Goal: Task Accomplishment & Management: Manage account settings

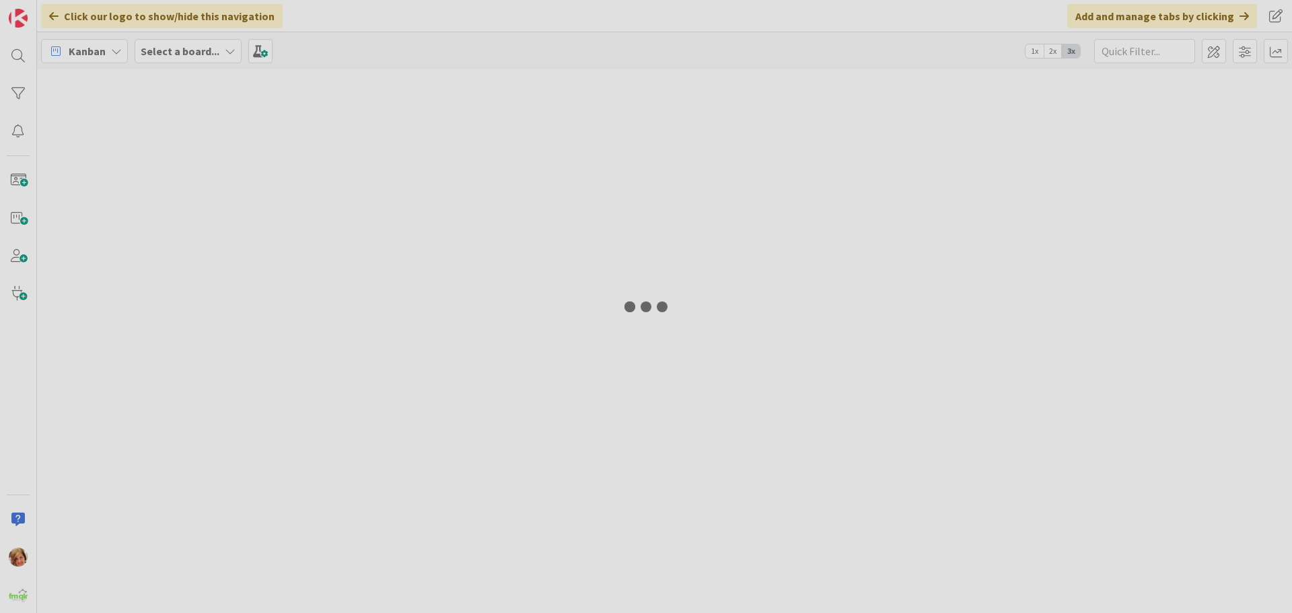
type input "ARUNDEL"
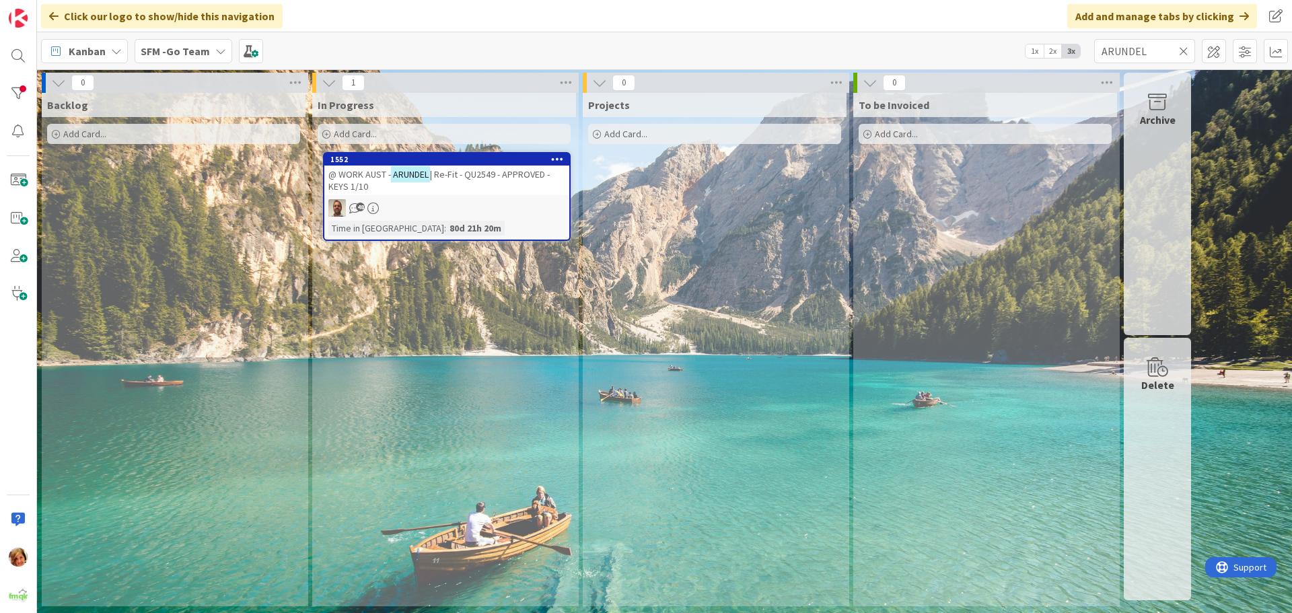
click at [1182, 47] on icon at bounding box center [1183, 51] width 9 height 12
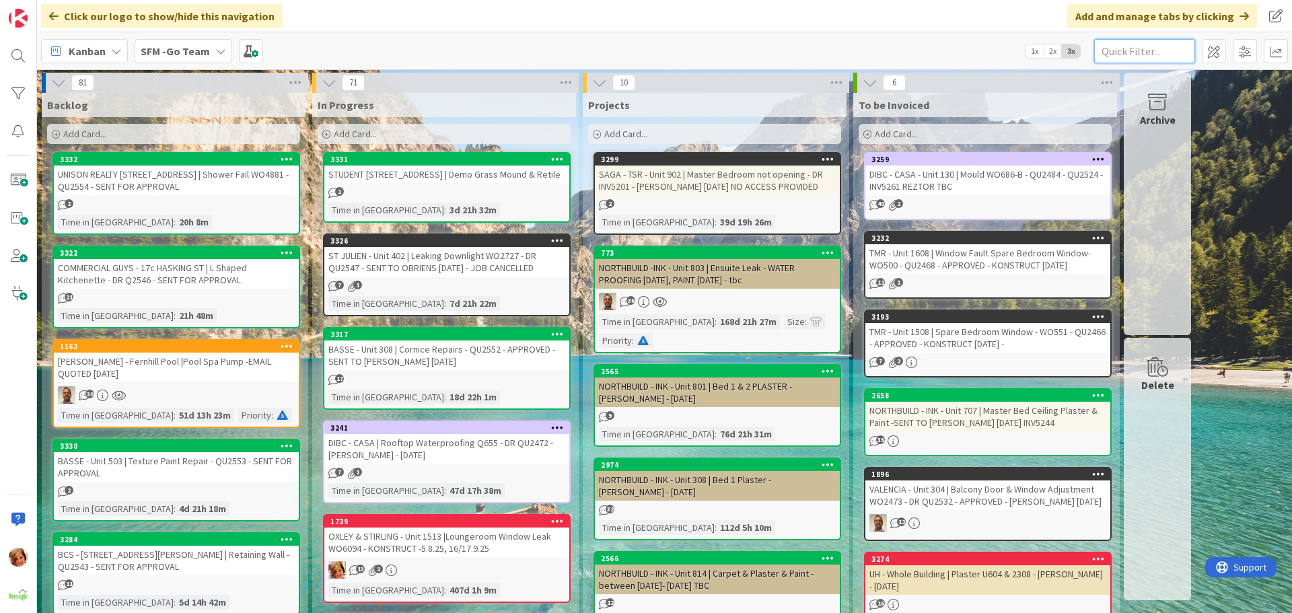
click at [1117, 46] on input "text" at bounding box center [1145, 51] width 101 height 24
type input "2001"
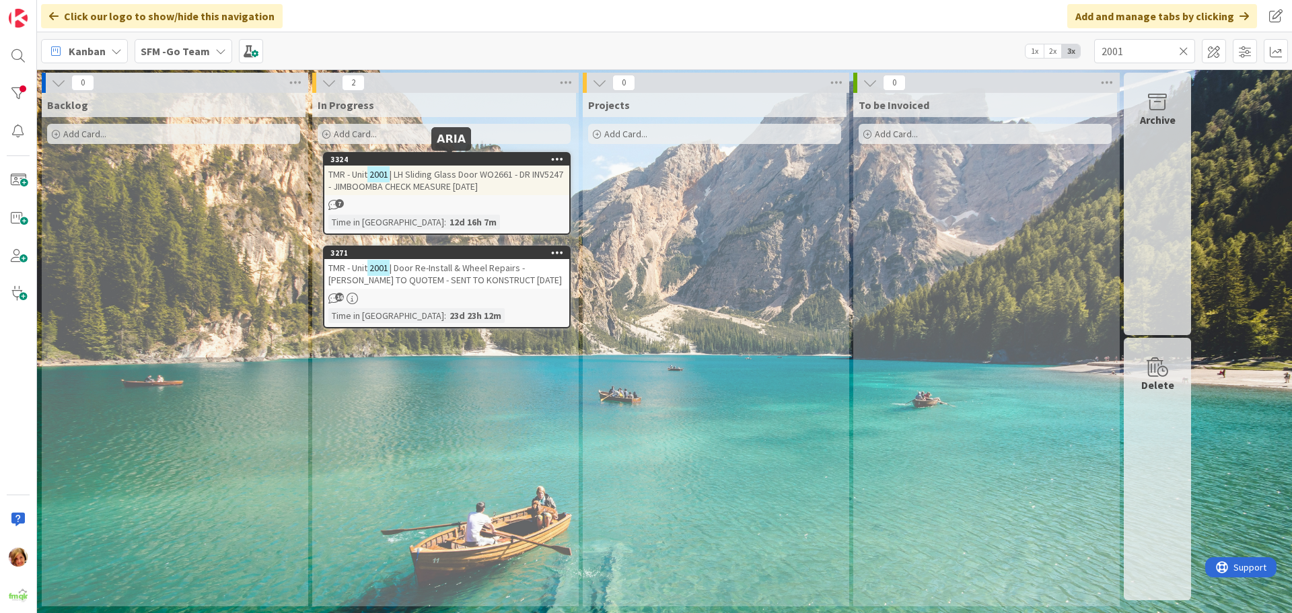
click at [446, 159] on div "3324" at bounding box center [450, 159] width 239 height 9
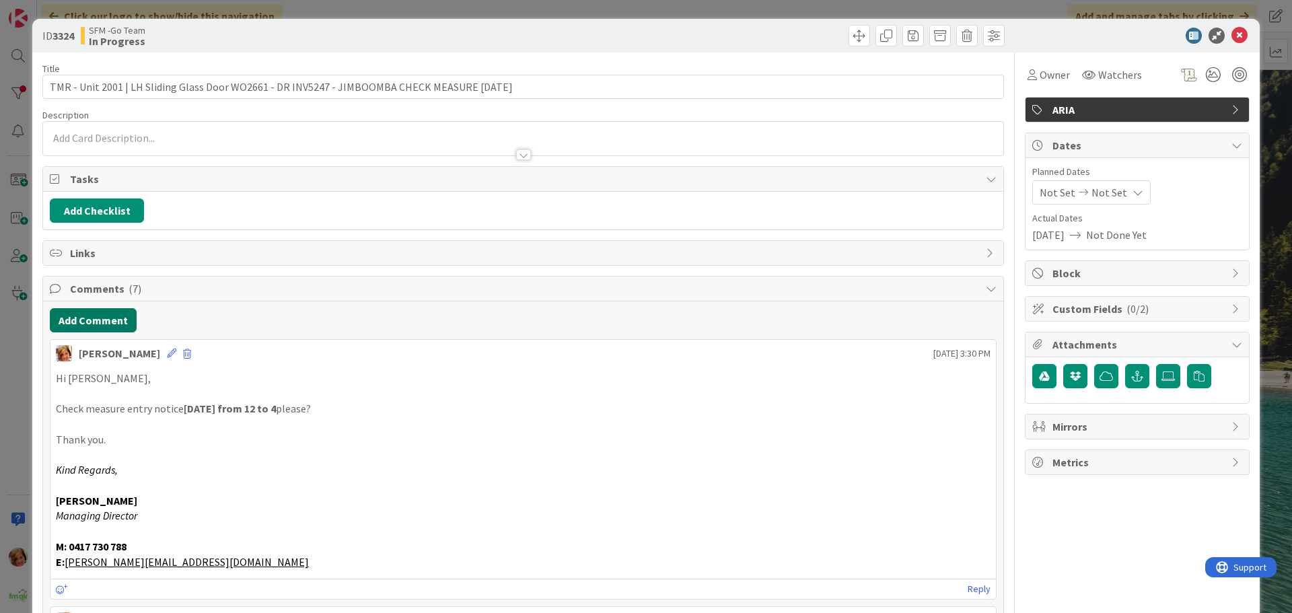
click at [99, 325] on button "Add Comment" at bounding box center [93, 320] width 87 height 24
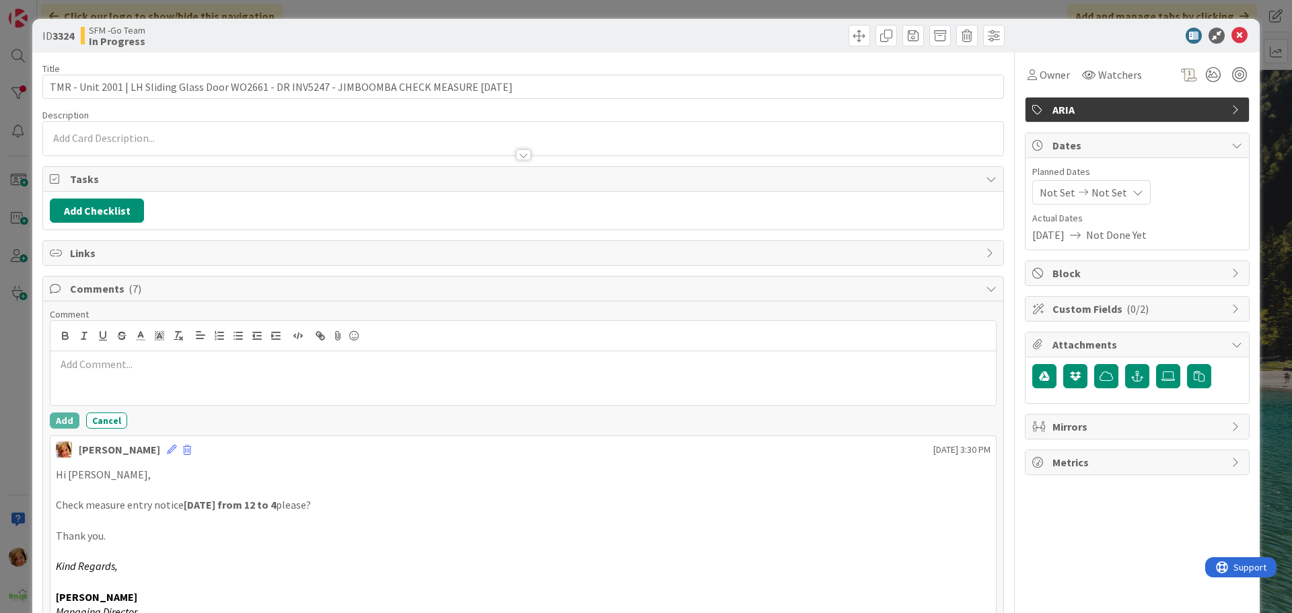
click at [137, 368] on p at bounding box center [523, 364] width 935 height 15
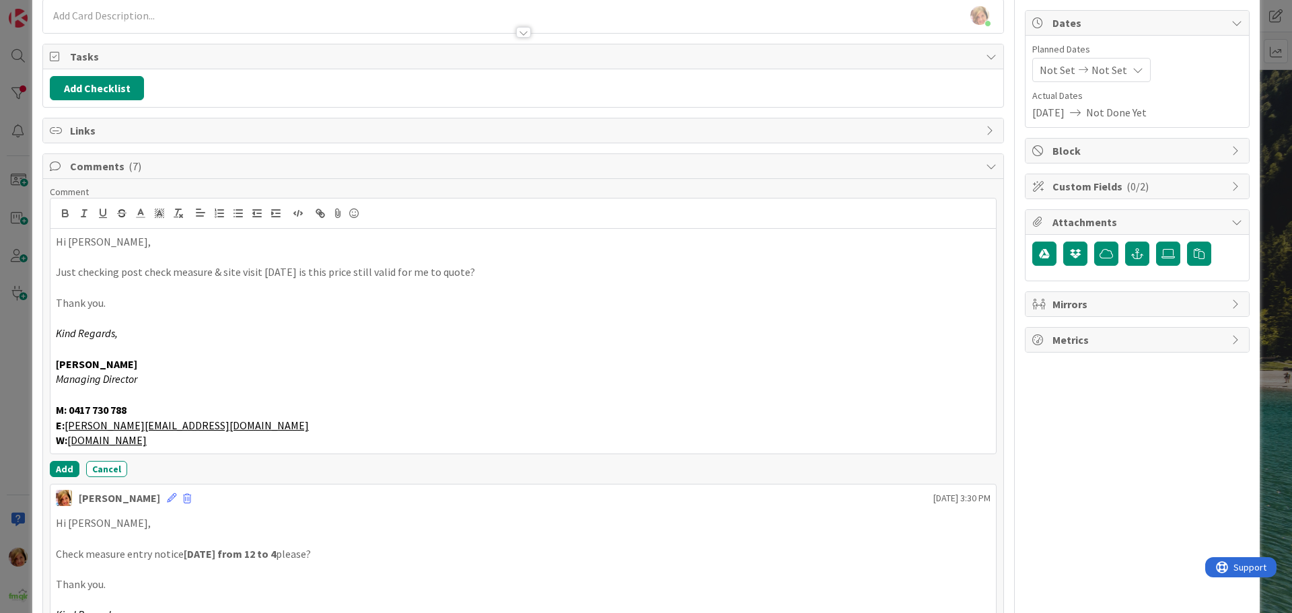
scroll to position [135, 0]
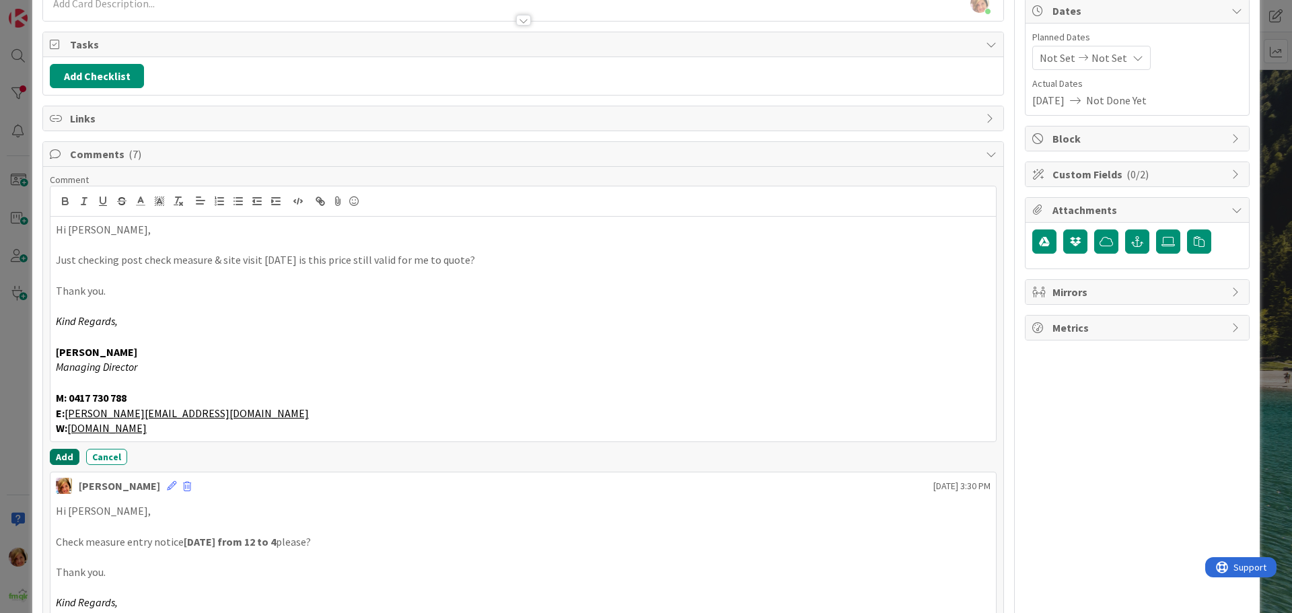
click at [71, 458] on button "Add" at bounding box center [65, 457] width 30 height 16
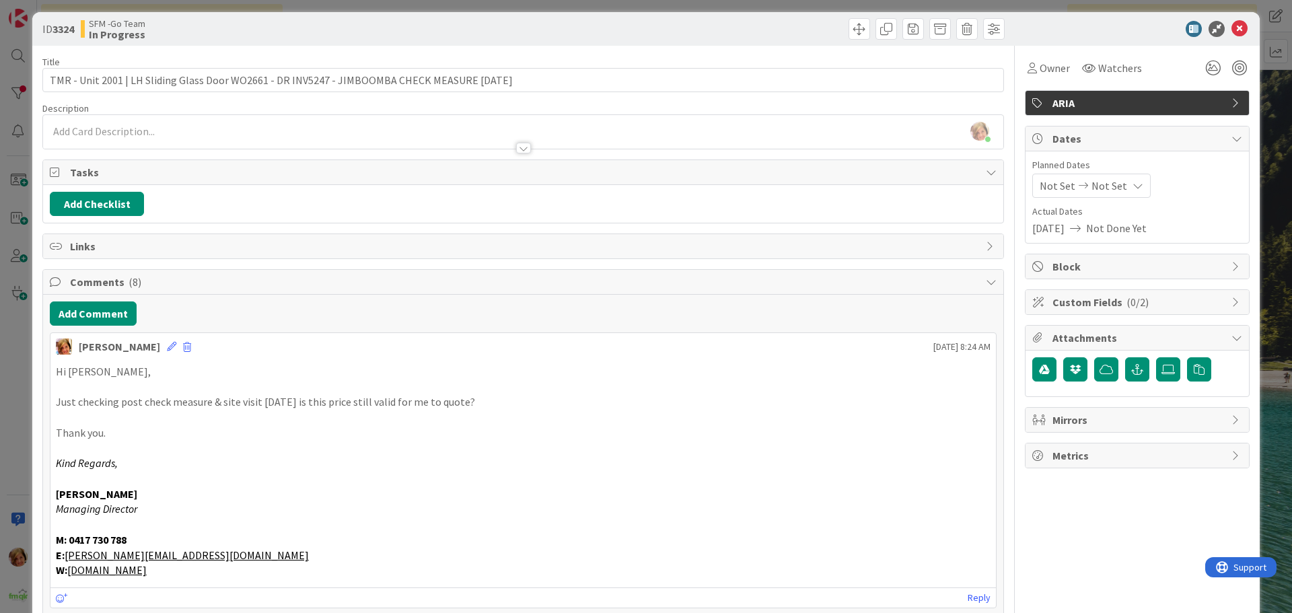
scroll to position [0, 0]
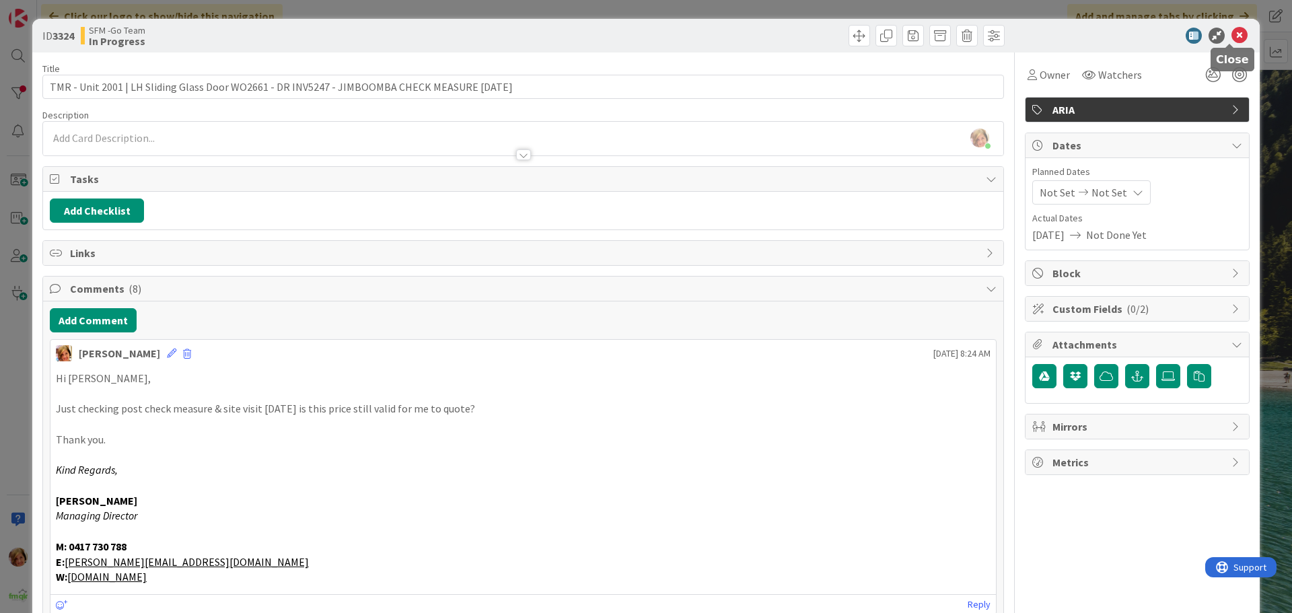
click at [1233, 33] on icon at bounding box center [1240, 36] width 16 height 16
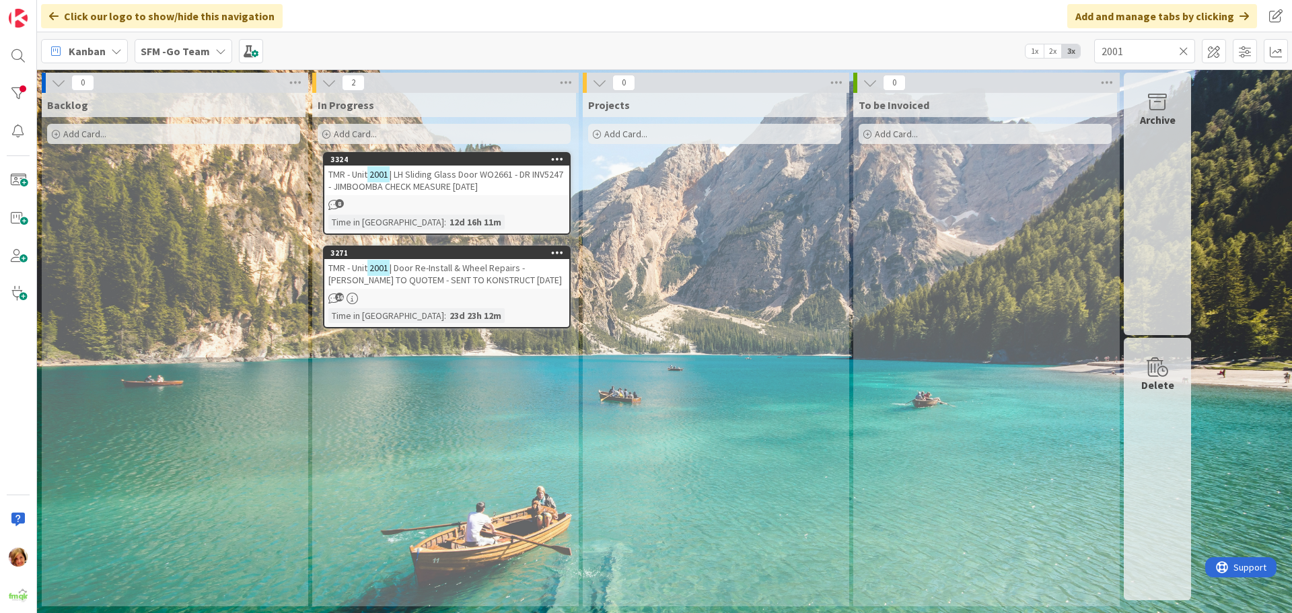
click at [1185, 48] on icon at bounding box center [1183, 51] width 9 height 12
click at [1185, 48] on input "text" at bounding box center [1145, 51] width 101 height 24
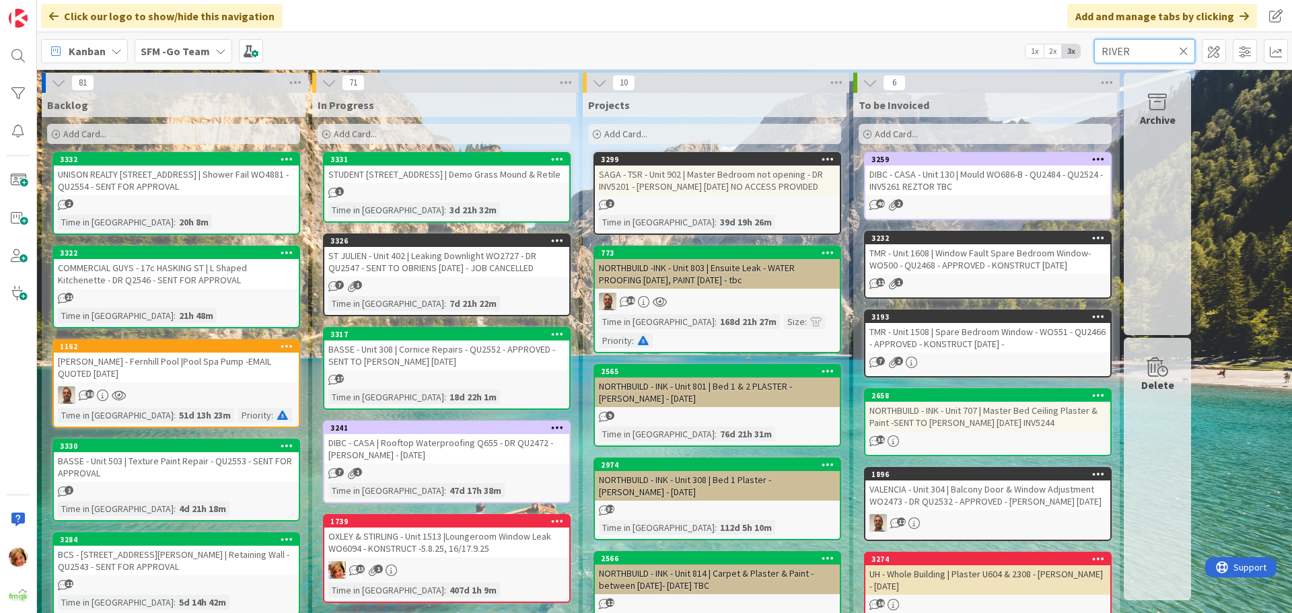
type input "RIVER"
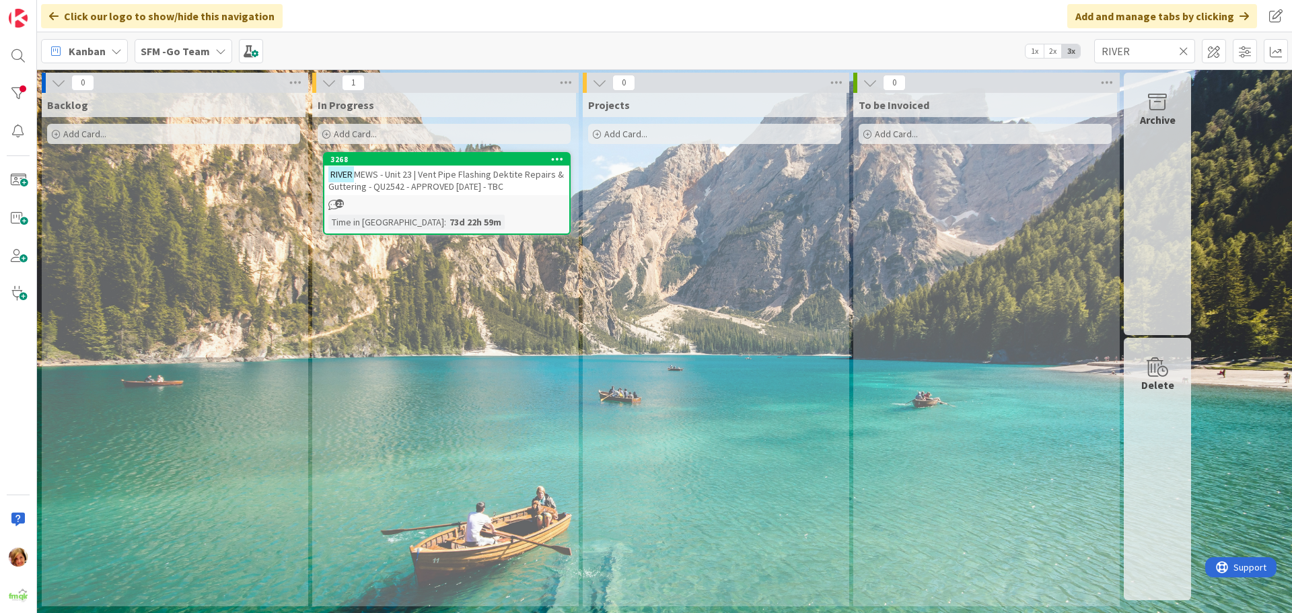
click at [445, 185] on span "MEWS - Unit 23 | Vent Pipe Flashing Dektite Repairs & Guttering - QU2542 - APPR…" at bounding box center [446, 180] width 236 height 24
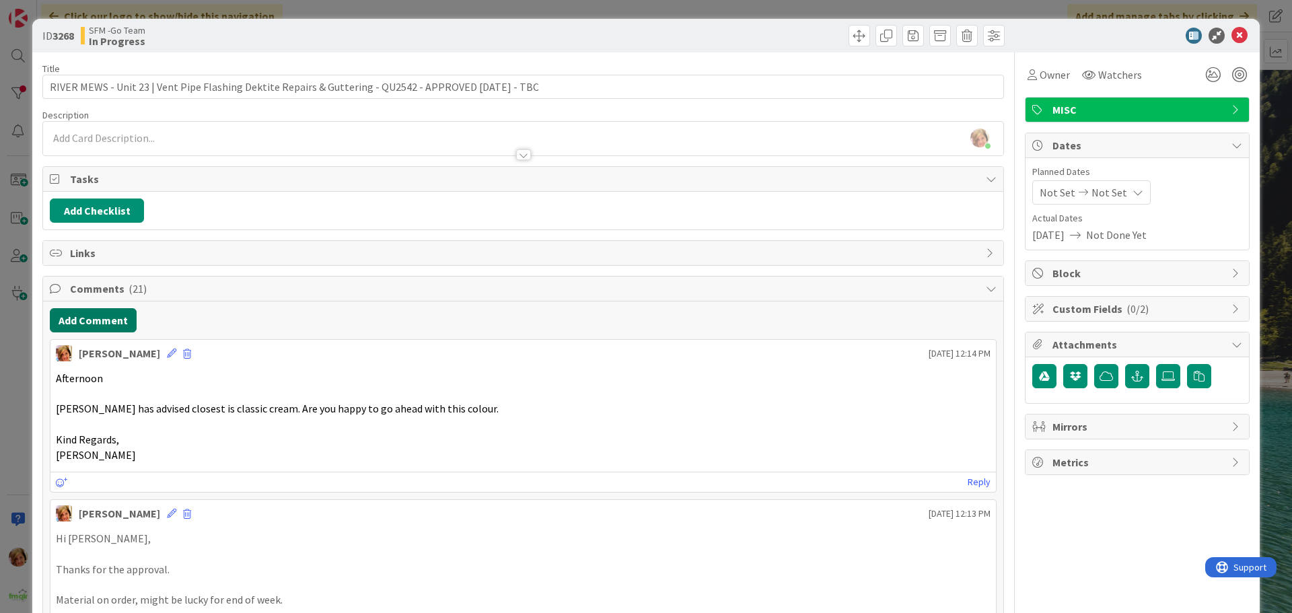
click at [77, 326] on button "Add Comment" at bounding box center [93, 320] width 87 height 24
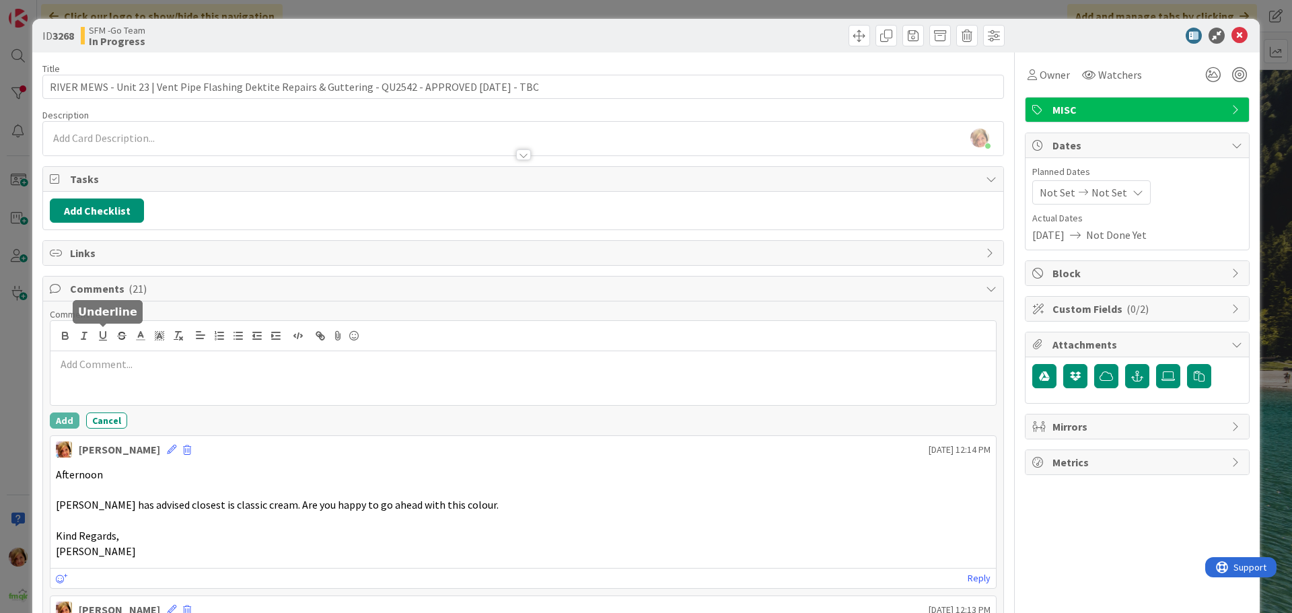
click at [139, 366] on p at bounding box center [523, 364] width 935 height 15
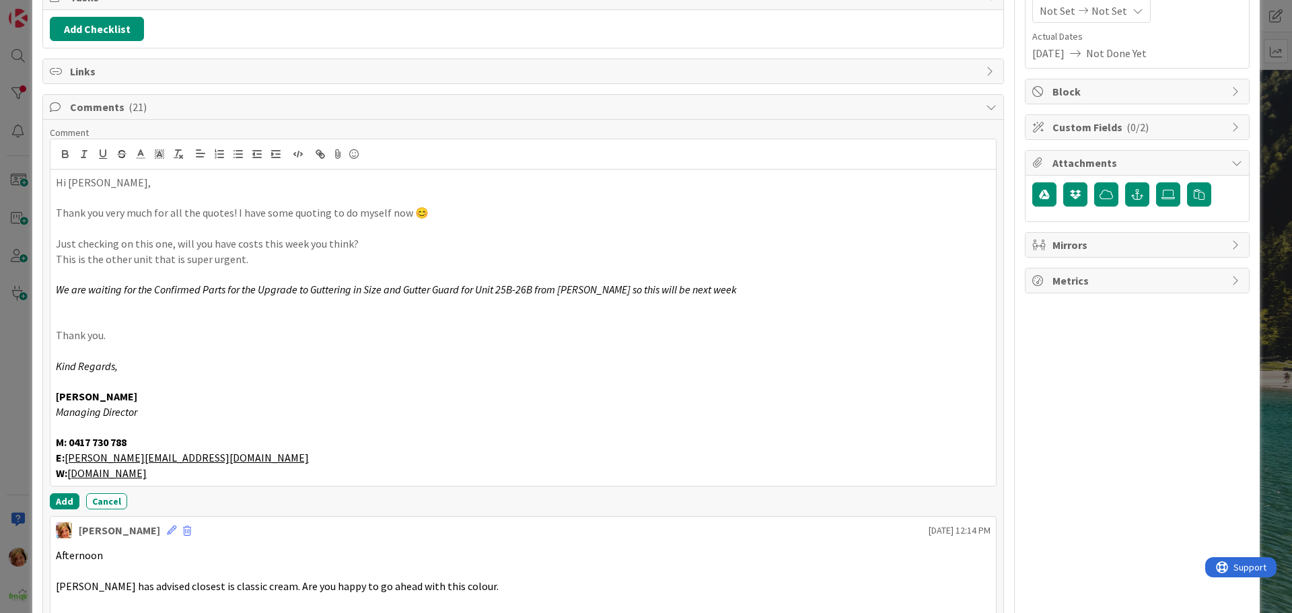
scroll to position [183, 0]
click at [65, 502] on button "Add" at bounding box center [65, 500] width 30 height 16
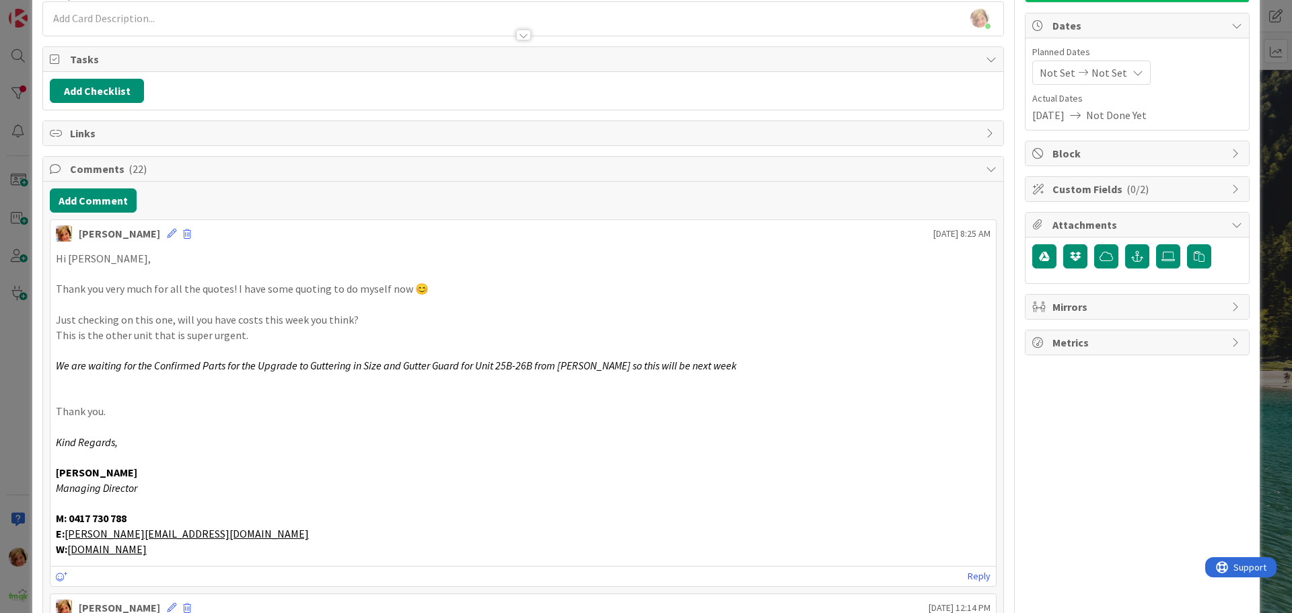
scroll to position [0, 0]
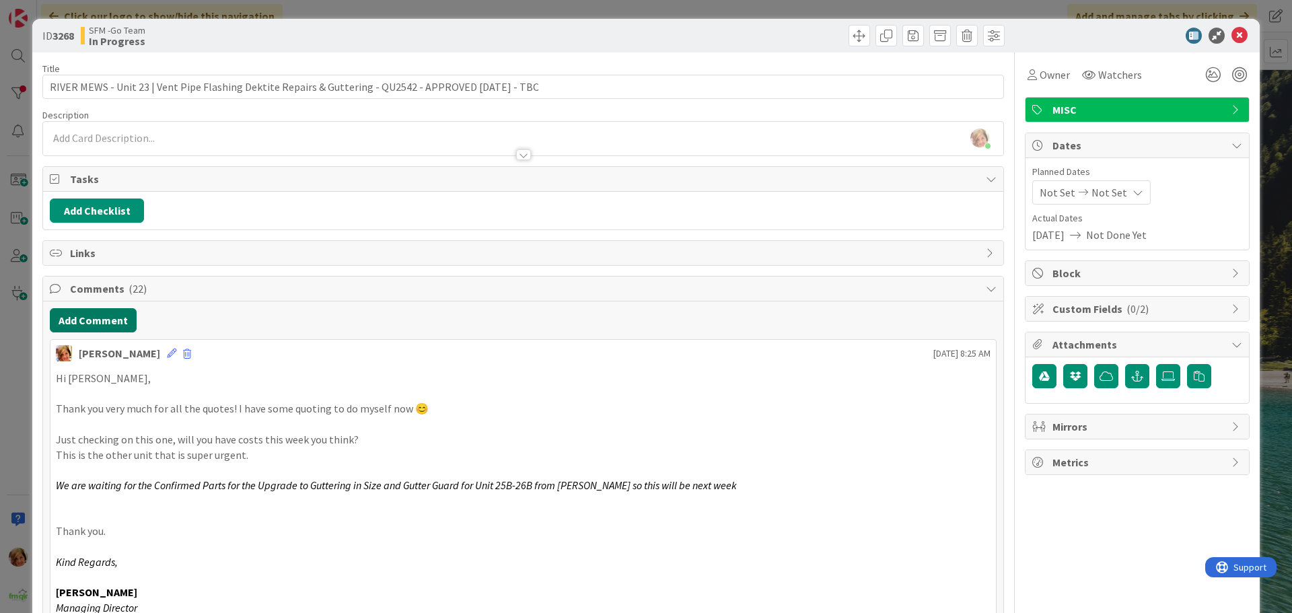
drag, startPoint x: 106, startPoint y: 325, endPoint x: 29, endPoint y: 328, distance: 76.8
click at [106, 325] on button "Add Comment" at bounding box center [93, 320] width 87 height 24
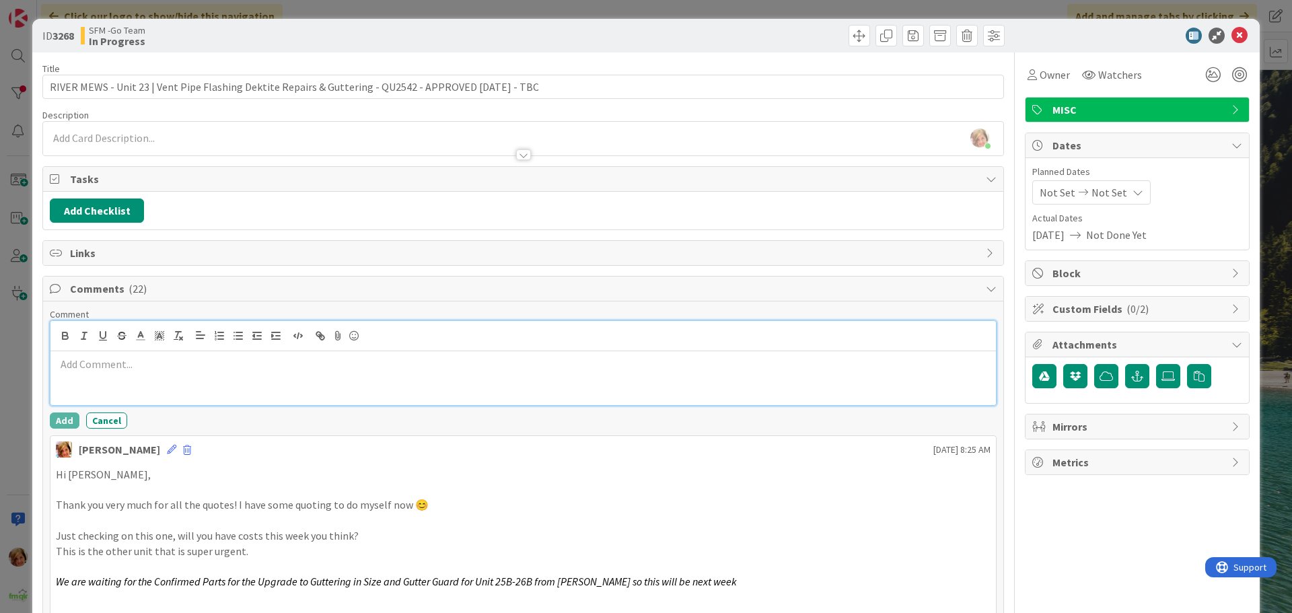
click at [87, 382] on div at bounding box center [523, 378] width 946 height 54
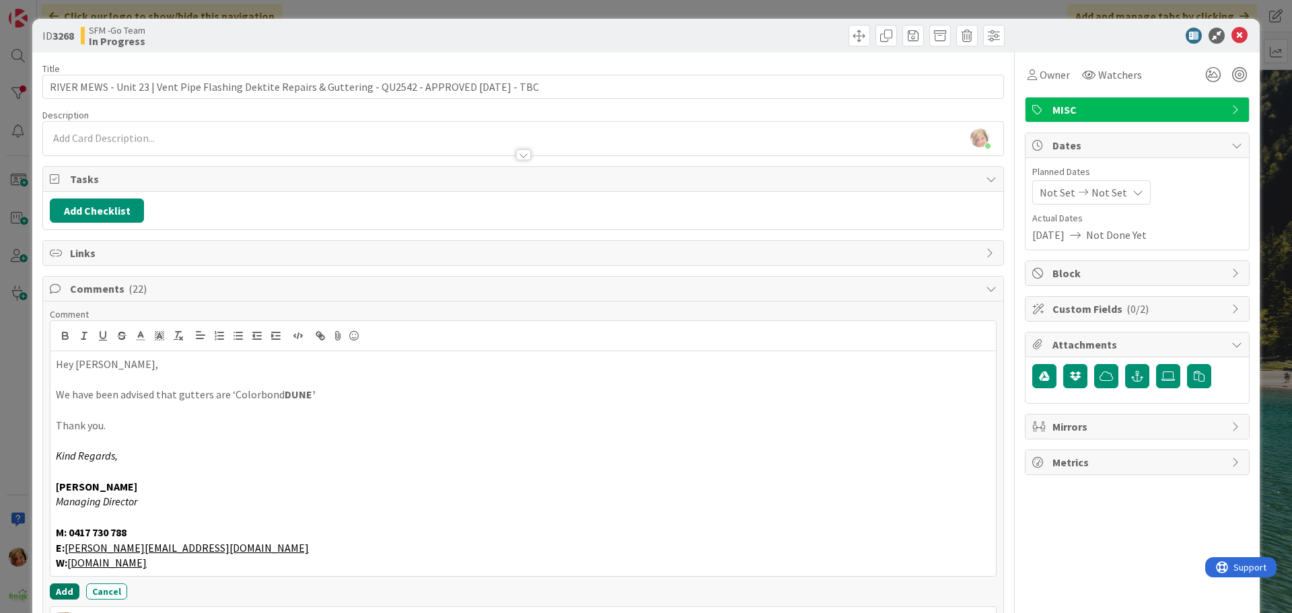
click at [61, 587] on button "Add" at bounding box center [65, 592] width 30 height 16
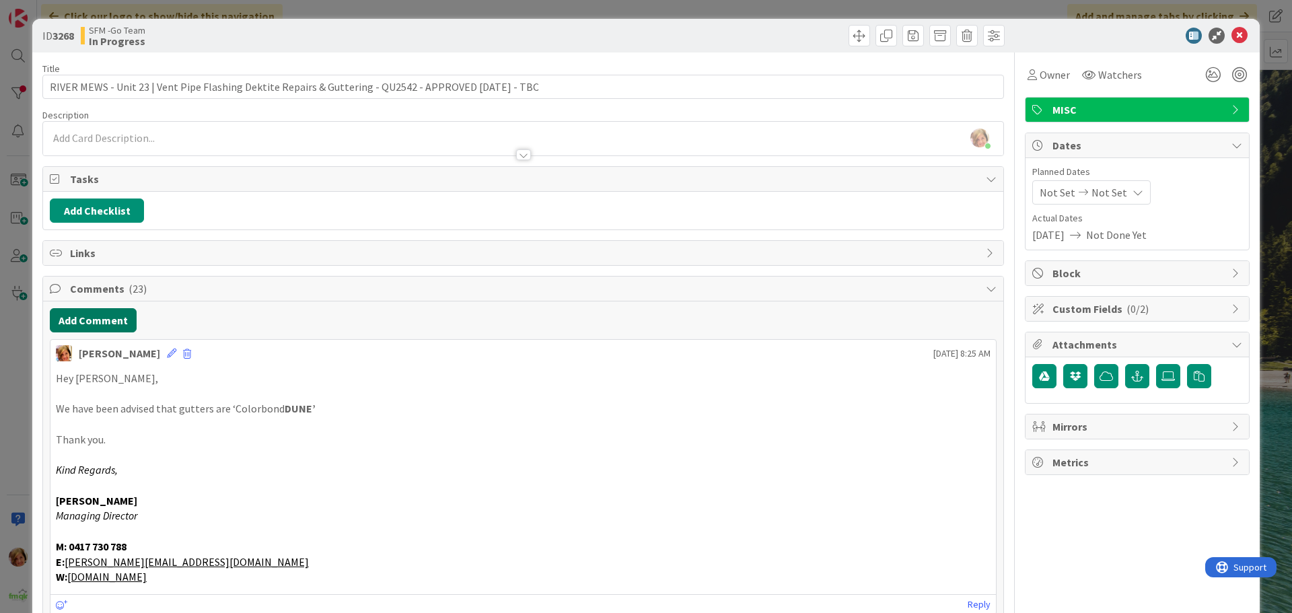
click at [109, 322] on button "Add Comment" at bounding box center [93, 320] width 87 height 24
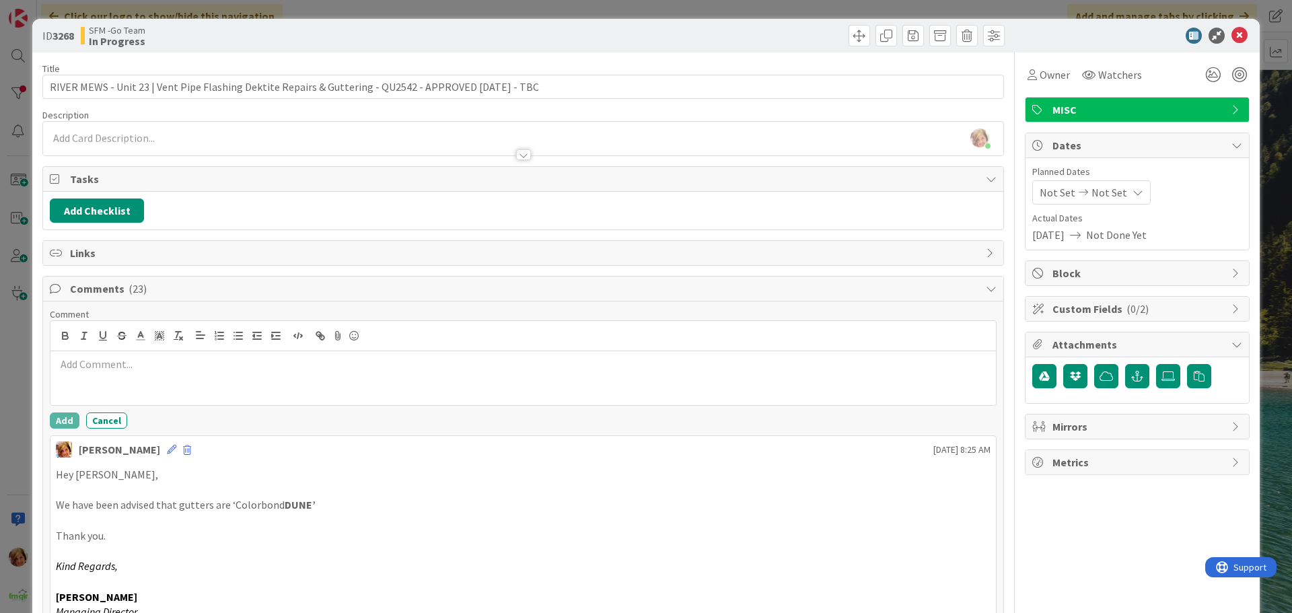
click at [132, 374] on div at bounding box center [523, 378] width 946 height 54
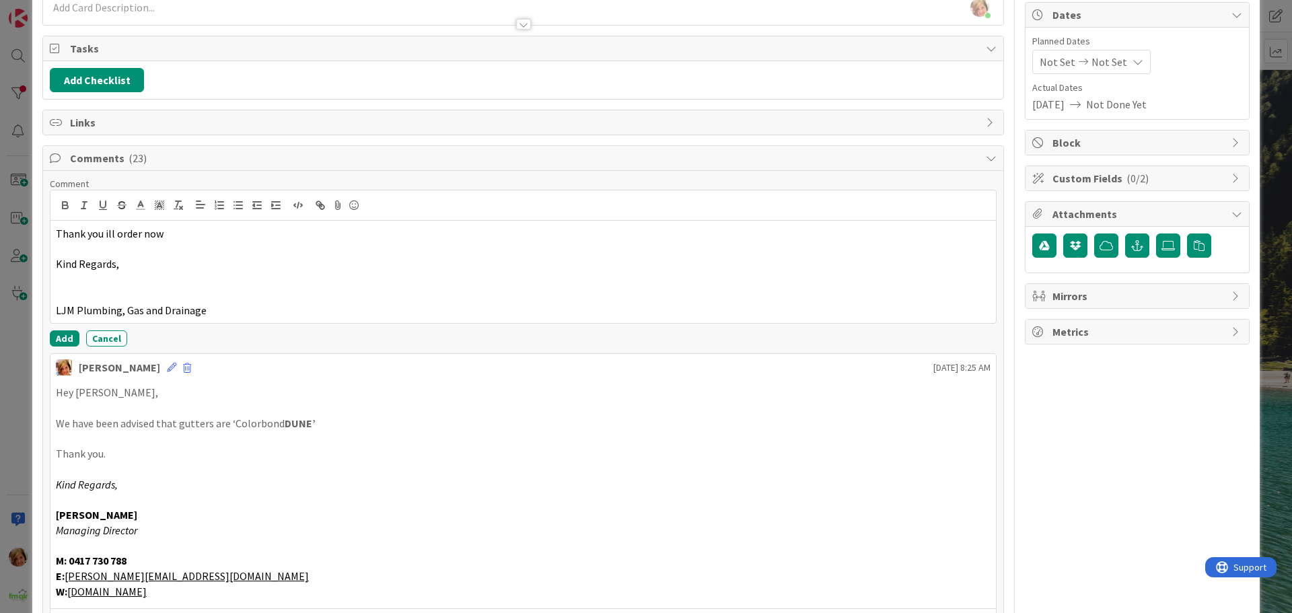
scroll to position [135, 0]
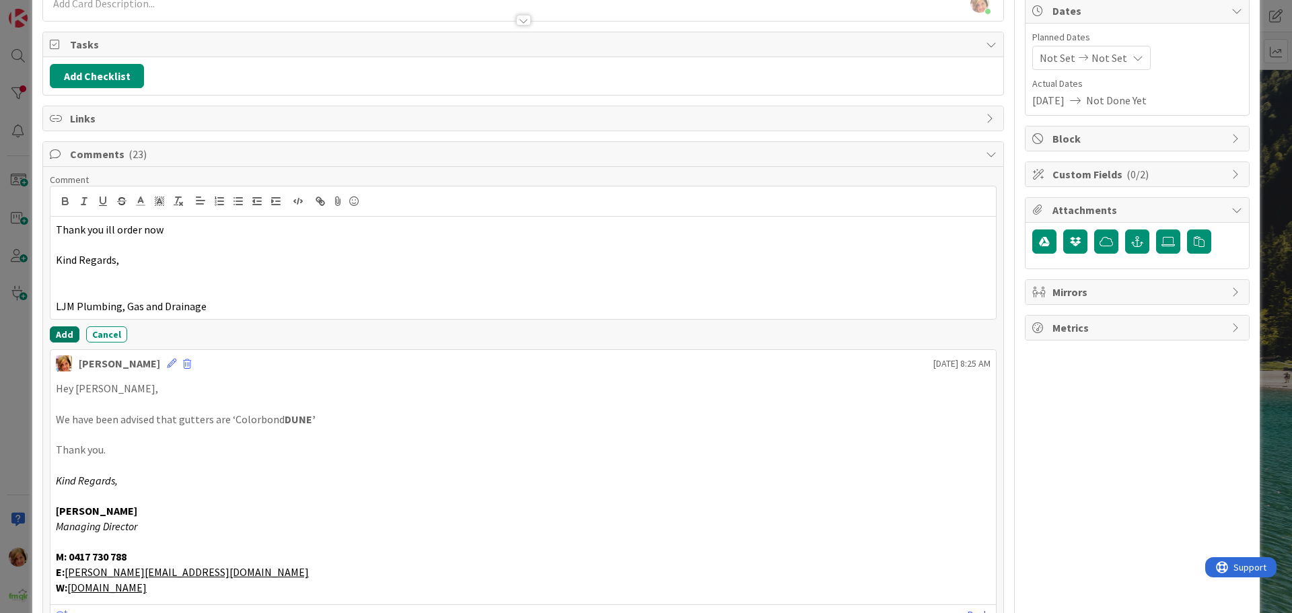
click at [63, 339] on button "Add" at bounding box center [65, 334] width 30 height 16
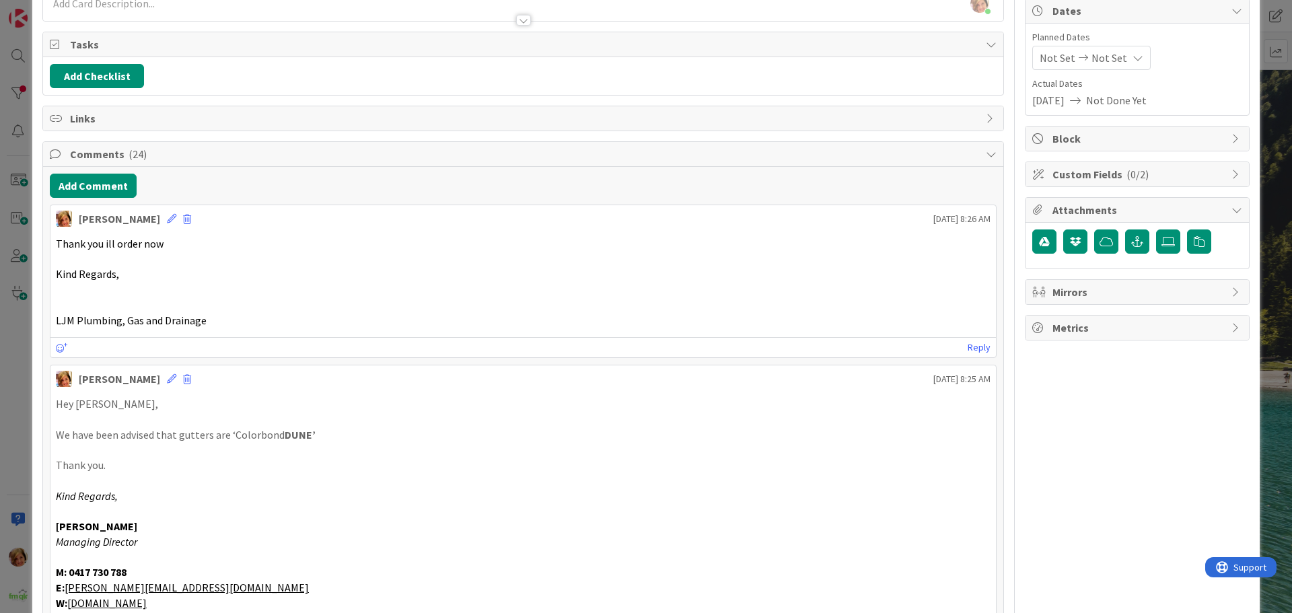
scroll to position [0, 0]
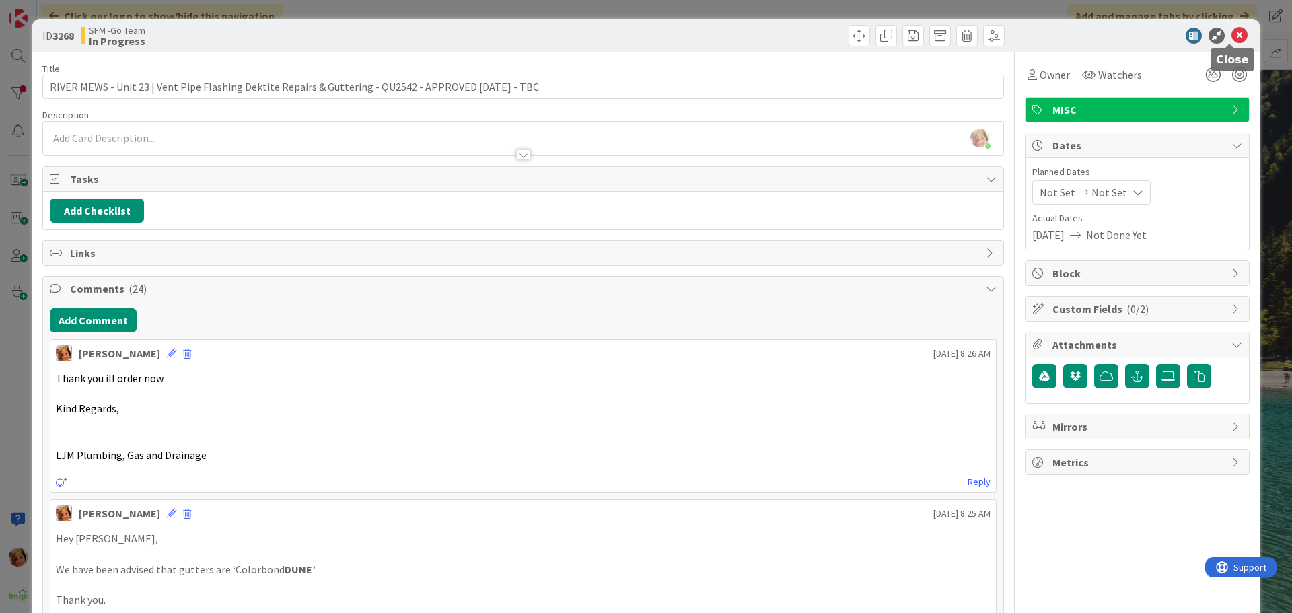
click at [1232, 34] on icon at bounding box center [1240, 36] width 16 height 16
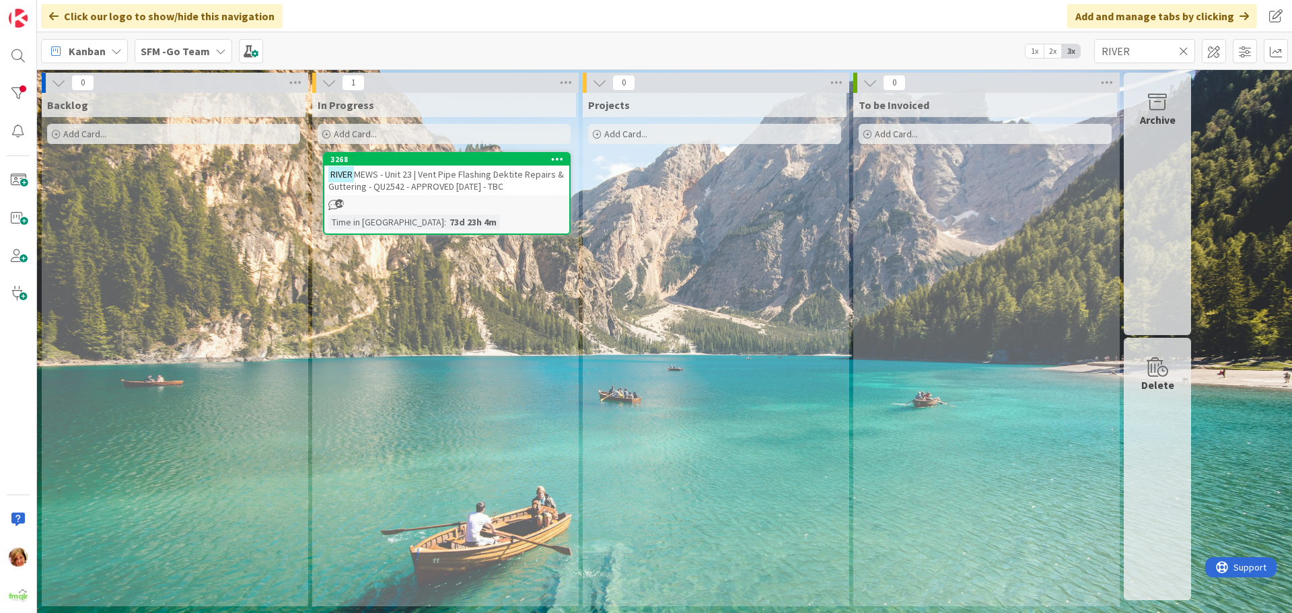
click at [1182, 50] on icon at bounding box center [1183, 51] width 9 height 12
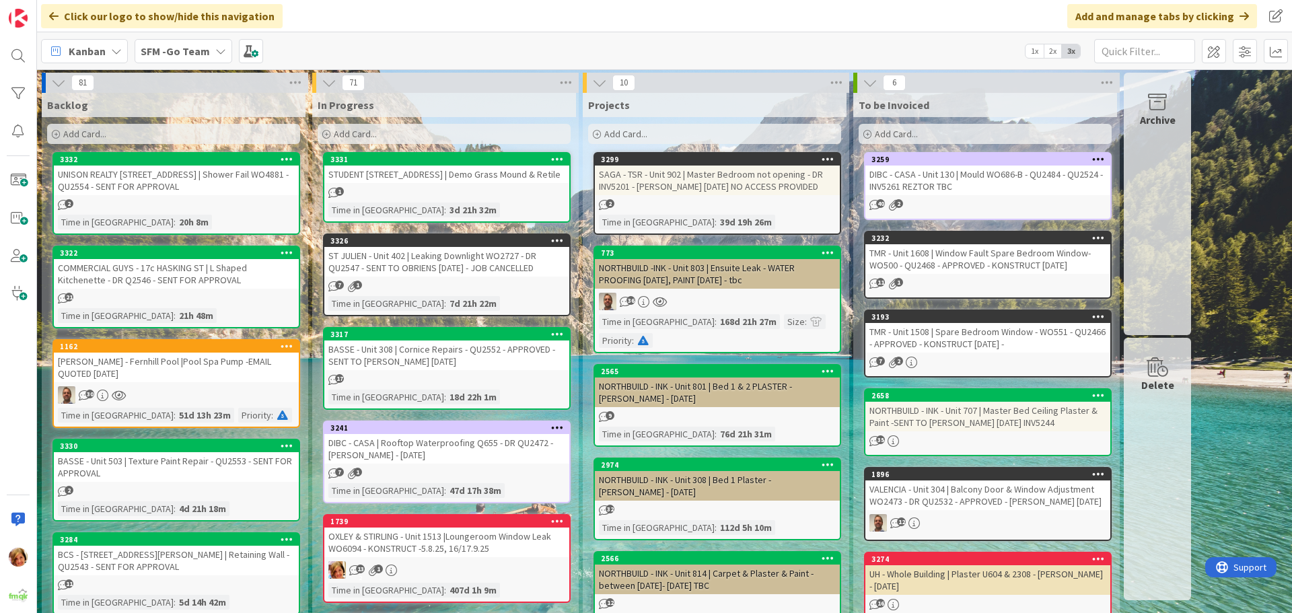
click at [200, 173] on div "UNISON REALTY [STREET_ADDRESS] | Shower Fail WO4881 - QU2554 - SENT FOR APPROVAL" at bounding box center [176, 181] width 245 height 30
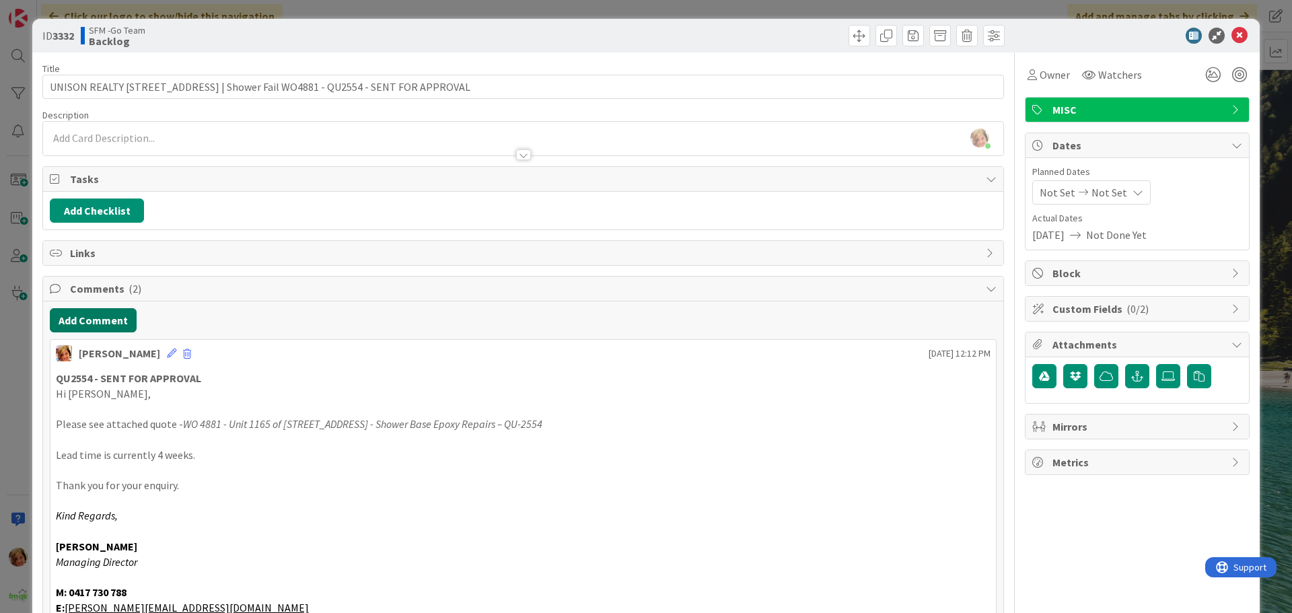
click at [72, 317] on button "Add Comment" at bounding box center [93, 320] width 87 height 24
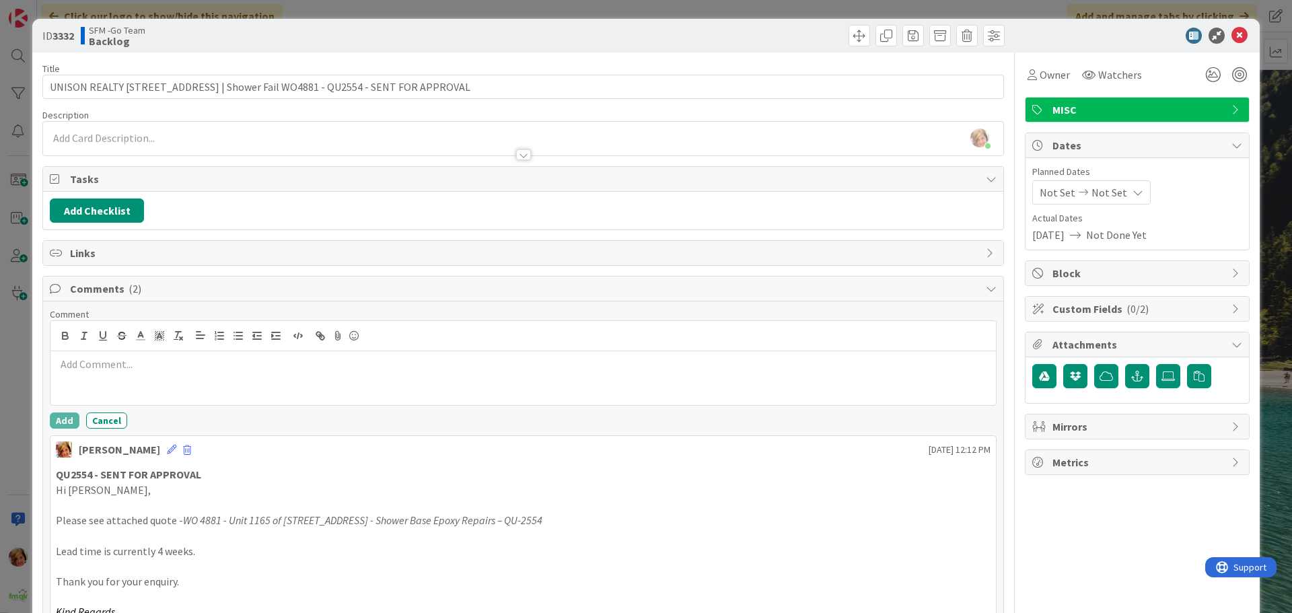
click at [138, 353] on div at bounding box center [523, 378] width 946 height 54
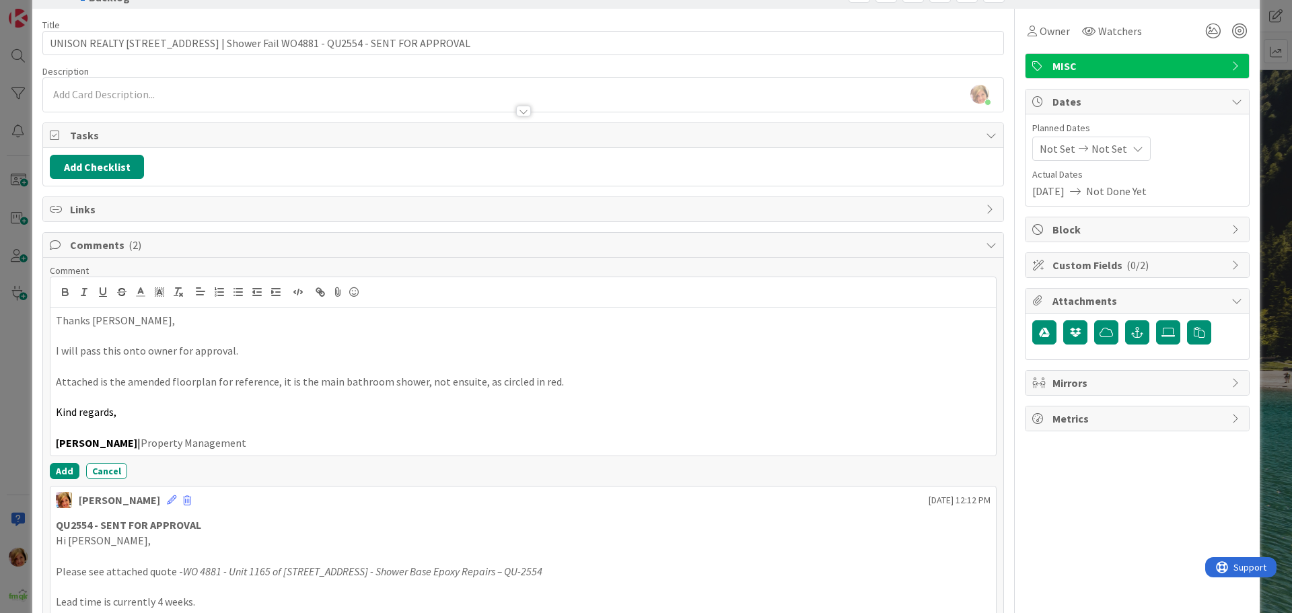
scroll to position [67, 0]
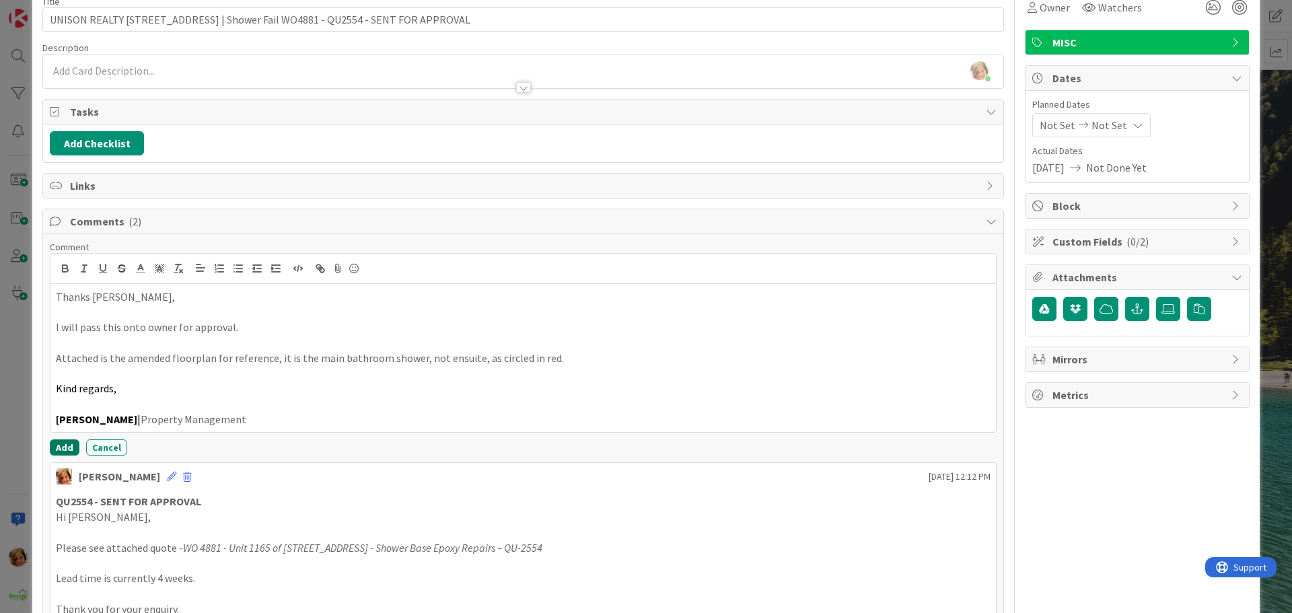
click at [66, 450] on button "Add" at bounding box center [65, 448] width 30 height 16
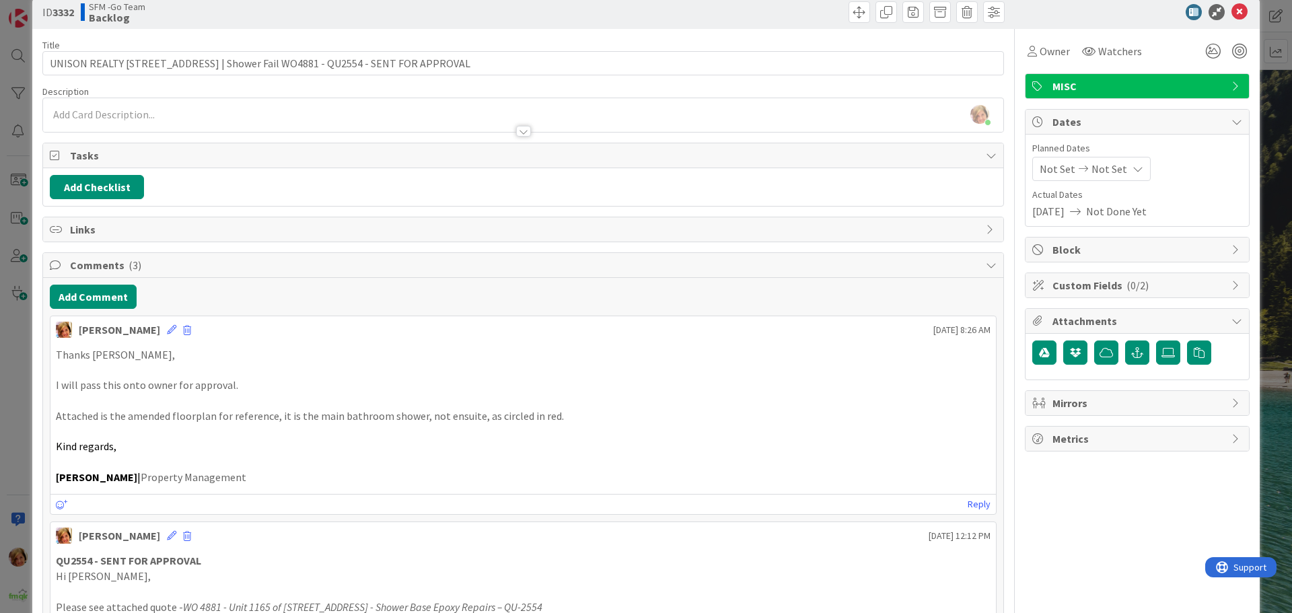
scroll to position [0, 0]
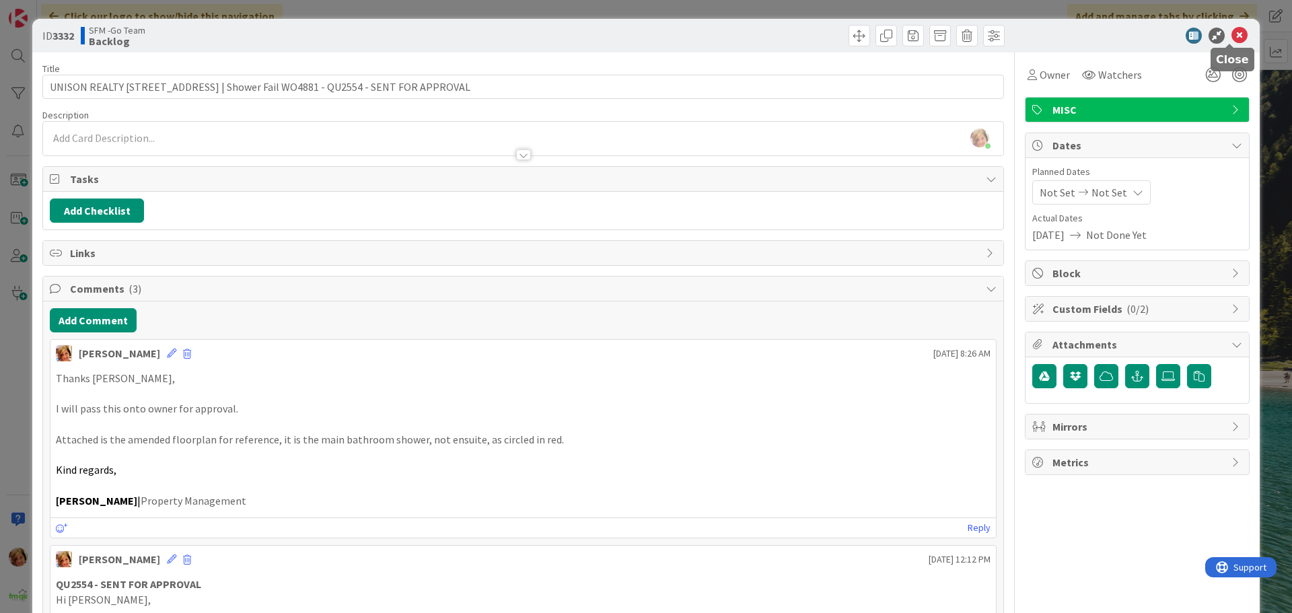
click at [1232, 32] on icon at bounding box center [1240, 36] width 16 height 16
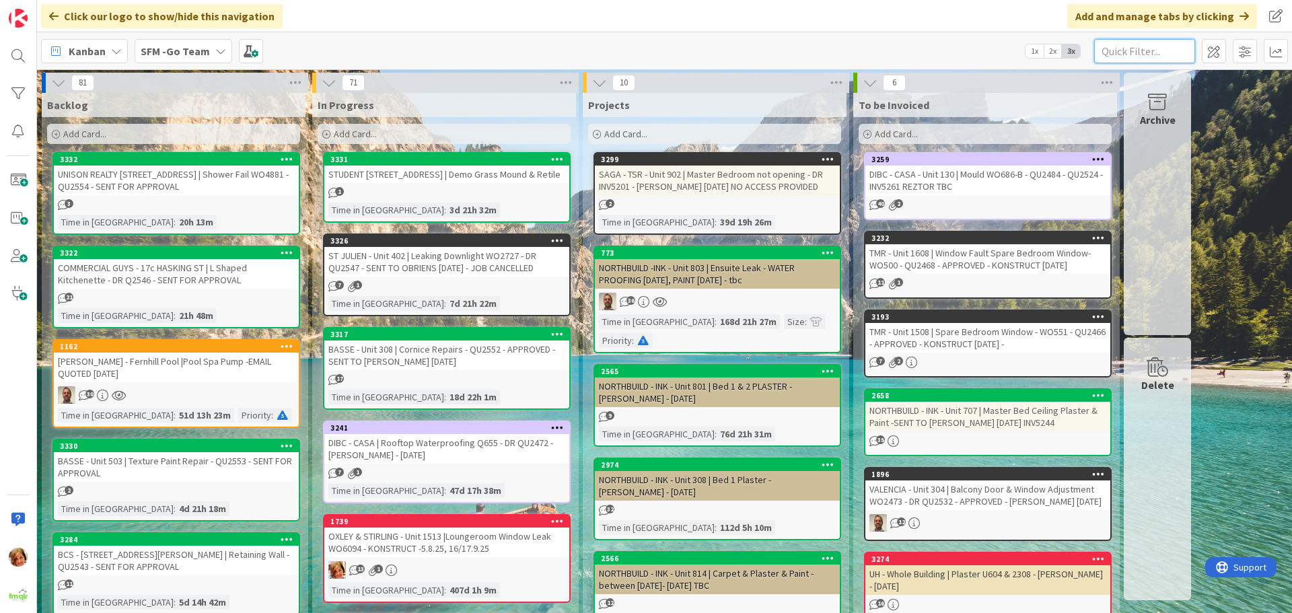
click at [1138, 50] on input "text" at bounding box center [1145, 51] width 101 height 24
type input "STUDENT"
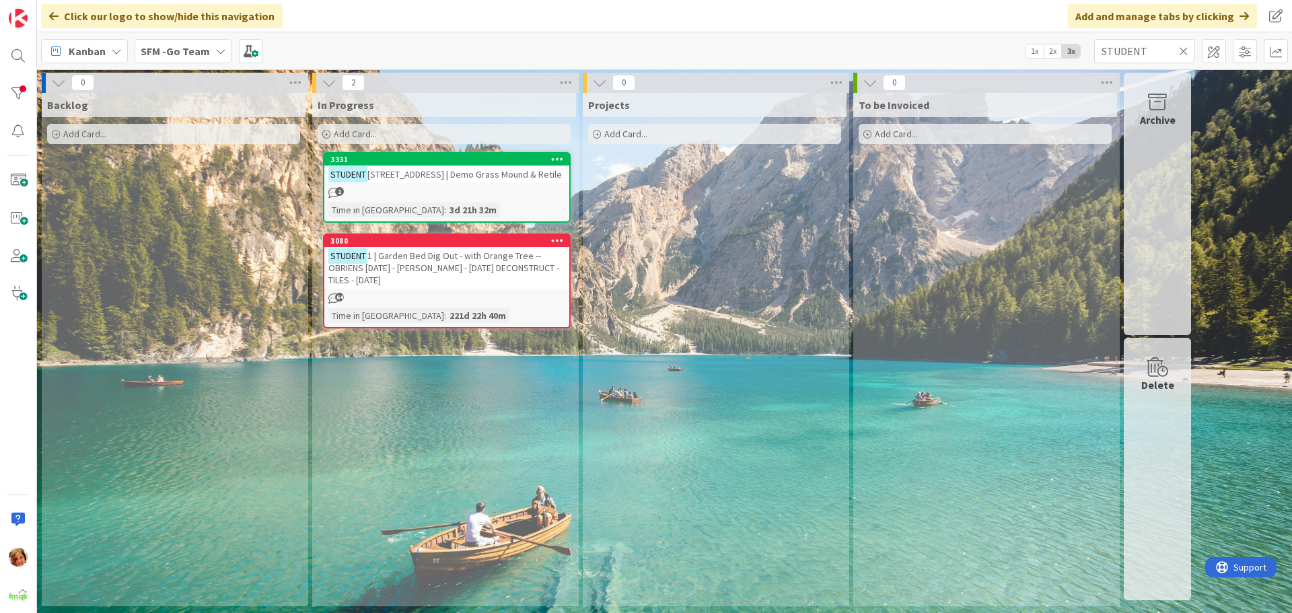
click at [475, 168] on span "[STREET_ADDRESS] | Demo Grass Mound & Retile" at bounding box center [465, 174] width 195 height 12
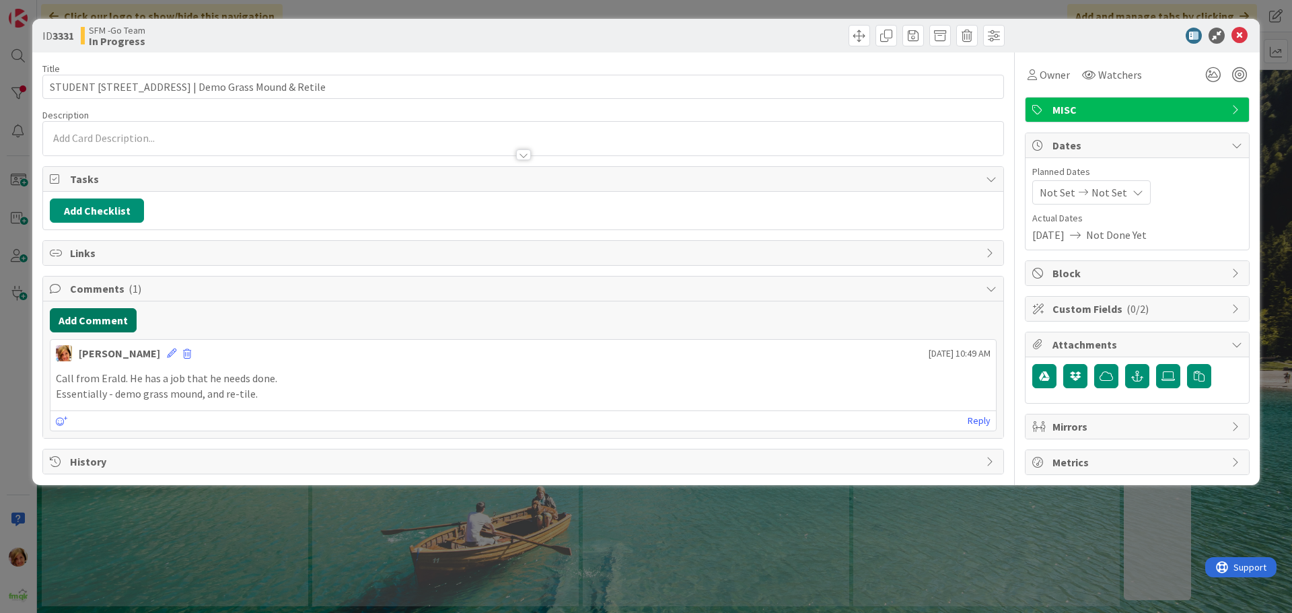
click at [112, 325] on button "Add Comment" at bounding box center [93, 320] width 87 height 24
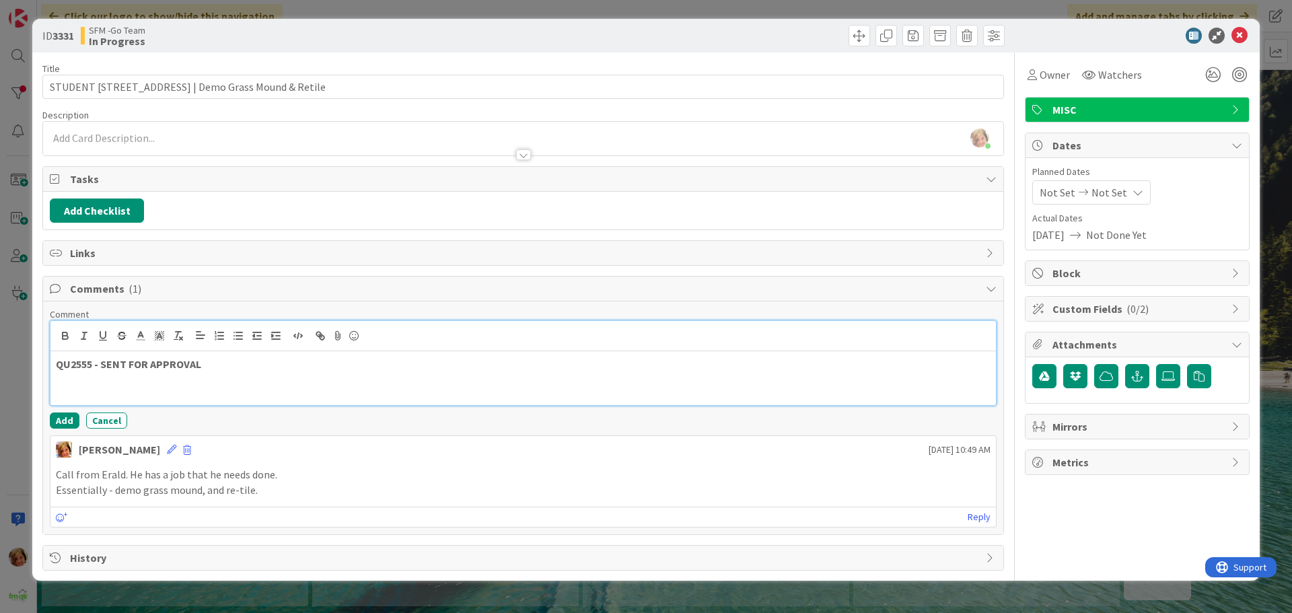
click at [256, 370] on p "QU2555 - SENT FOR APPROVAL" at bounding box center [523, 364] width 935 height 15
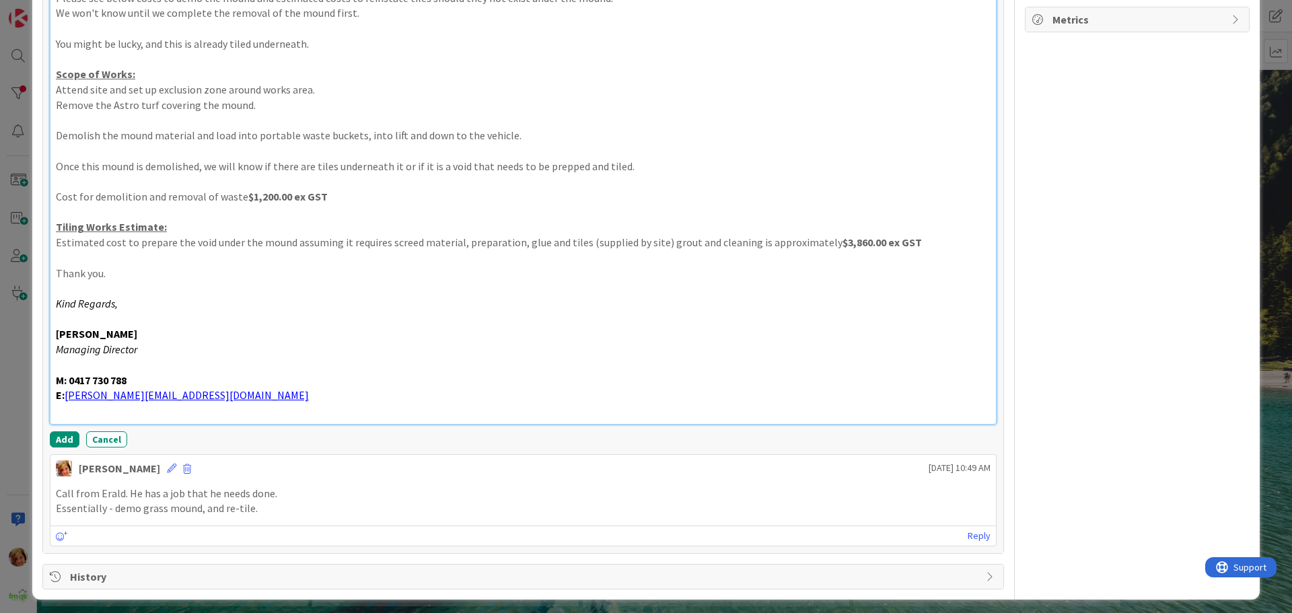
scroll to position [448, 0]
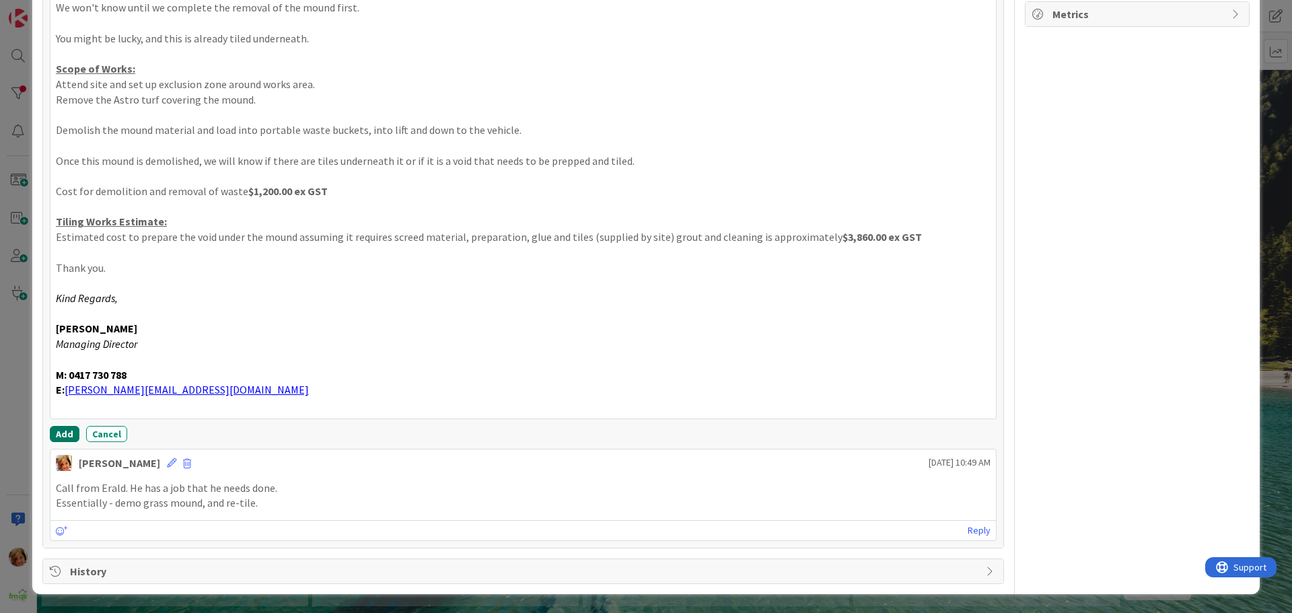
click at [63, 434] on button "Add" at bounding box center [65, 434] width 30 height 16
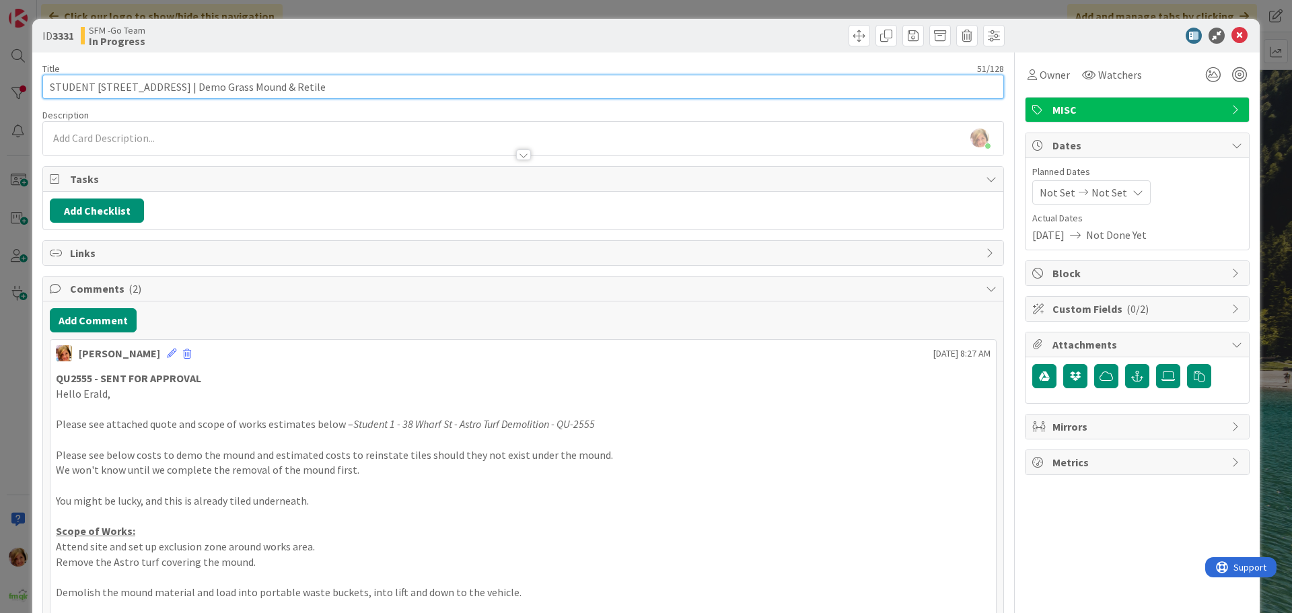
click at [322, 80] on input "STUDENT [STREET_ADDRESS] | Demo Grass Mound & Retile" at bounding box center [523, 87] width 962 height 24
type input "STUDENT 1 - 38 Wharf St | Demo Grass Mound & Retile - QU2555 - SENT FOR APPROVAL"
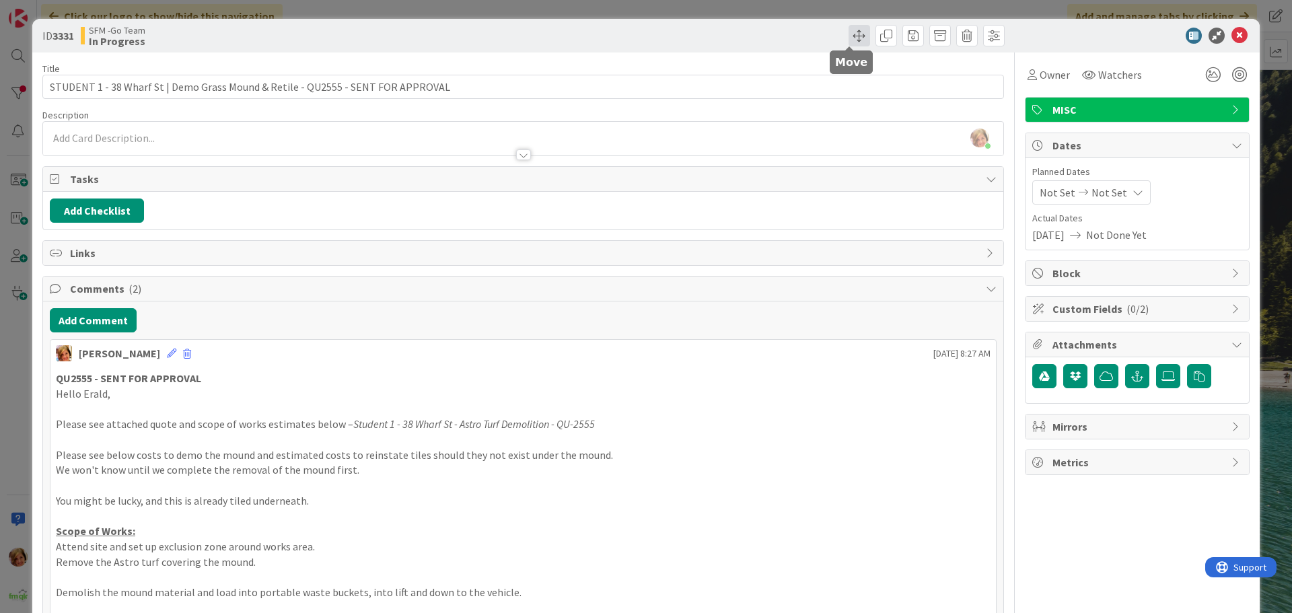
click at [849, 37] on span at bounding box center [860, 36] width 22 height 22
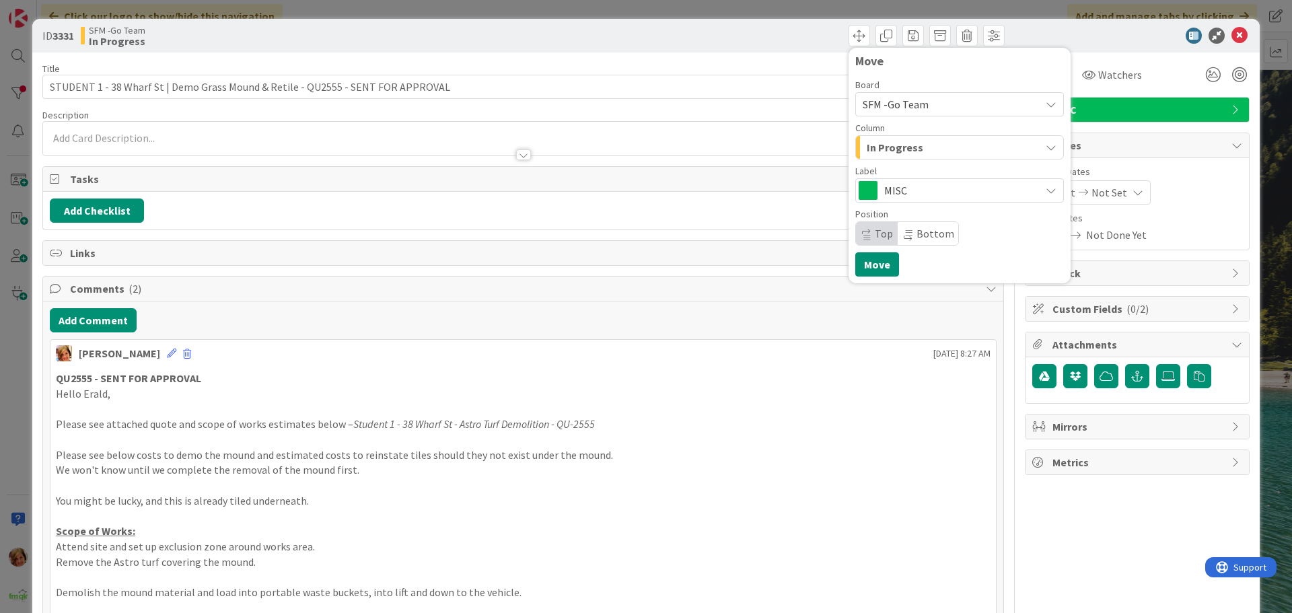
click at [943, 154] on div "In Progress" at bounding box center [952, 148] width 177 height 22
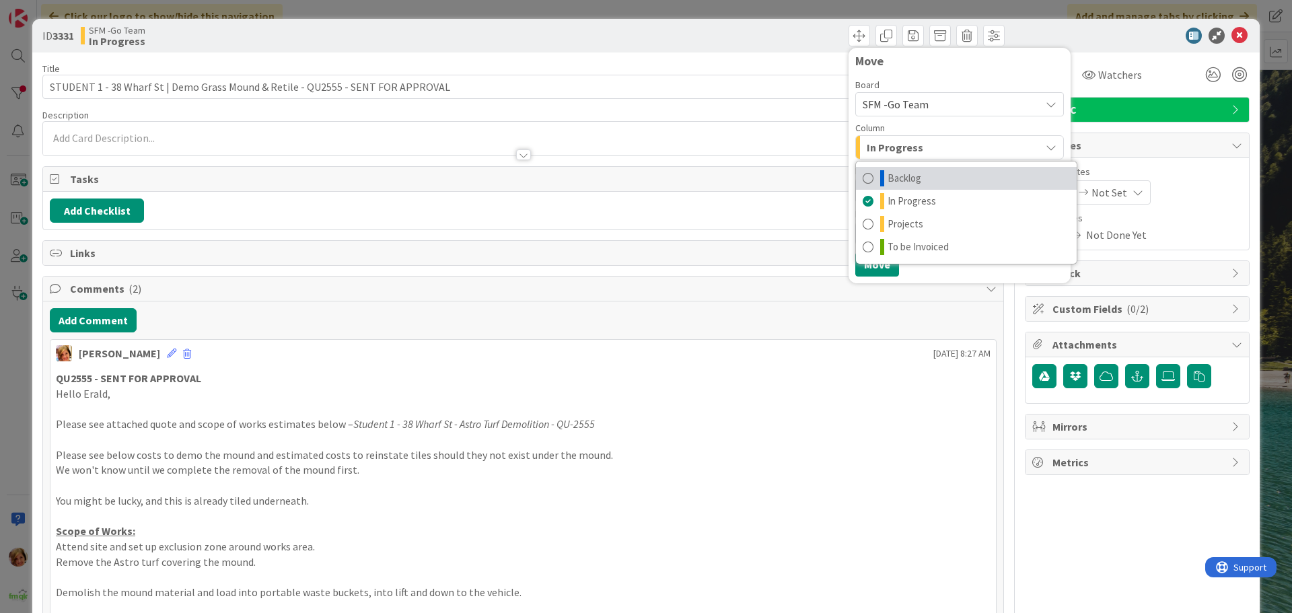
click at [892, 187] on link "Backlog" at bounding box center [966, 178] width 221 height 23
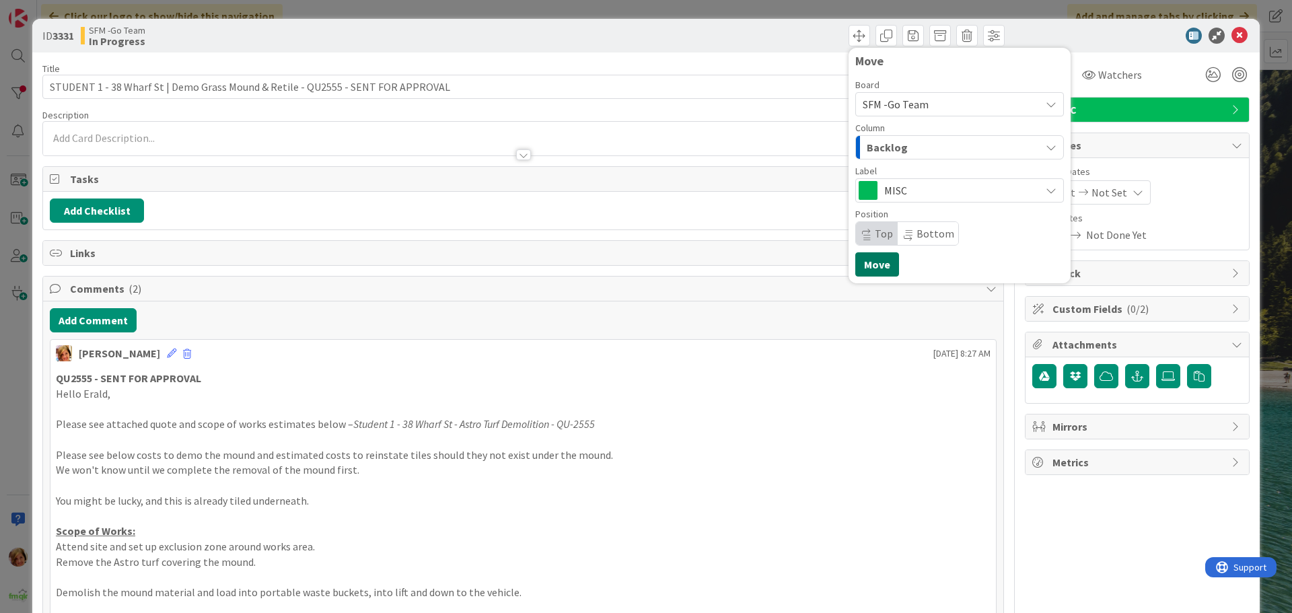
click at [861, 263] on button "Move" at bounding box center [878, 264] width 44 height 24
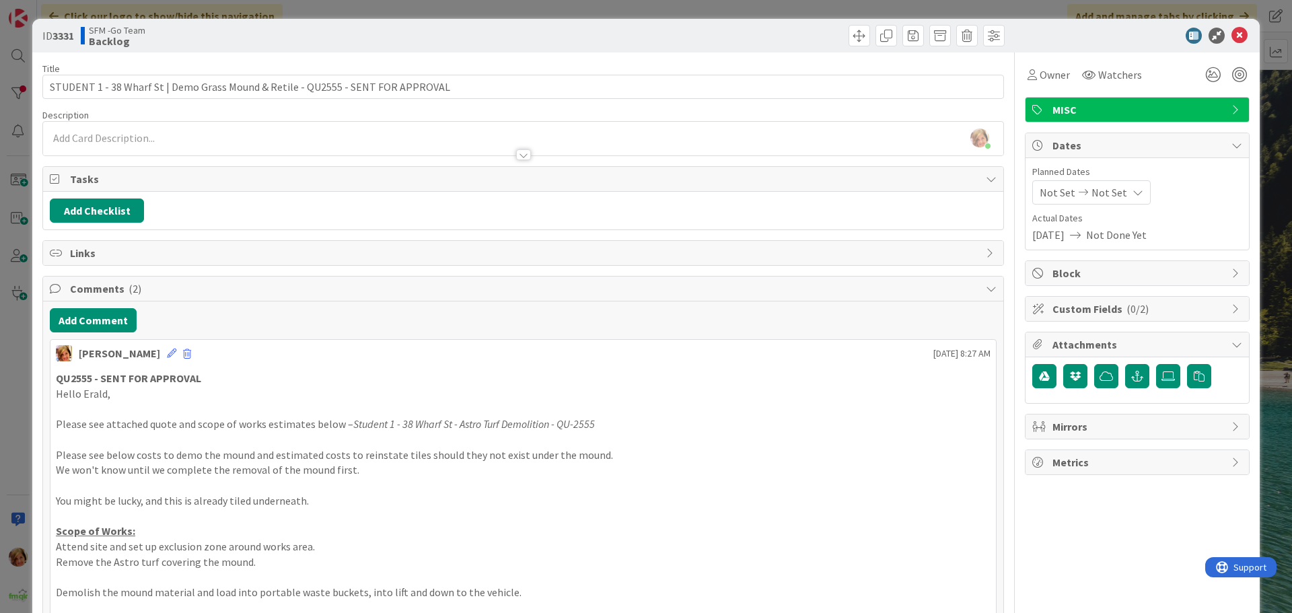
click at [740, 35] on div "Move Move" at bounding box center [766, 36] width 478 height 22
click at [1233, 37] on icon at bounding box center [1240, 36] width 16 height 16
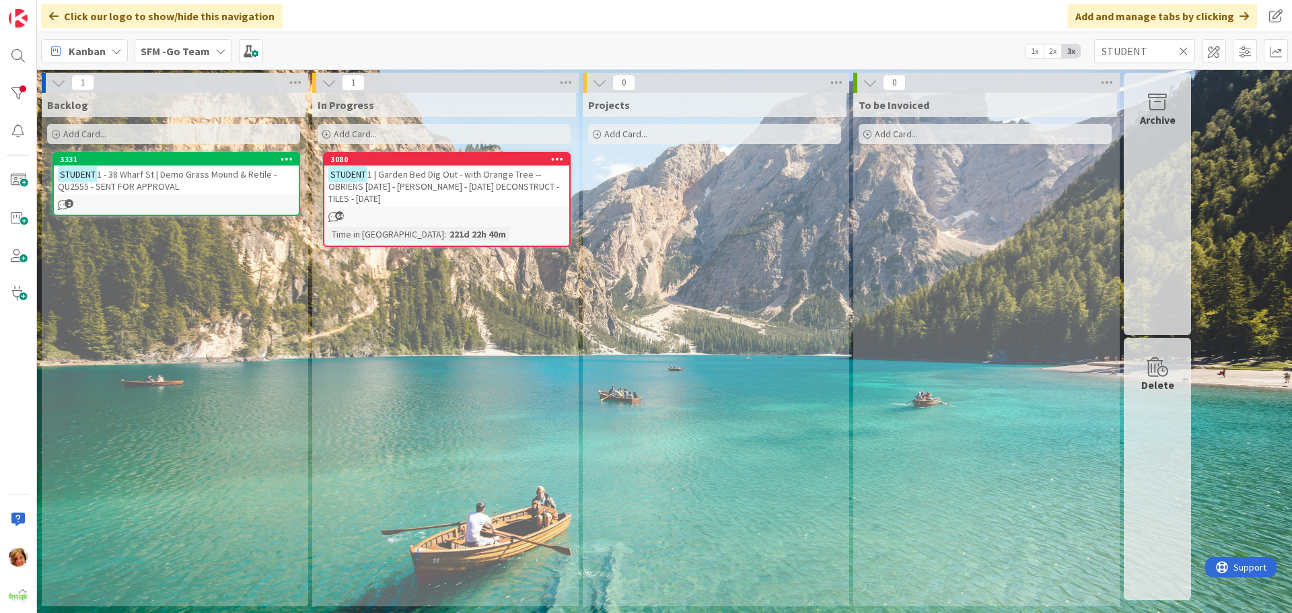
click at [1185, 48] on icon at bounding box center [1183, 51] width 9 height 12
click at [1185, 48] on input "text" at bounding box center [1145, 51] width 101 height 24
type input "ARUNDEL"
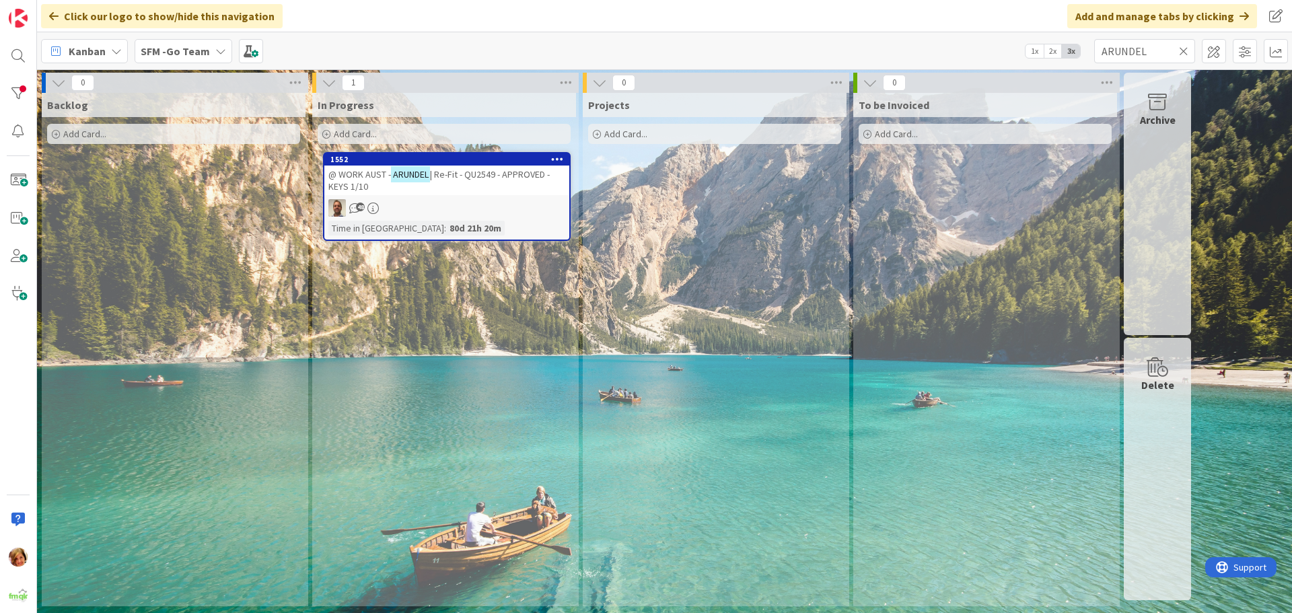
click at [462, 173] on span "| Re-Fit - QU2549 - APPROVED - KEYS 1/10" at bounding box center [438, 180] width 221 height 24
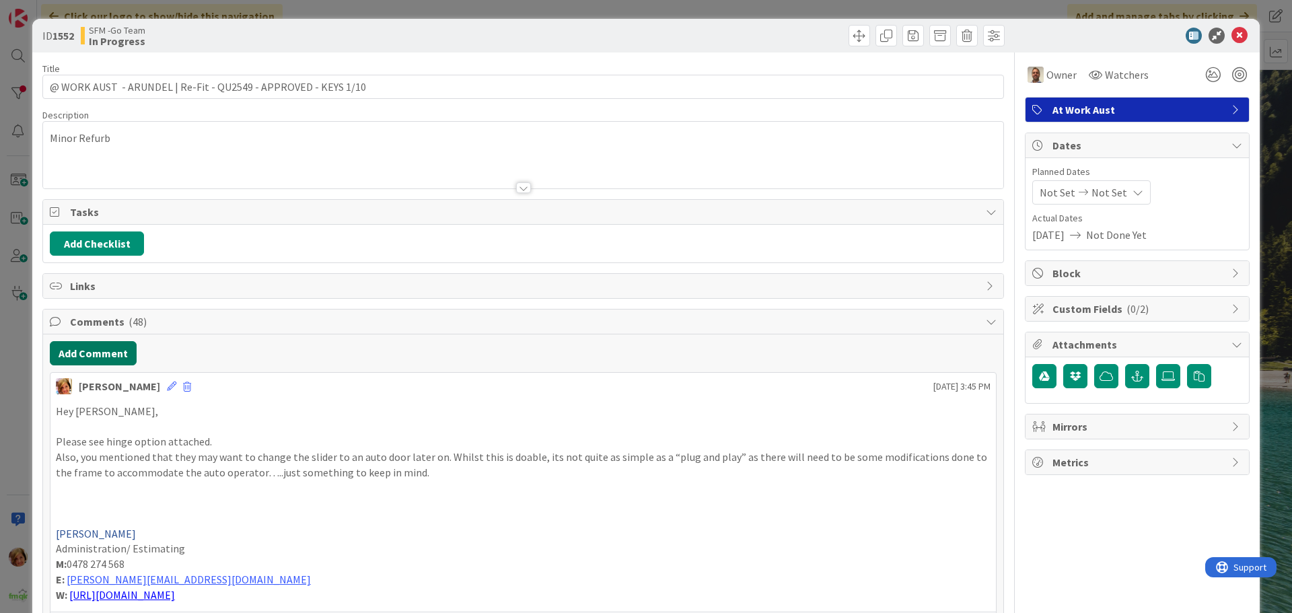
click at [97, 359] on button "Add Comment" at bounding box center [93, 353] width 87 height 24
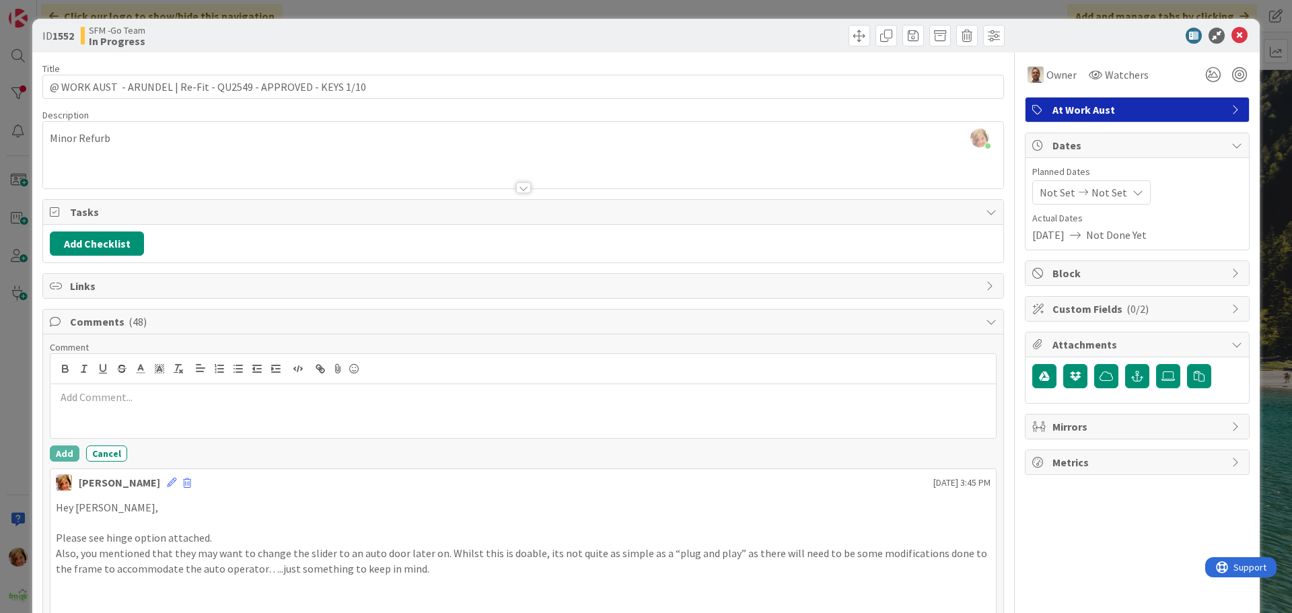
click at [112, 392] on p at bounding box center [523, 397] width 935 height 15
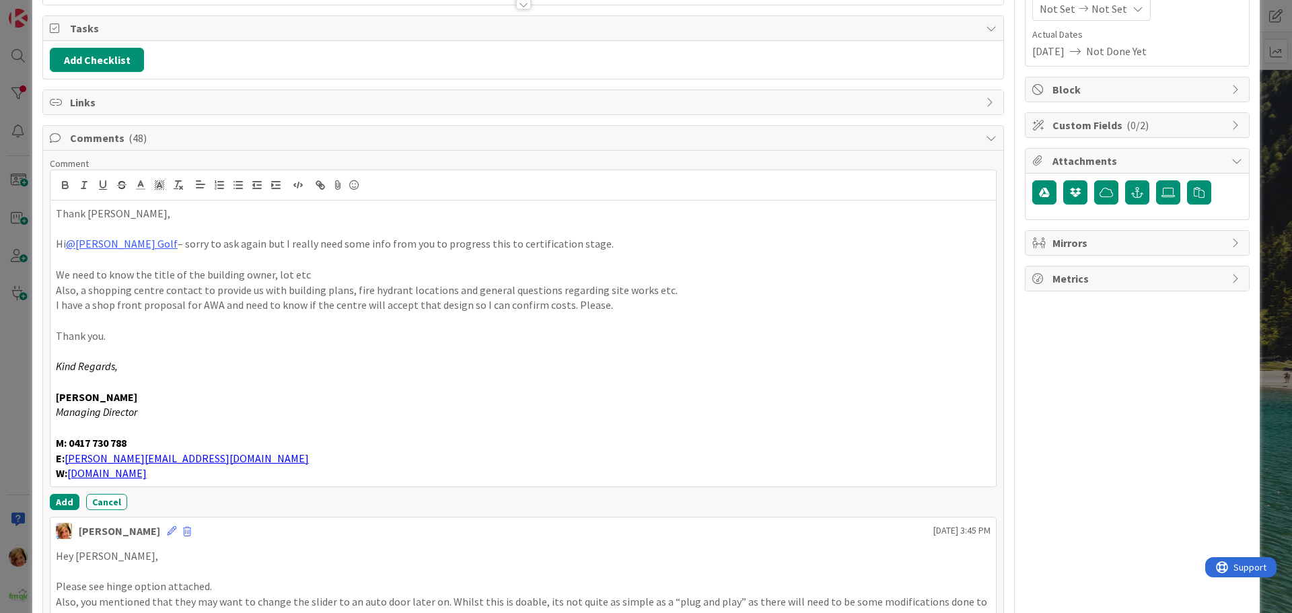
scroll to position [185, 0]
click at [63, 501] on button "Add" at bounding box center [65, 501] width 30 height 16
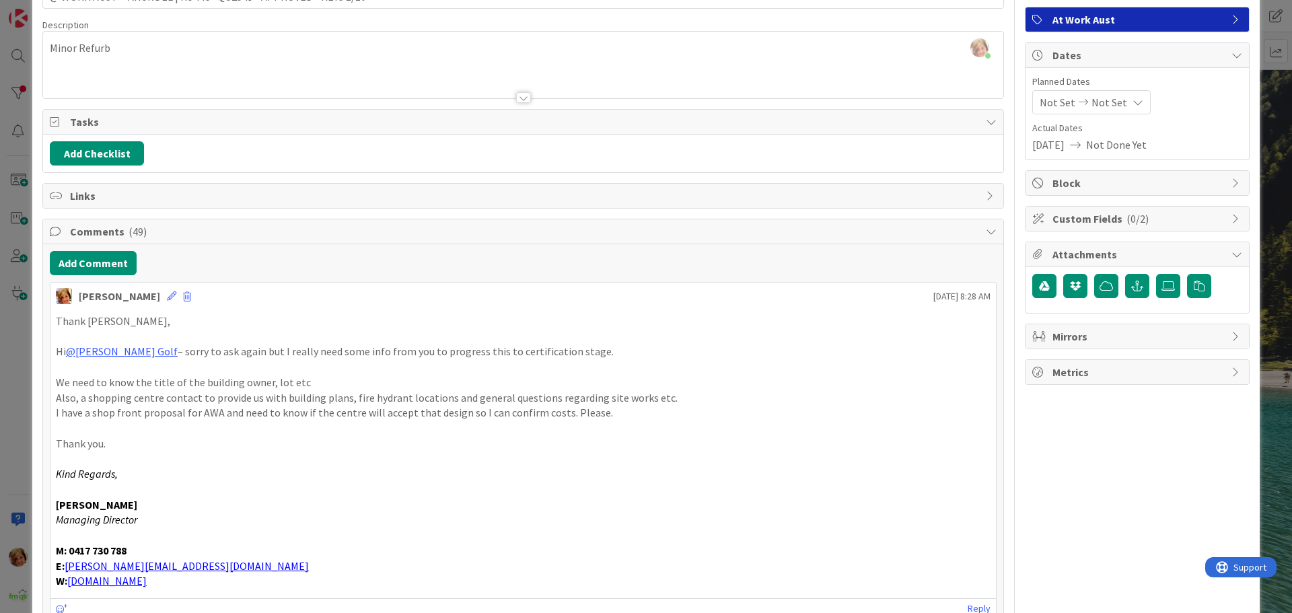
scroll to position [0, 0]
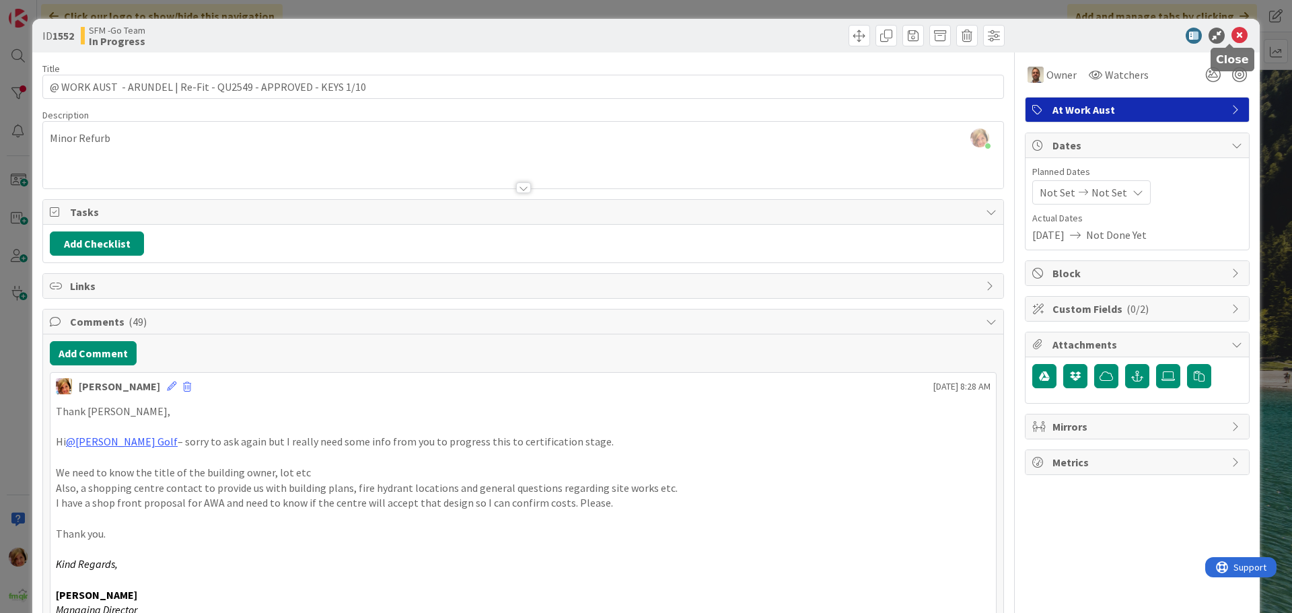
click at [1232, 34] on icon at bounding box center [1240, 36] width 16 height 16
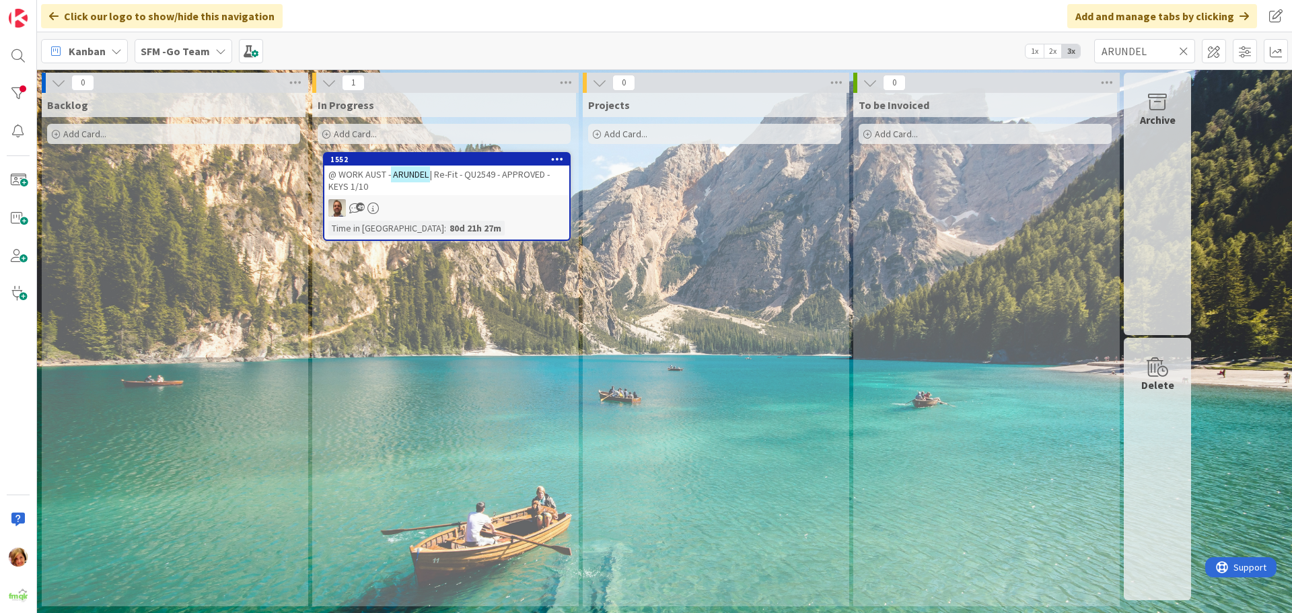
click at [1185, 50] on icon at bounding box center [1183, 51] width 9 height 12
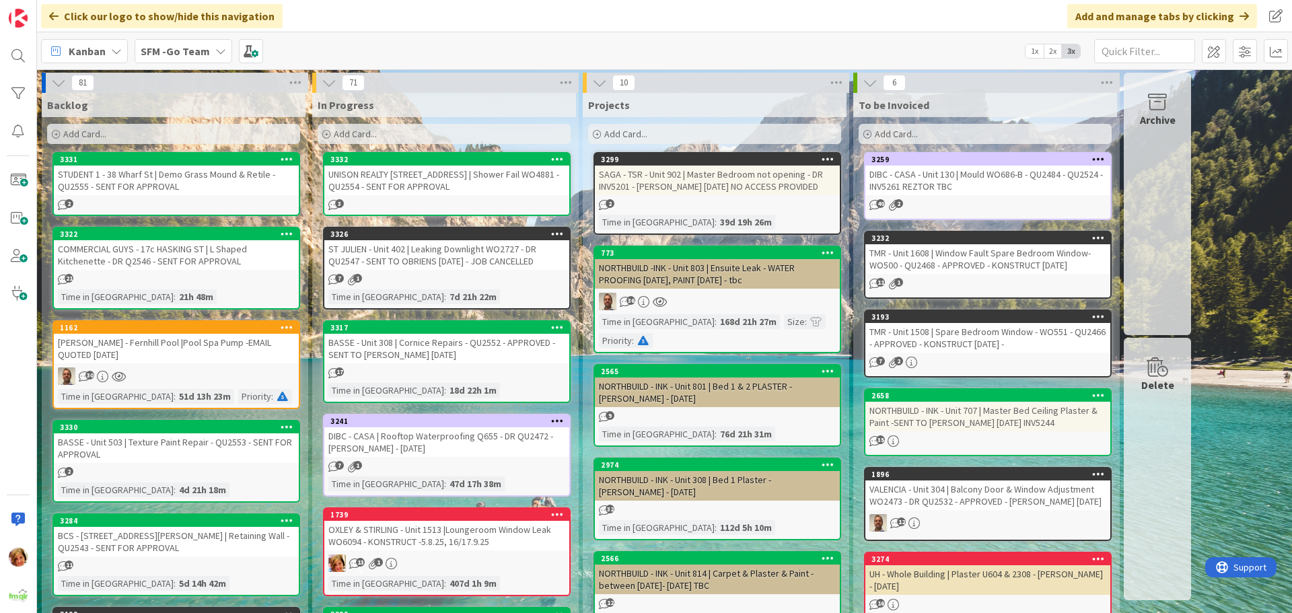
click at [380, 184] on div "UNISON REALTY [STREET_ADDRESS] | Shower Fail WO4881 - QU2554 - SENT FOR APPROVAL" at bounding box center [446, 181] width 245 height 30
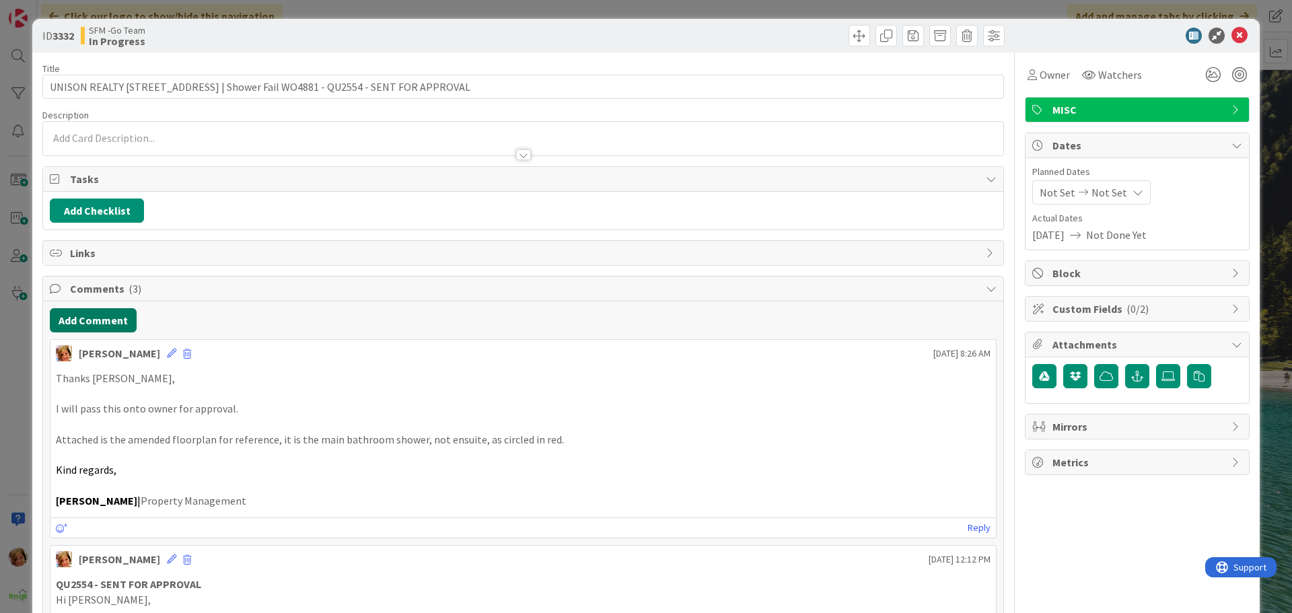
click at [79, 316] on button "Add Comment" at bounding box center [93, 320] width 87 height 24
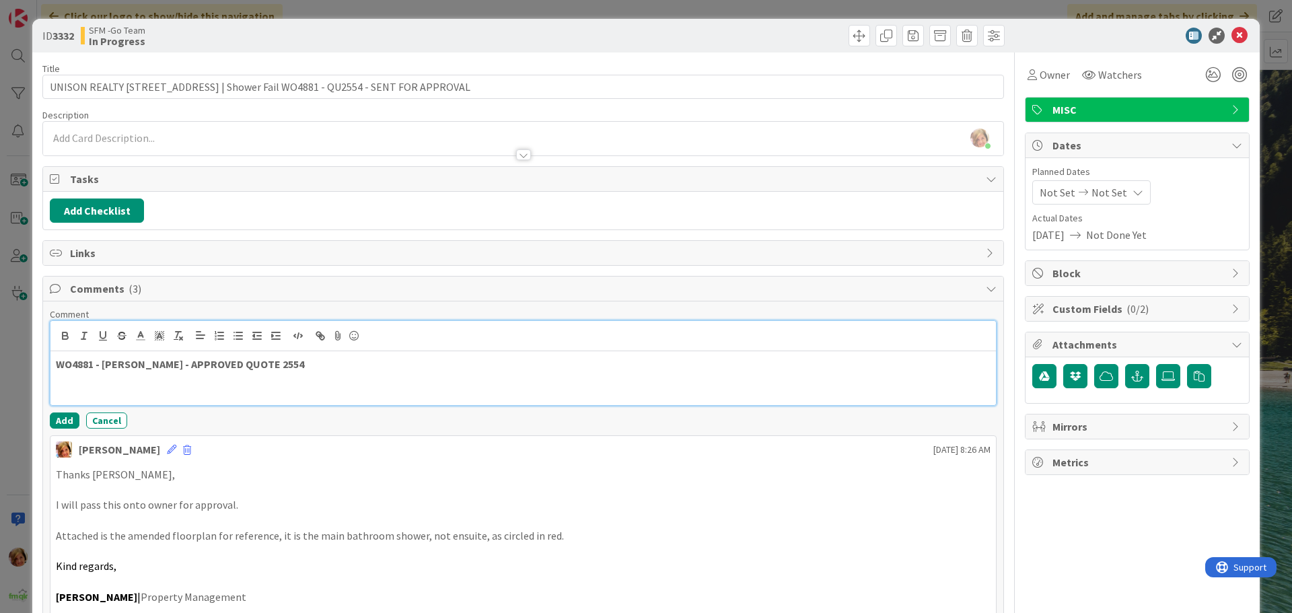
click at [304, 367] on p "WO4881 - [PERSON_NAME] - APPROVED QUOTE 2554" at bounding box center [523, 364] width 935 height 15
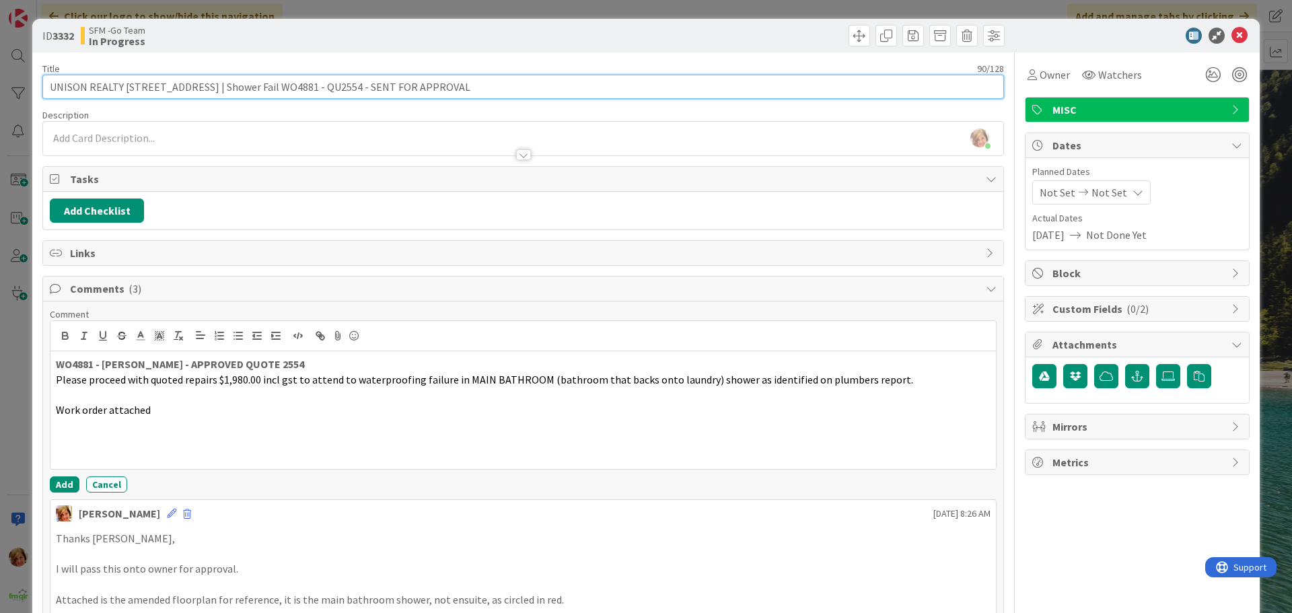
click at [245, 87] on input "UNISON REALTY [STREET_ADDRESS] | Shower Fail WO4881 - QU2554 - SENT FOR APPROVAL" at bounding box center [523, 87] width 962 height 24
type input "UNISON REALTY [STREET_ADDRESS] | Main Shower Fail WO4881 - QU2554 - SENT FOR AP…"
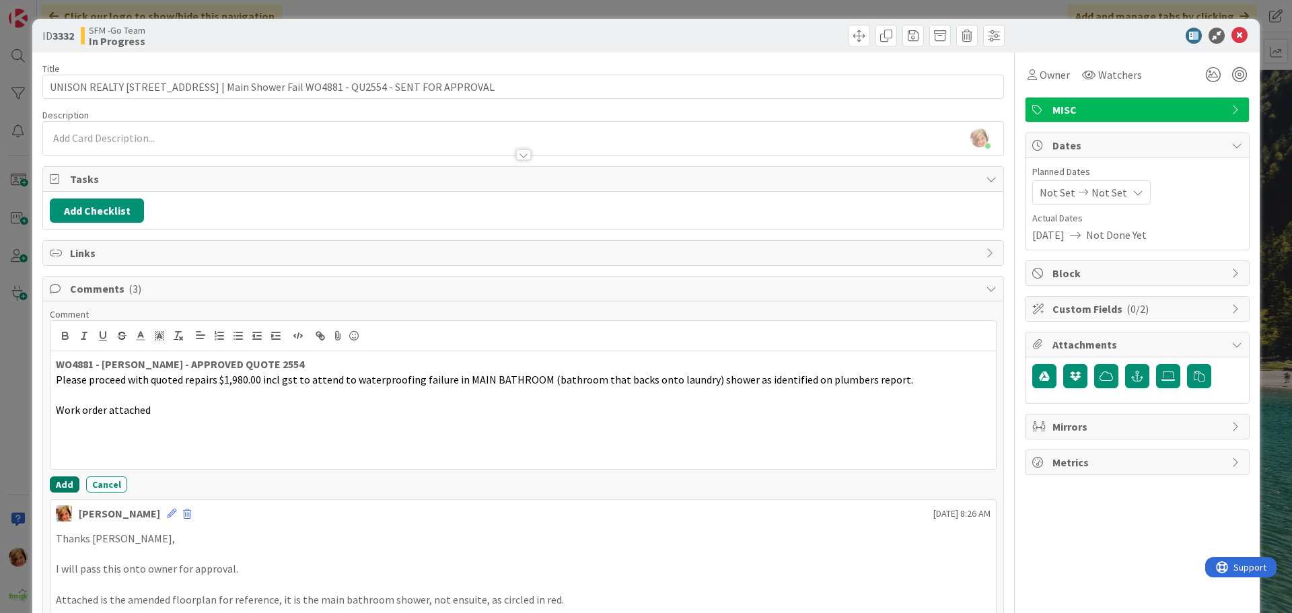
click at [58, 487] on button "Add" at bounding box center [65, 485] width 30 height 16
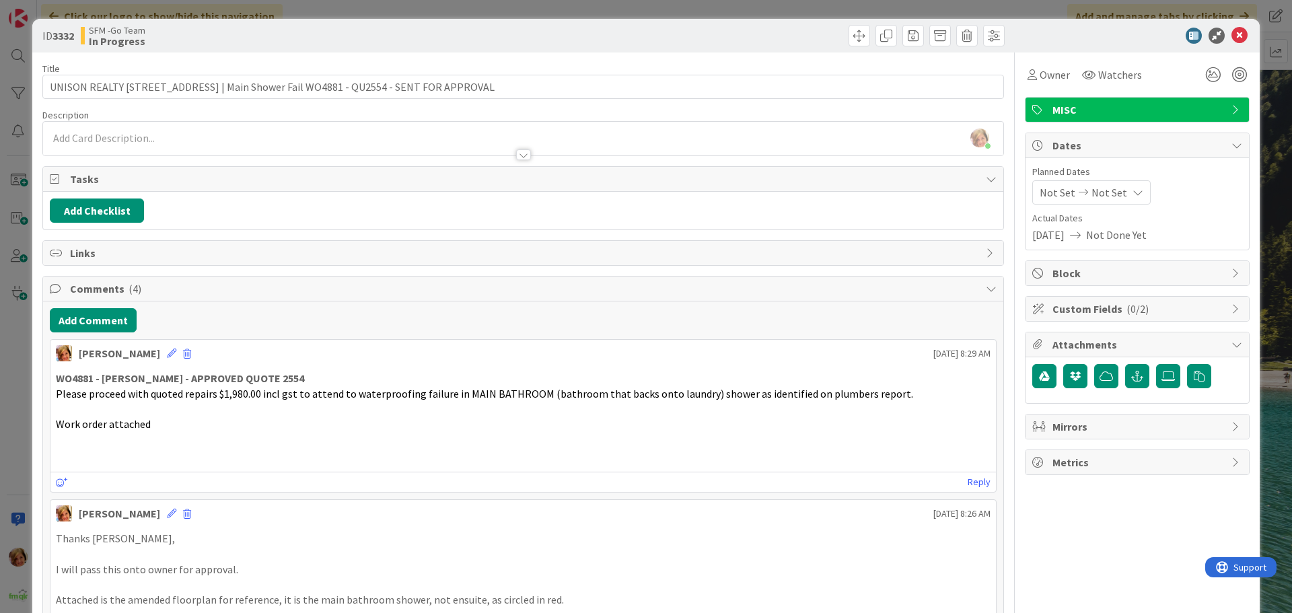
click at [165, 430] on p "Work order attached" at bounding box center [523, 424] width 935 height 15
click at [128, 349] on div "[PERSON_NAME] [DATE] 8:29 AM" at bounding box center [523, 351] width 946 height 22
click at [167, 351] on icon at bounding box center [171, 353] width 9 height 9
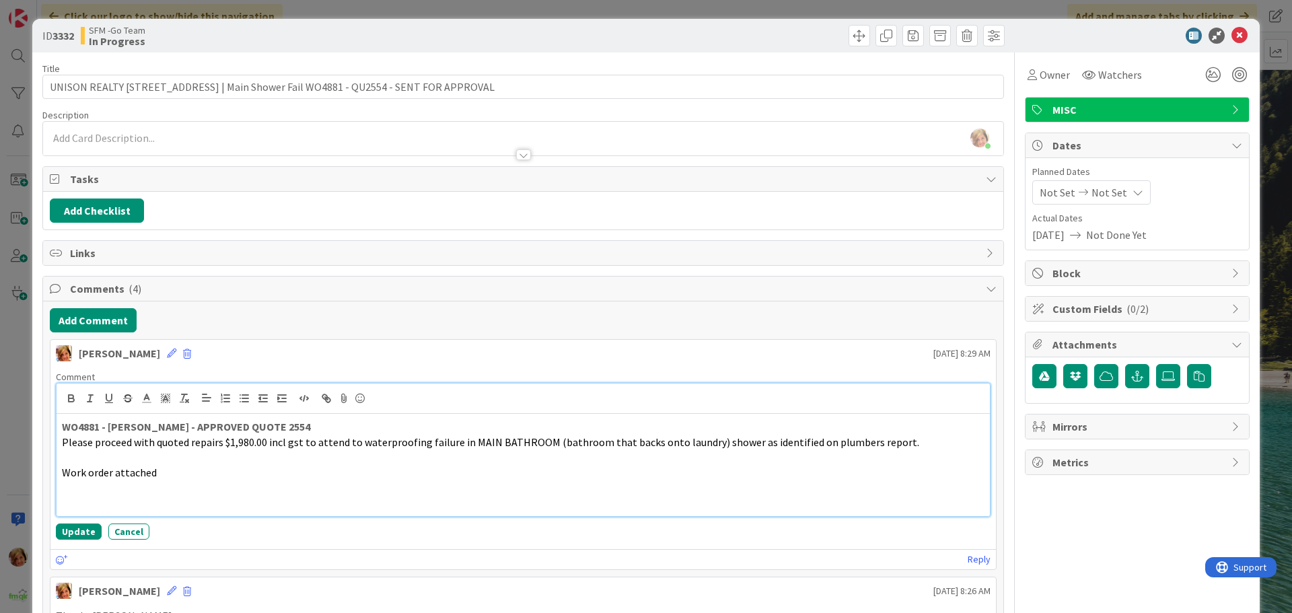
click at [174, 472] on p "Work order attached" at bounding box center [523, 472] width 923 height 15
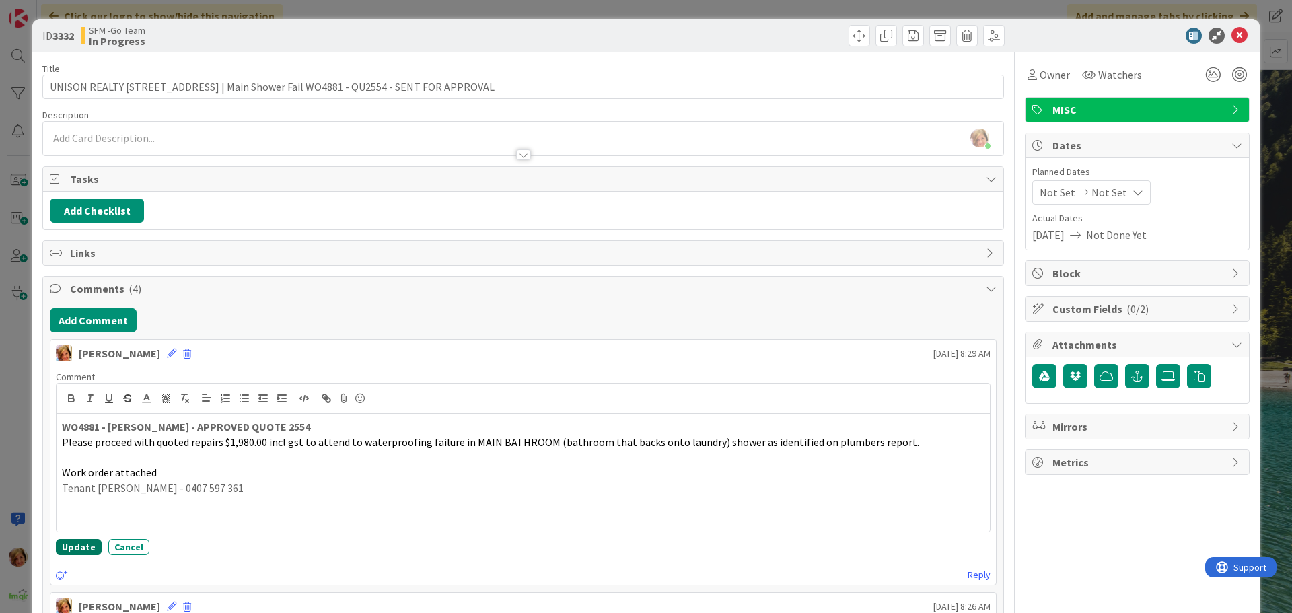
click at [75, 544] on button "Update" at bounding box center [79, 547] width 46 height 16
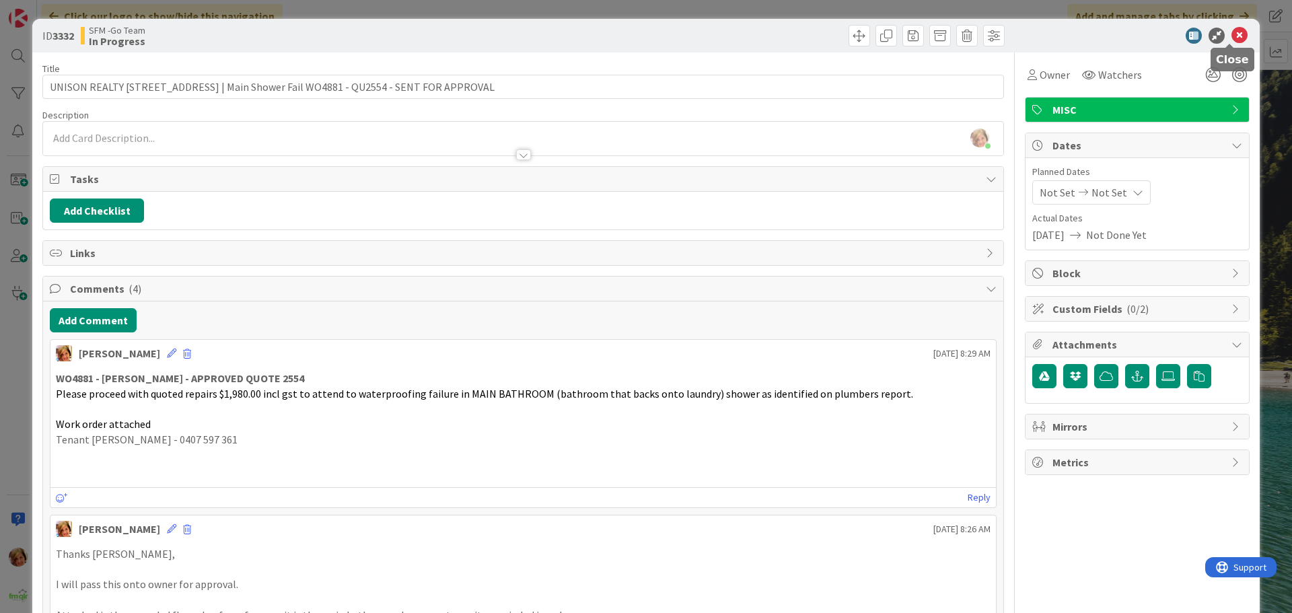
drag, startPoint x: 1233, startPoint y: 33, endPoint x: 1175, endPoint y: 38, distance: 58.1
click at [1233, 33] on icon at bounding box center [1240, 36] width 16 height 16
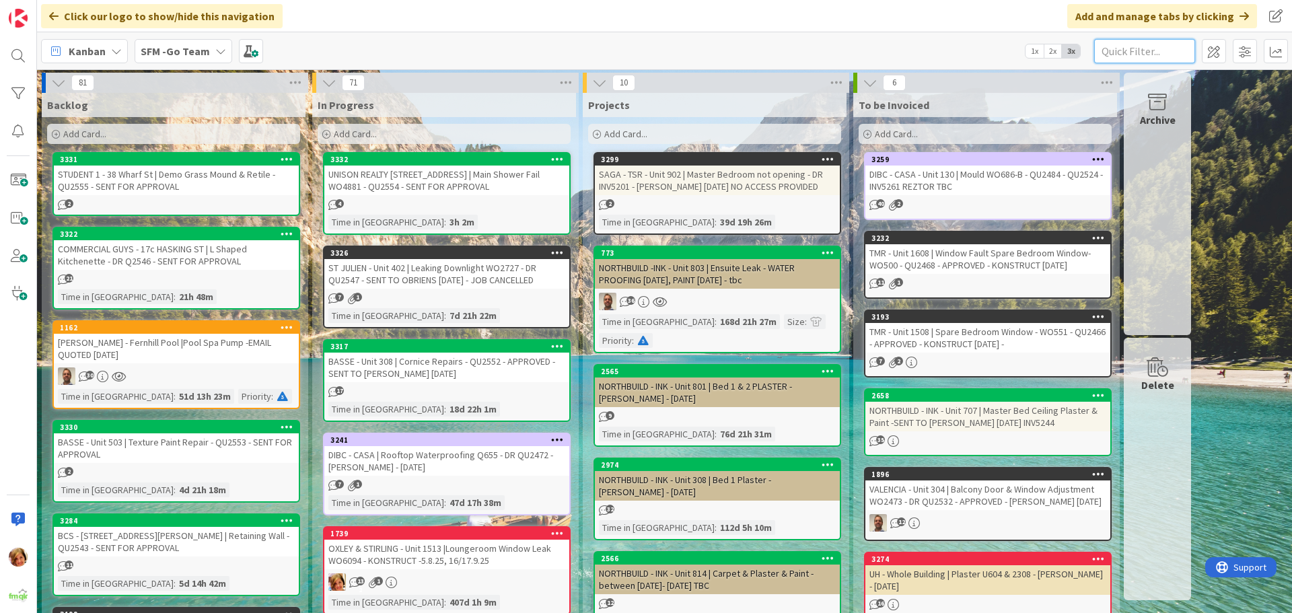
click at [1150, 46] on input "text" at bounding box center [1145, 51] width 101 height 24
type input "2411"
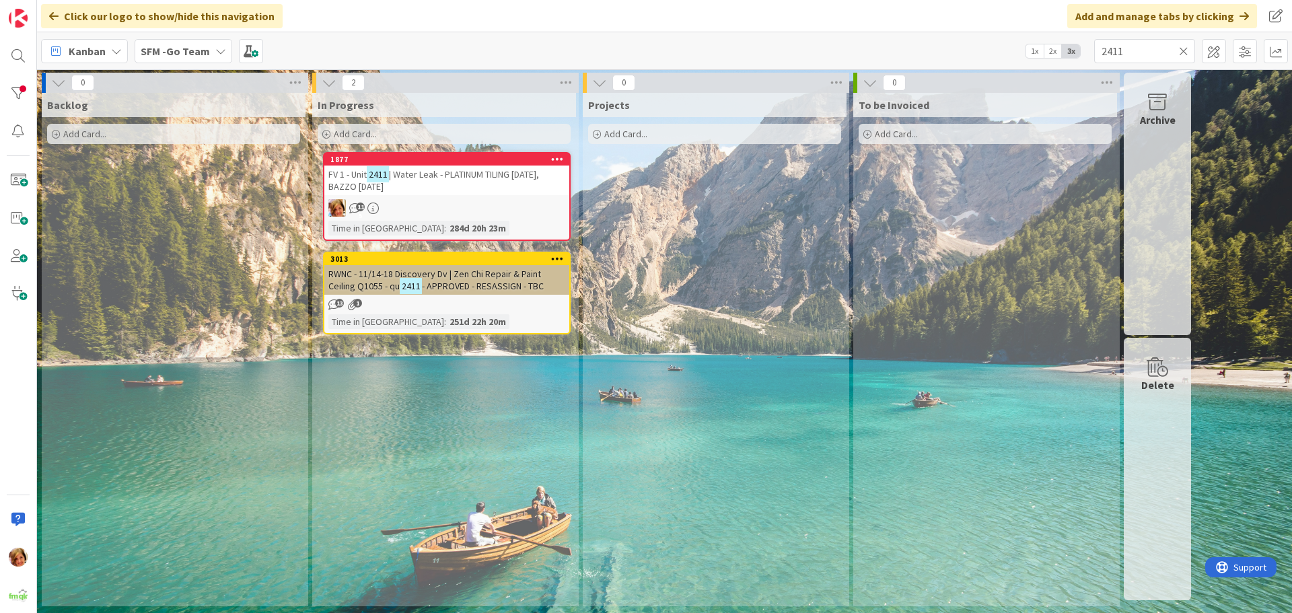
click at [450, 179] on span "| Water Leak - PLATINUM TILING [DATE], BAZZO [DATE]" at bounding box center [433, 180] width 211 height 24
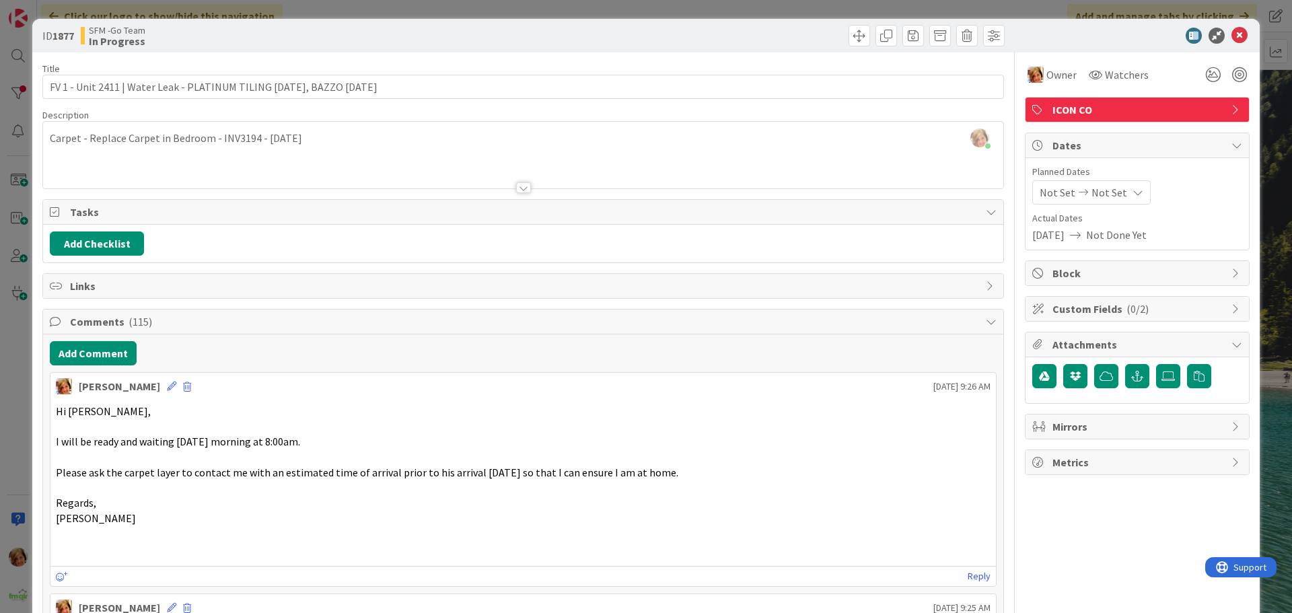
click at [107, 405] on p "Hi [PERSON_NAME]," at bounding box center [523, 411] width 935 height 15
click at [107, 365] on button "Add Comment" at bounding box center [93, 353] width 87 height 24
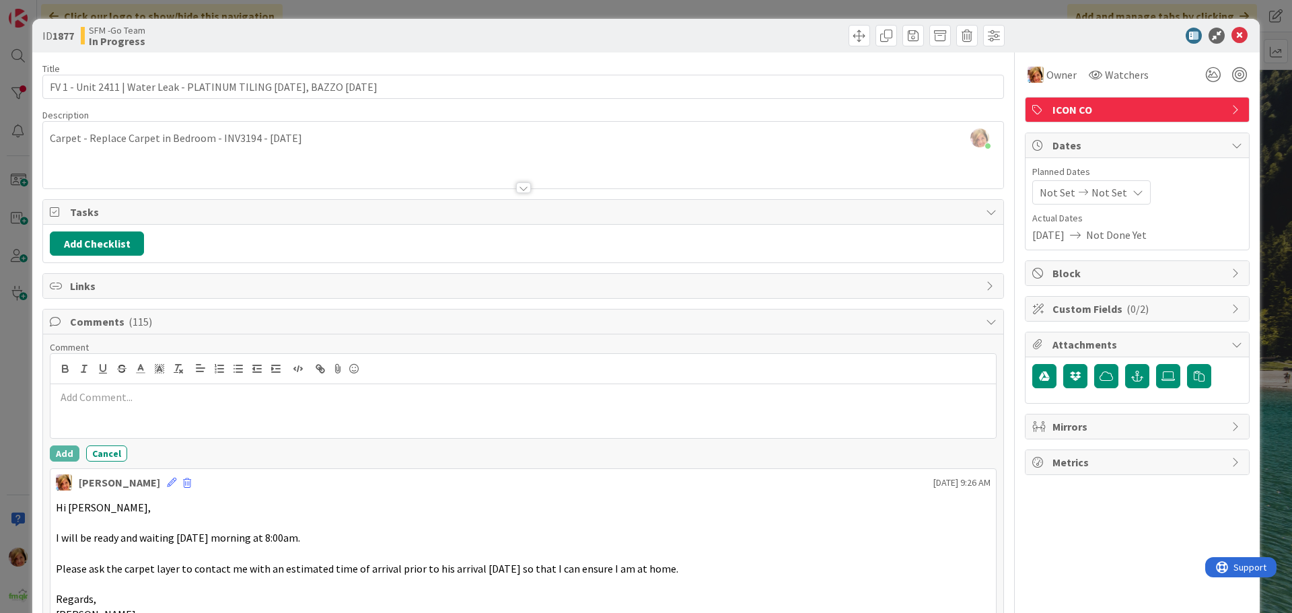
click at [118, 399] on p at bounding box center [523, 397] width 935 height 15
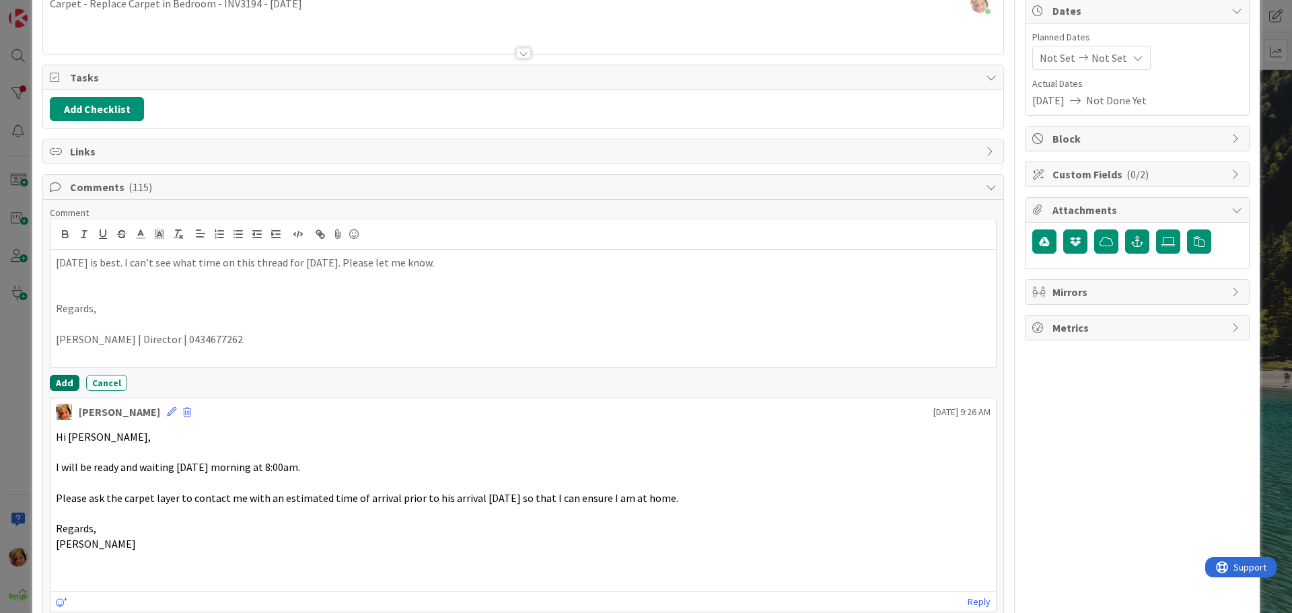
click at [63, 375] on button "Add" at bounding box center [65, 383] width 30 height 16
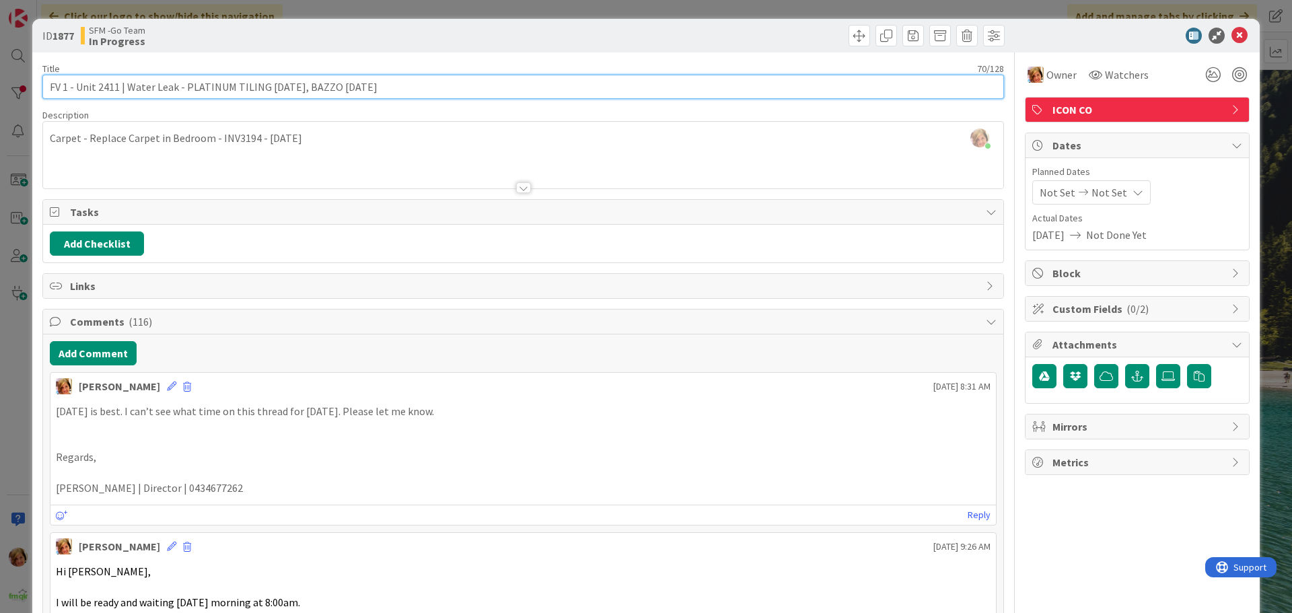
click at [366, 85] on input "FV 1 - Unit 2411 | Water Leak - PLATINUM TILING [DATE], BAZZO [DATE]" at bounding box center [523, 87] width 962 height 24
type input "FV 1 - Unit 2411 | Water Leak - PLATINUM TILING [DATE], BAZZO [DATE], BRYCE [DA…"
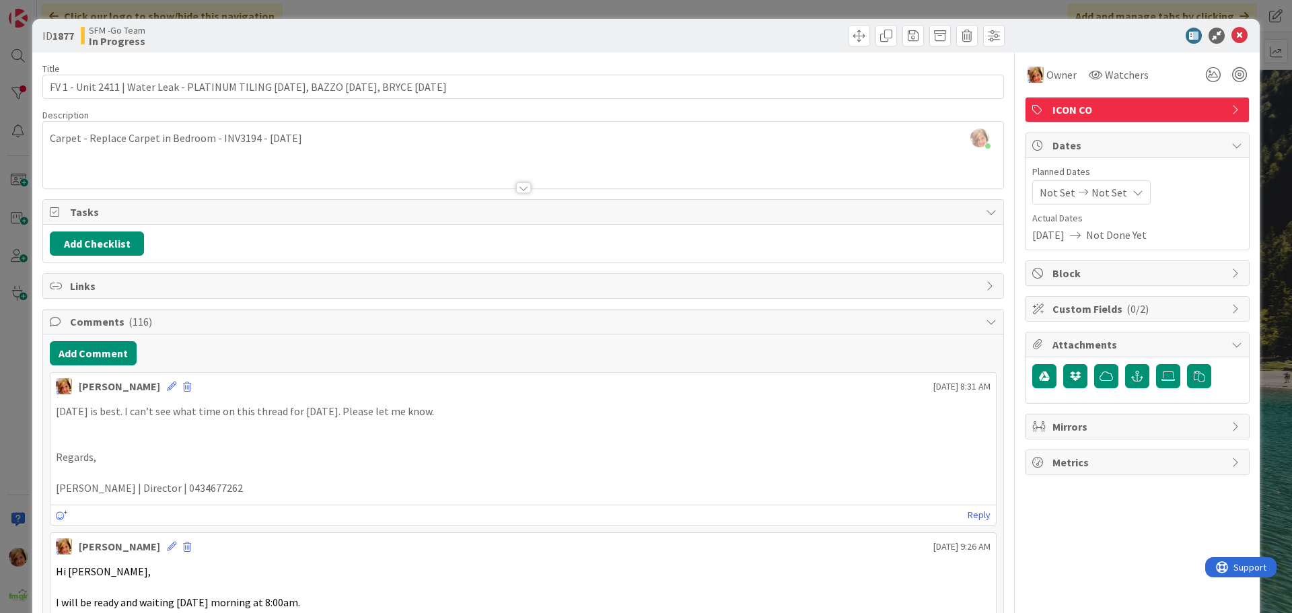
drag, startPoint x: 526, startPoint y: 35, endPoint x: 919, endPoint y: 46, distance: 393.3
click at [527, 35] on div at bounding box center [766, 36] width 478 height 22
click at [1232, 41] on icon at bounding box center [1240, 36] width 16 height 16
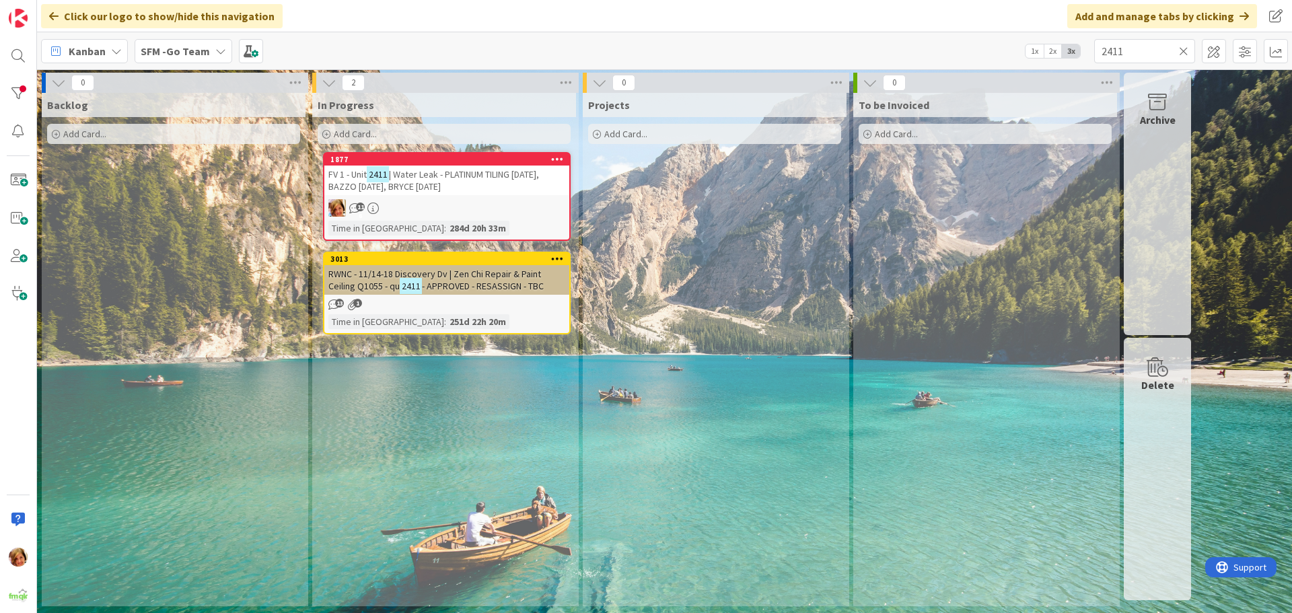
drag, startPoint x: 424, startPoint y: 171, endPoint x: 417, endPoint y: 178, distance: 10.0
click at [424, 171] on span "| Water Leak - PLATINUM TILING [DATE], BAZZO [DATE], BRYCE [DATE]" at bounding box center [433, 180] width 211 height 24
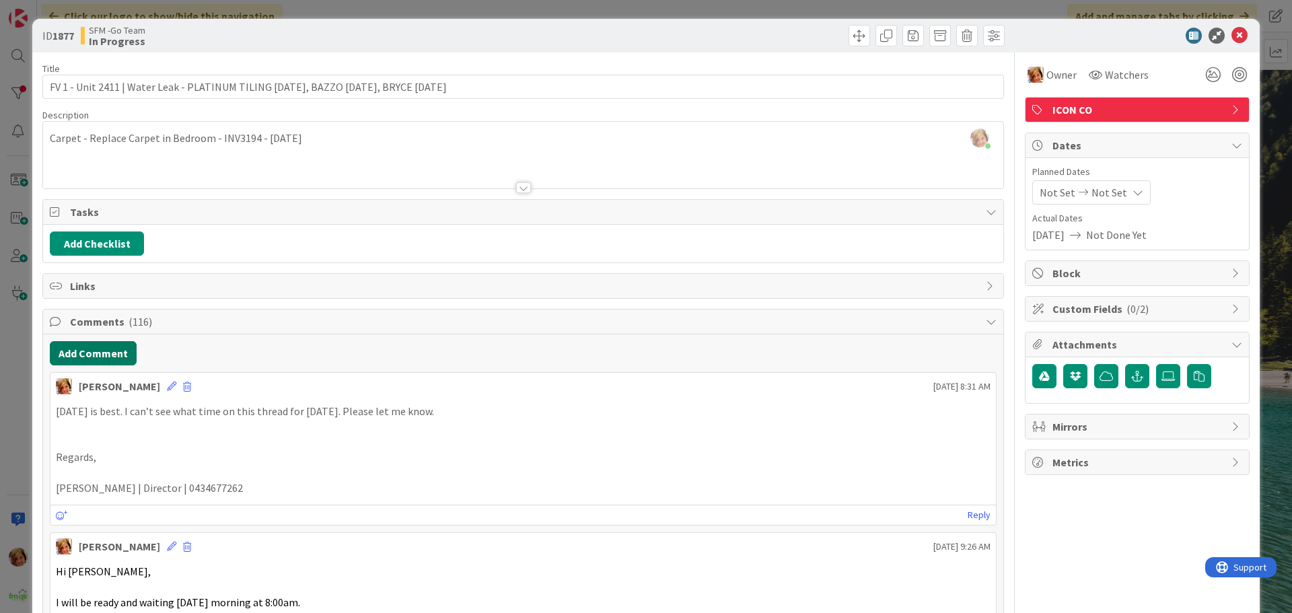
click at [100, 355] on button "Add Comment" at bounding box center [93, 353] width 87 height 24
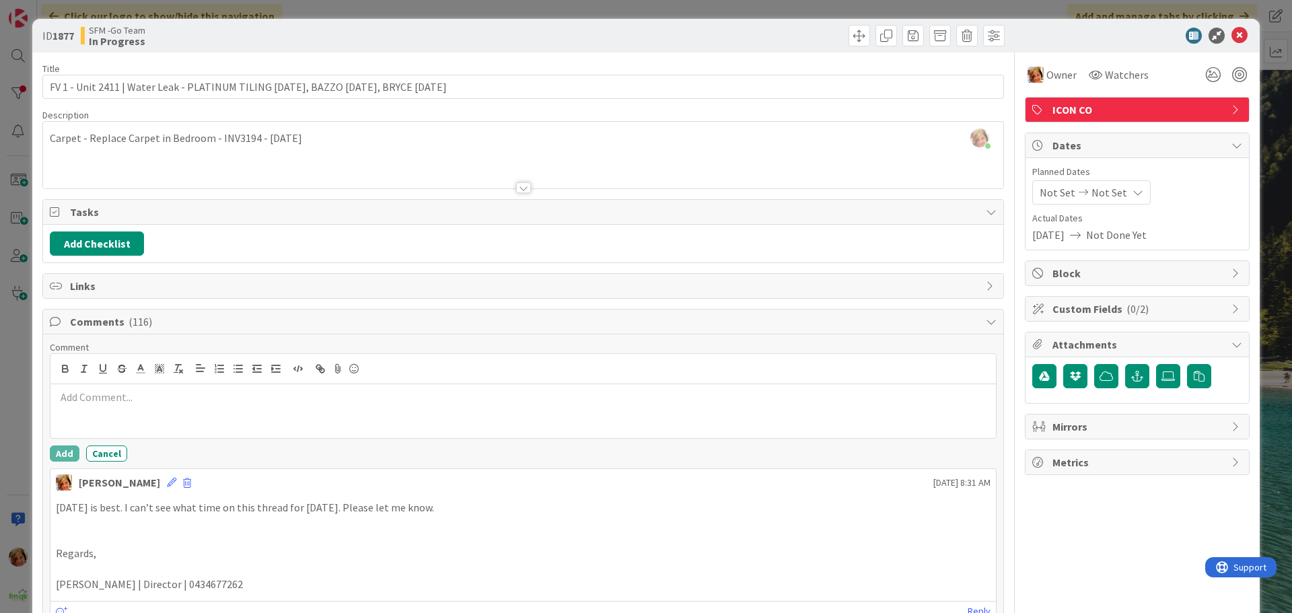
click at [119, 405] on div at bounding box center [523, 411] width 946 height 54
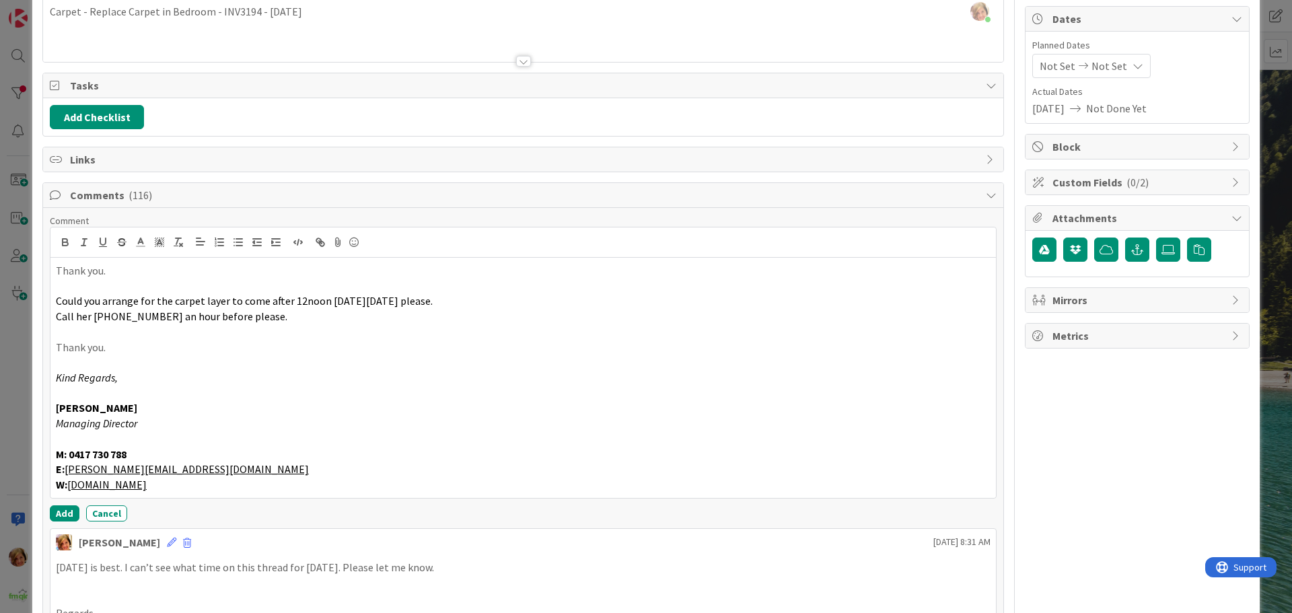
scroll to position [139, 0]
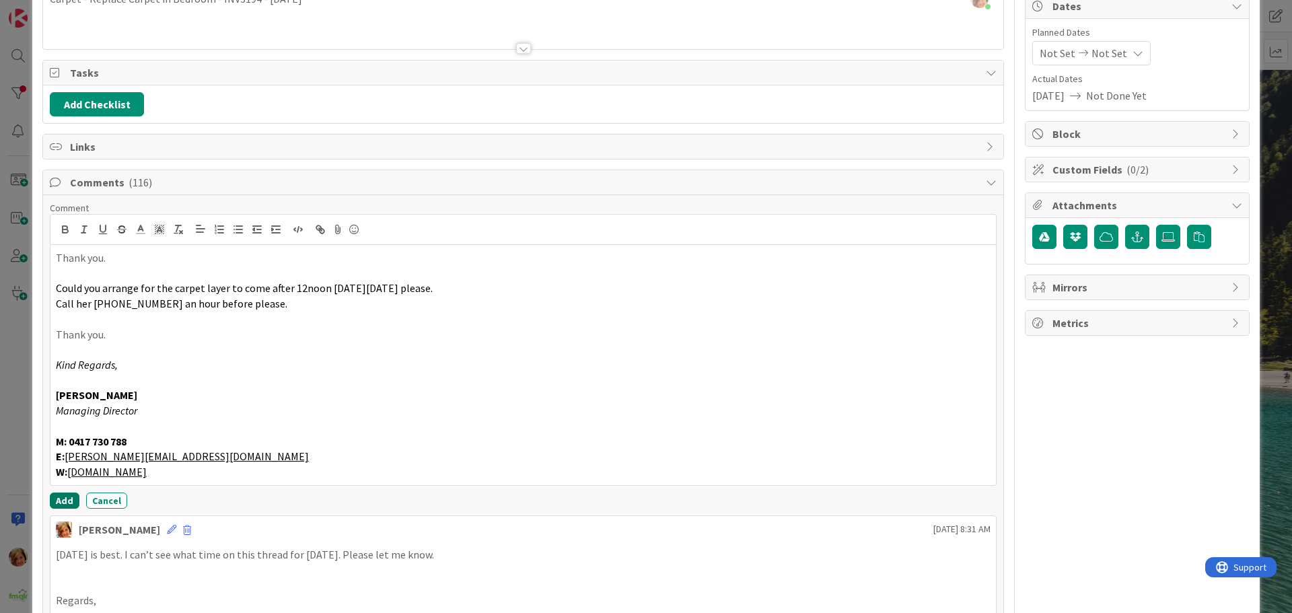
click at [63, 499] on button "Add" at bounding box center [65, 501] width 30 height 16
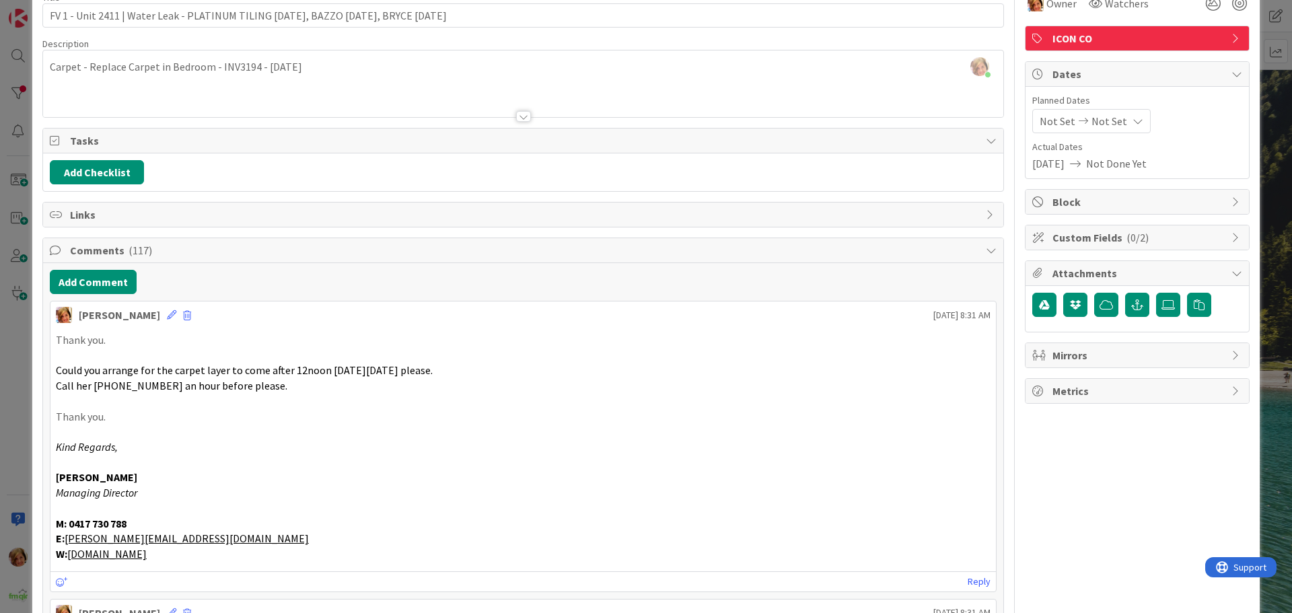
scroll to position [0, 0]
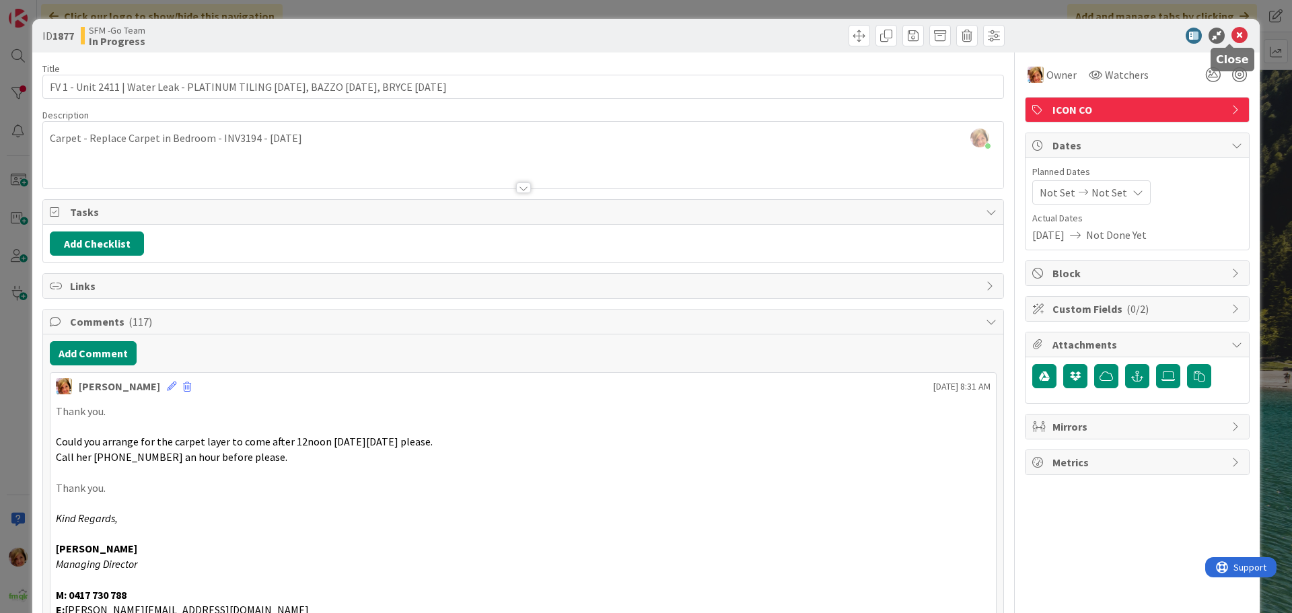
click at [1233, 32] on icon at bounding box center [1240, 36] width 16 height 16
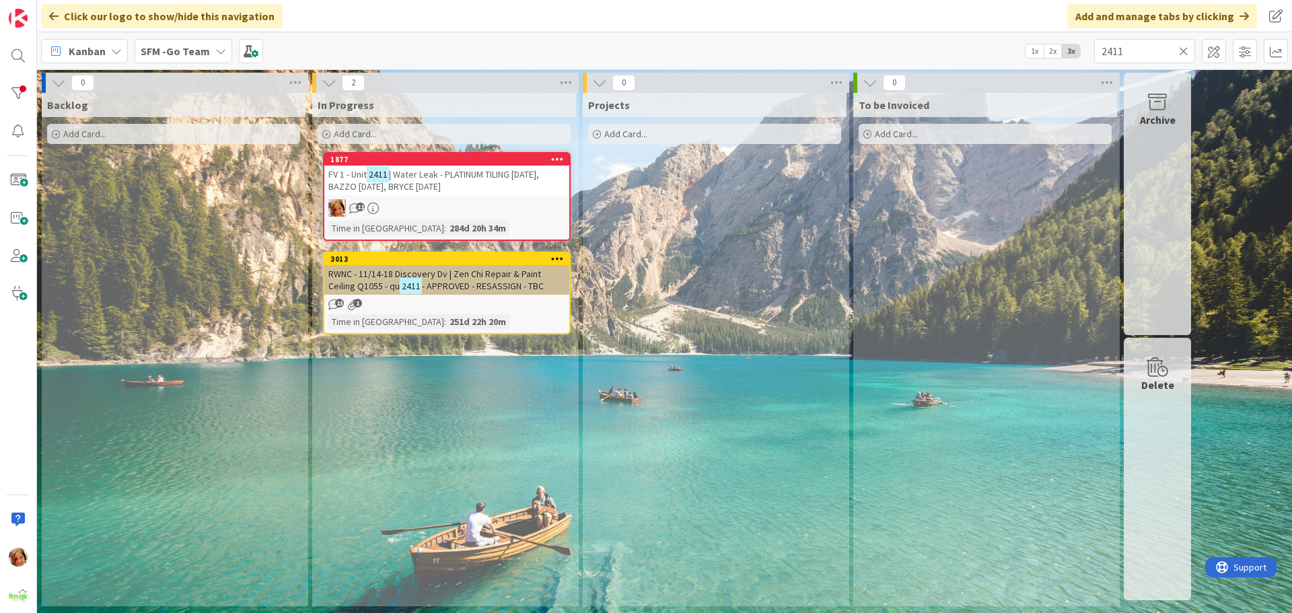
click at [1183, 46] on icon at bounding box center [1183, 51] width 9 height 12
click at [1182, 48] on input "text" at bounding box center [1145, 51] width 101 height 24
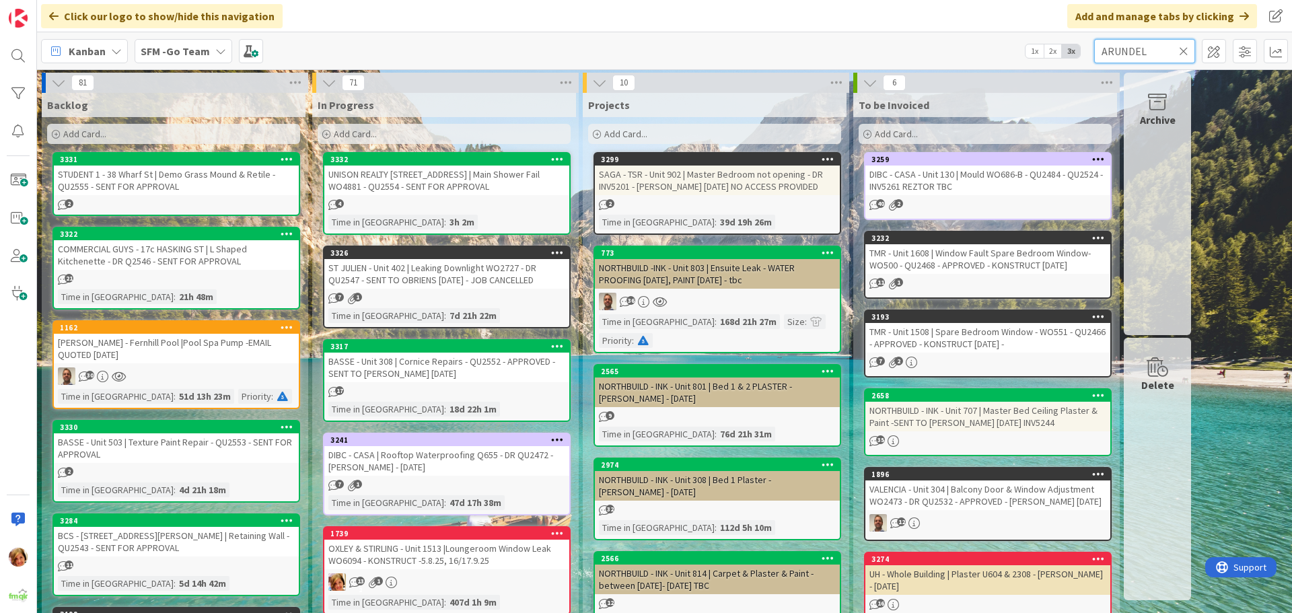
type input "ARUNDEL"
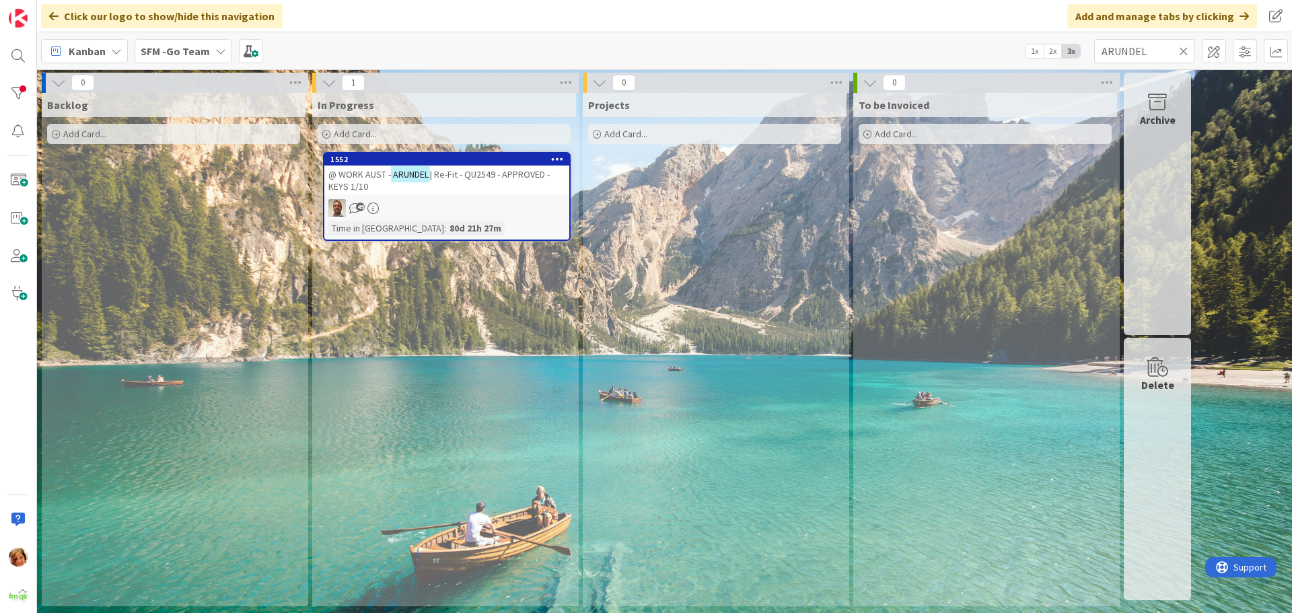
click at [477, 172] on span "| Re-Fit - QU2549 - APPROVED - KEYS 1/10" at bounding box center [438, 180] width 221 height 24
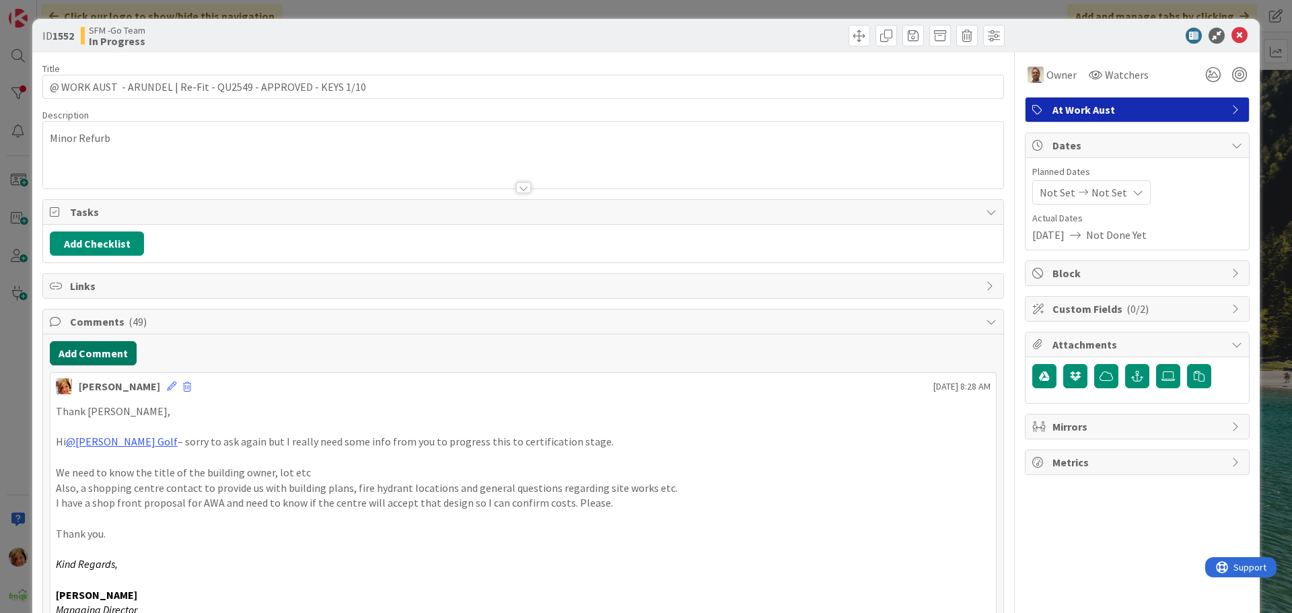
click at [100, 351] on button "Add Comment" at bounding box center [93, 353] width 87 height 24
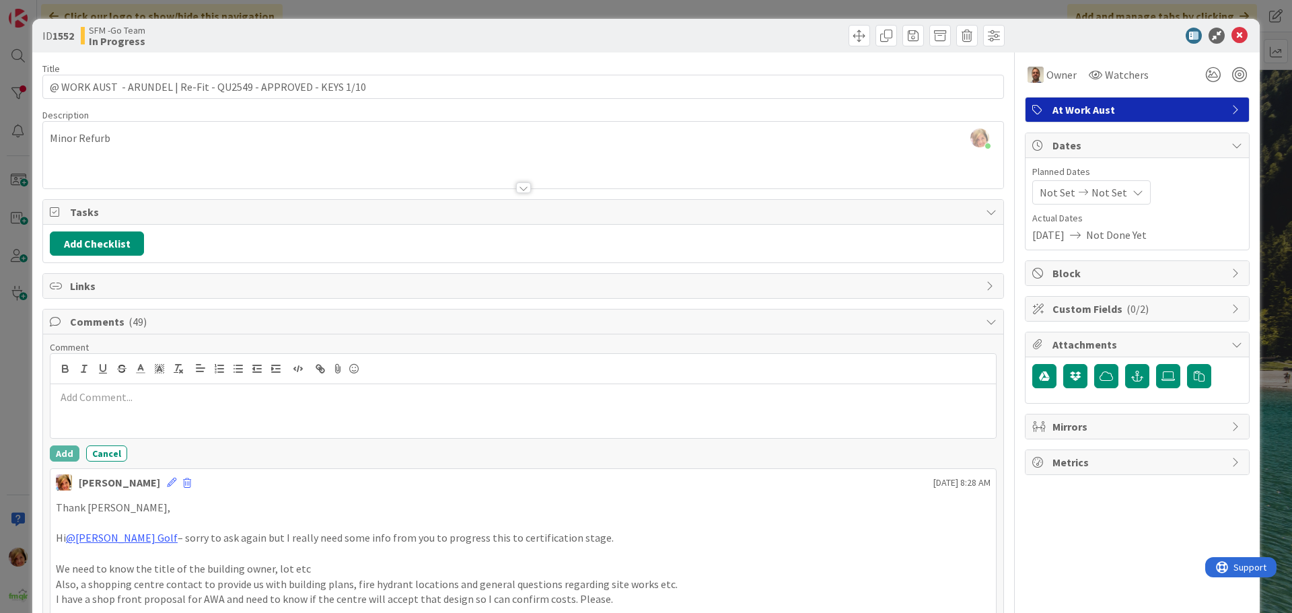
click at [132, 401] on p at bounding box center [523, 397] width 935 height 15
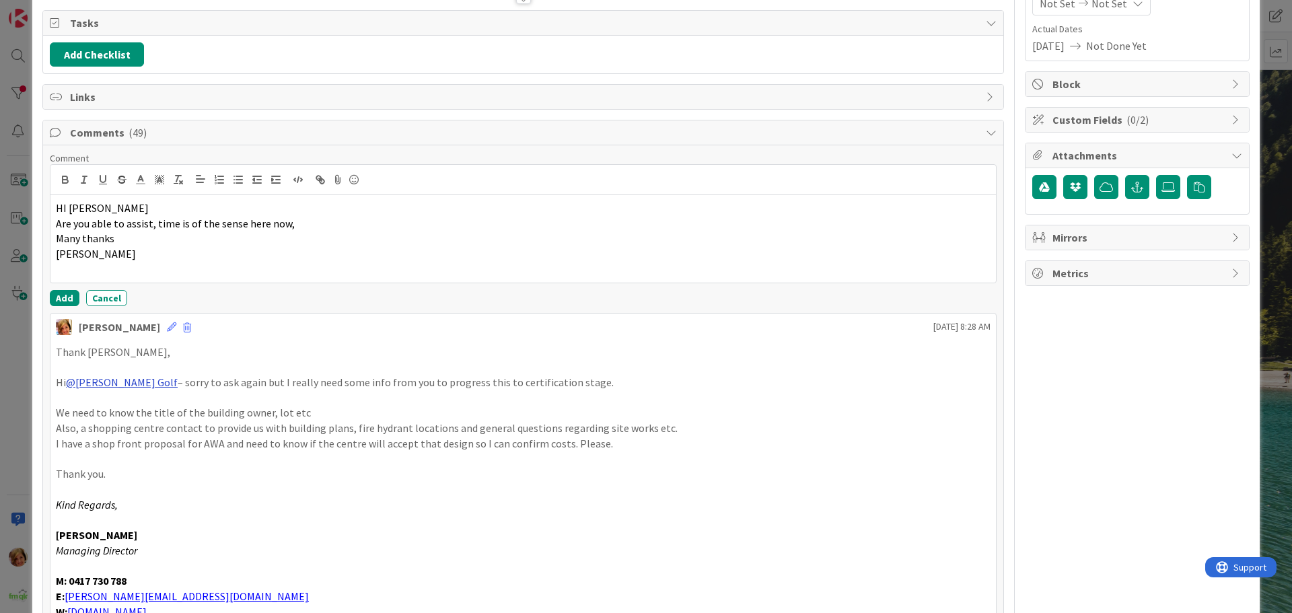
scroll to position [202, 0]
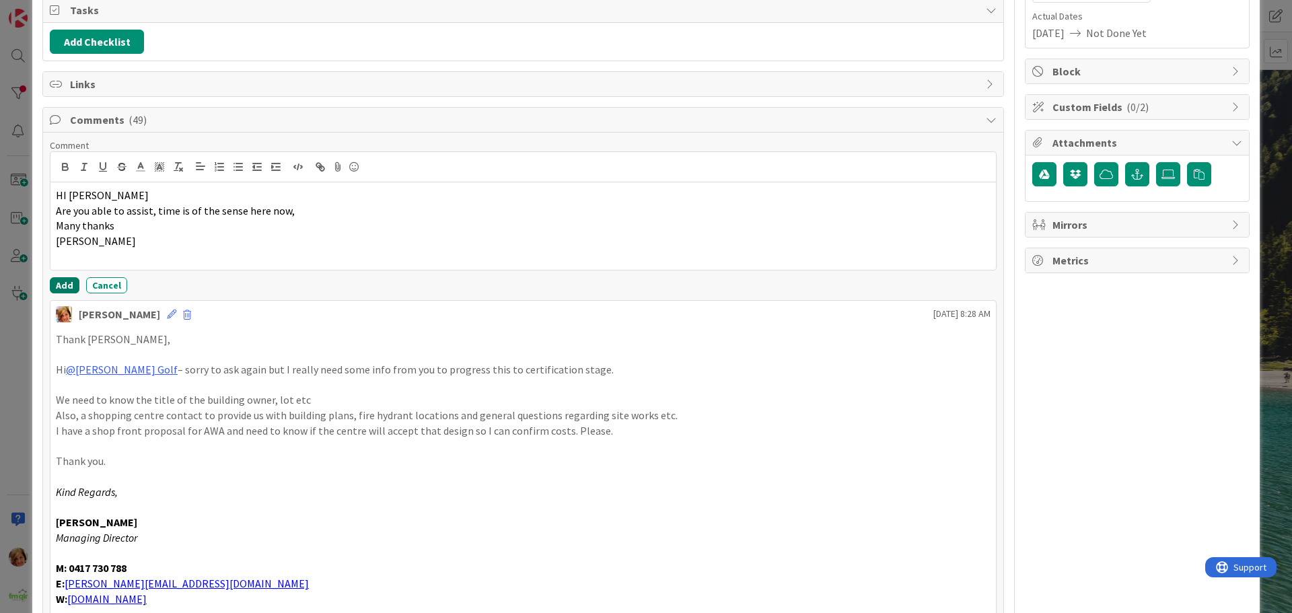
click at [57, 283] on button "Add" at bounding box center [65, 285] width 30 height 16
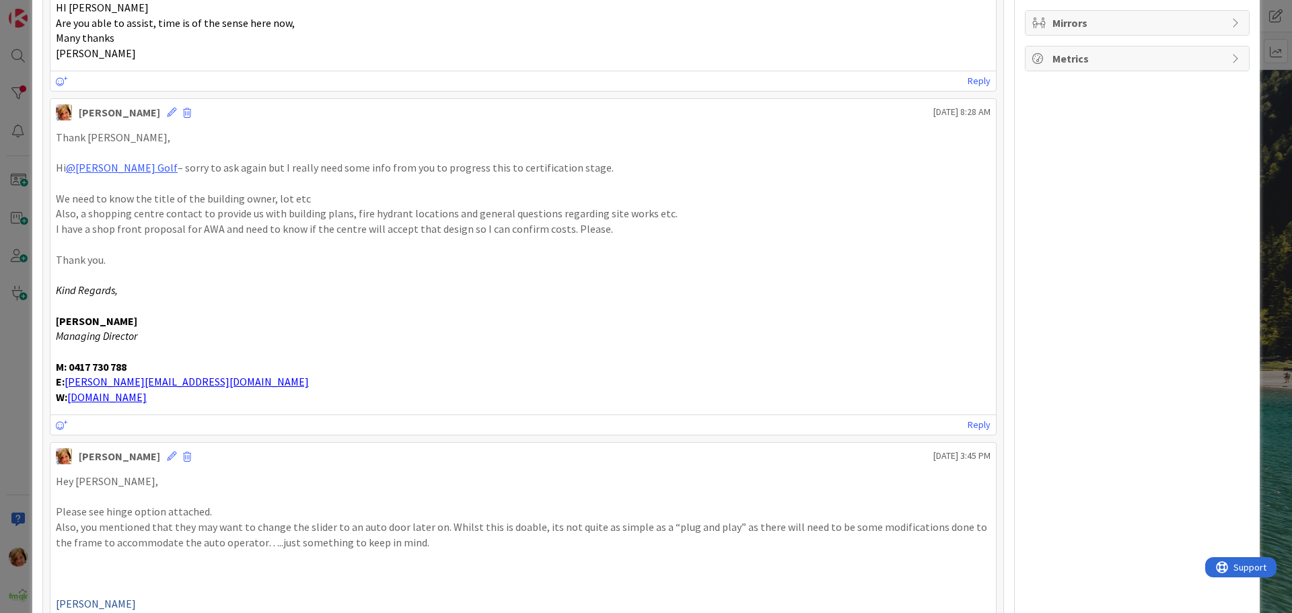
scroll to position [0, 0]
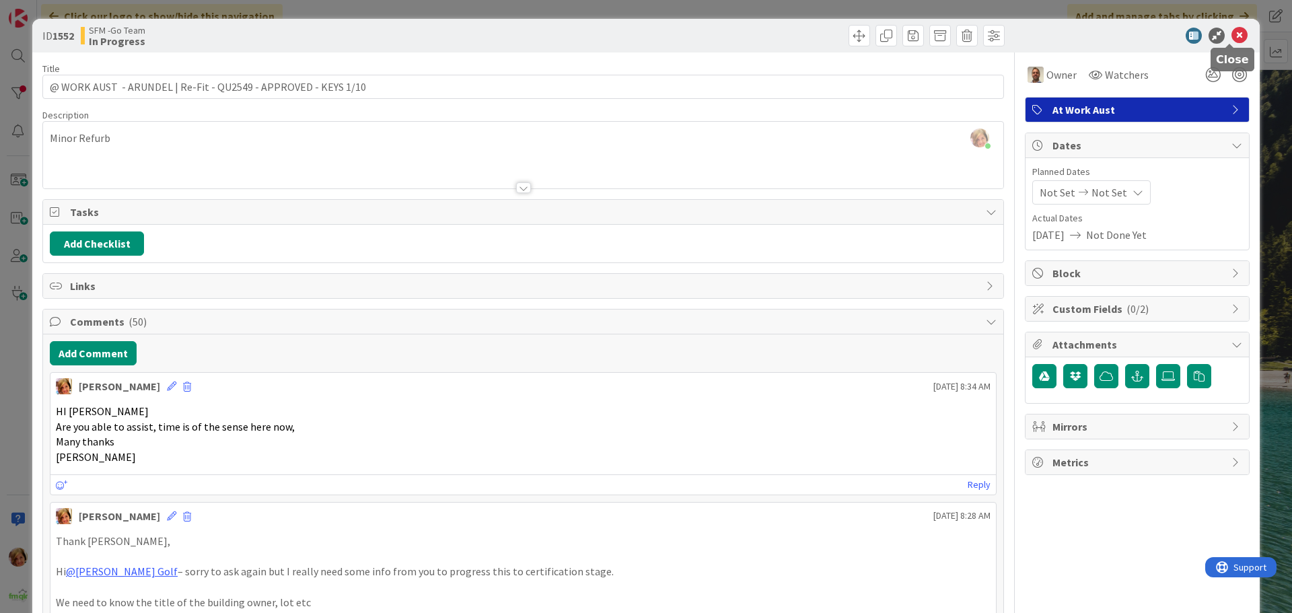
click at [1232, 36] on icon at bounding box center [1240, 36] width 16 height 16
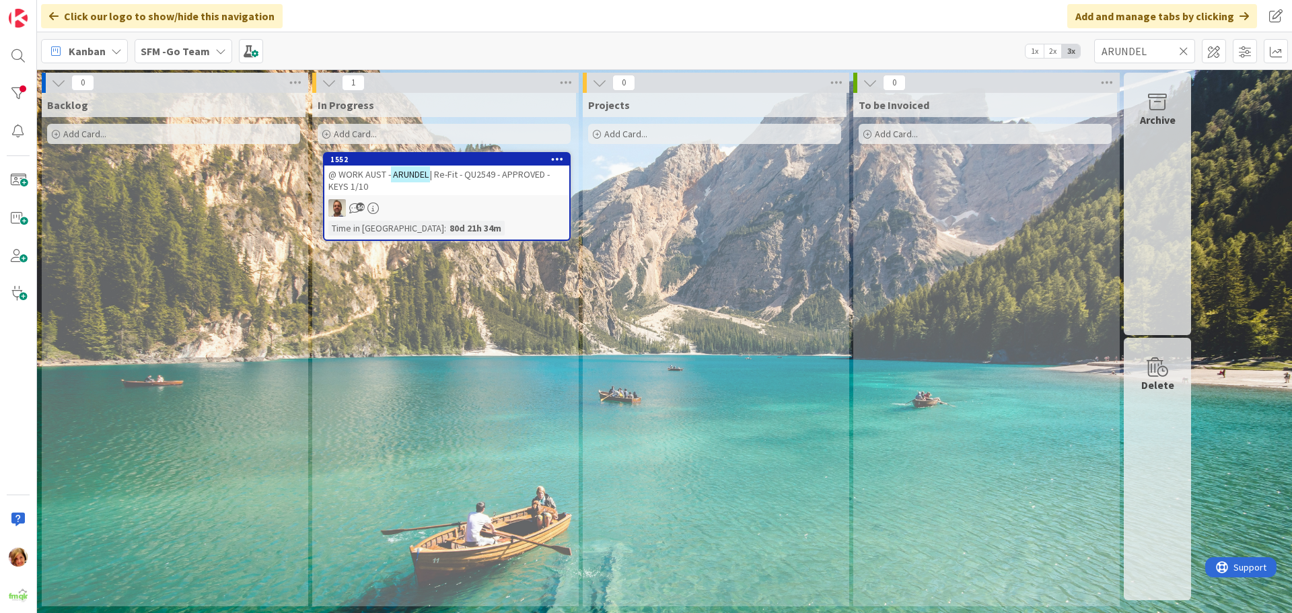
click at [1184, 53] on icon at bounding box center [1183, 51] width 9 height 12
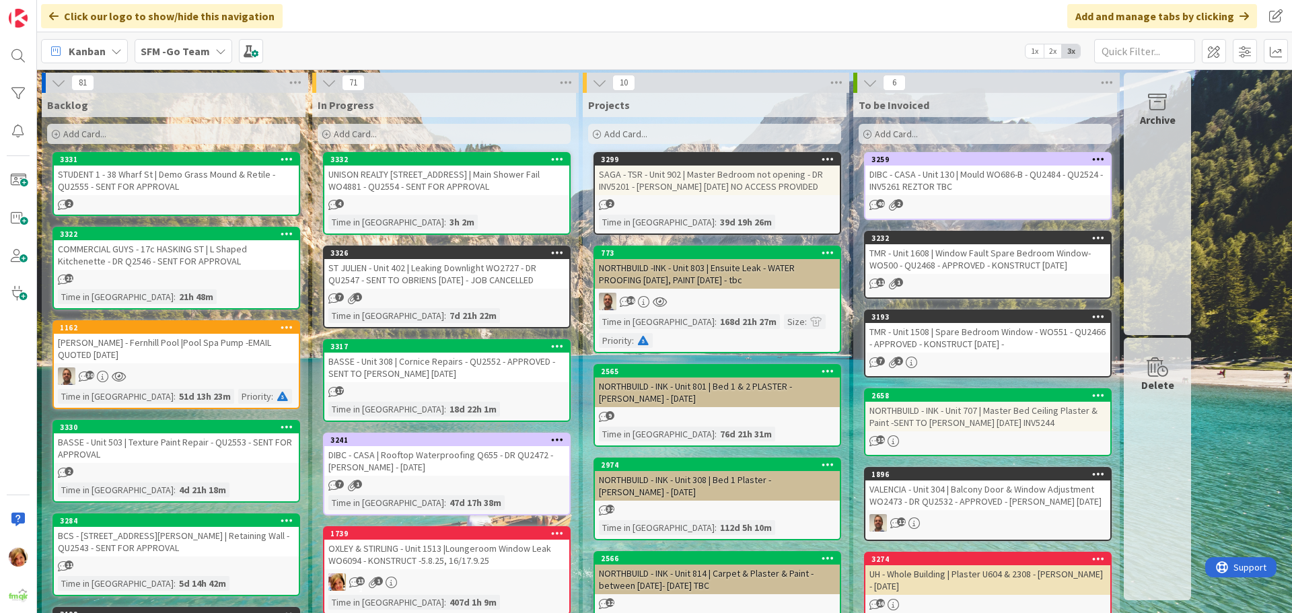
click at [18, 40] on div at bounding box center [18, 306] width 37 height 613
click at [18, 52] on div at bounding box center [18, 55] width 27 height 27
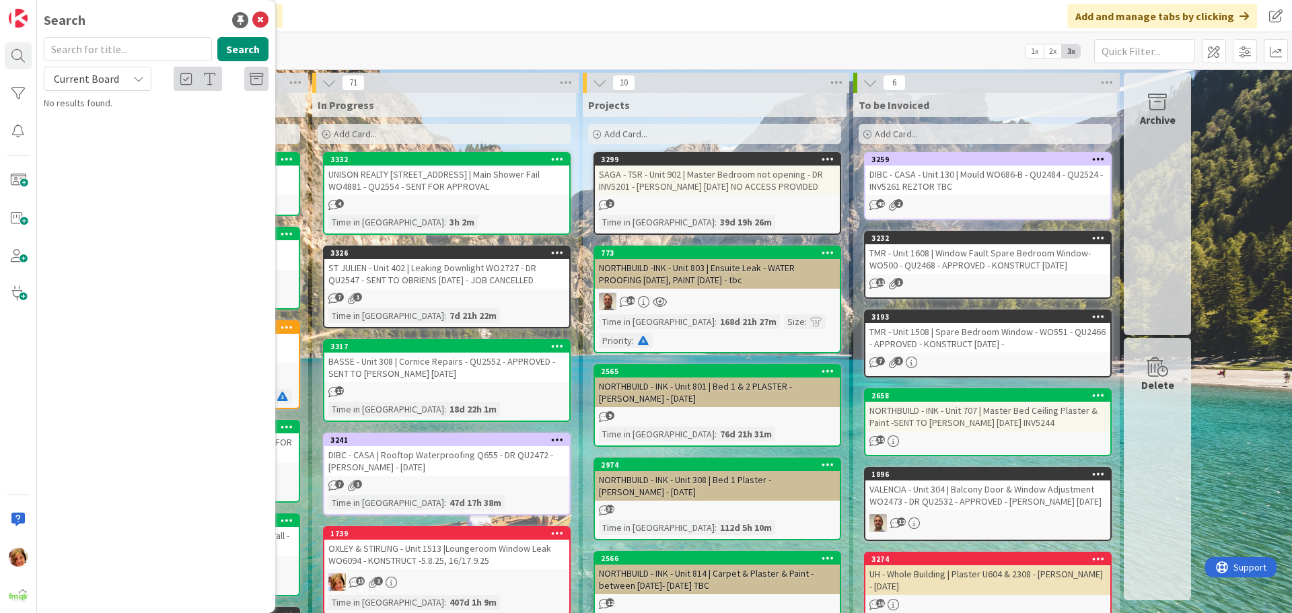
click at [126, 56] on input "text" at bounding box center [128, 49] width 168 height 24
type input "805"
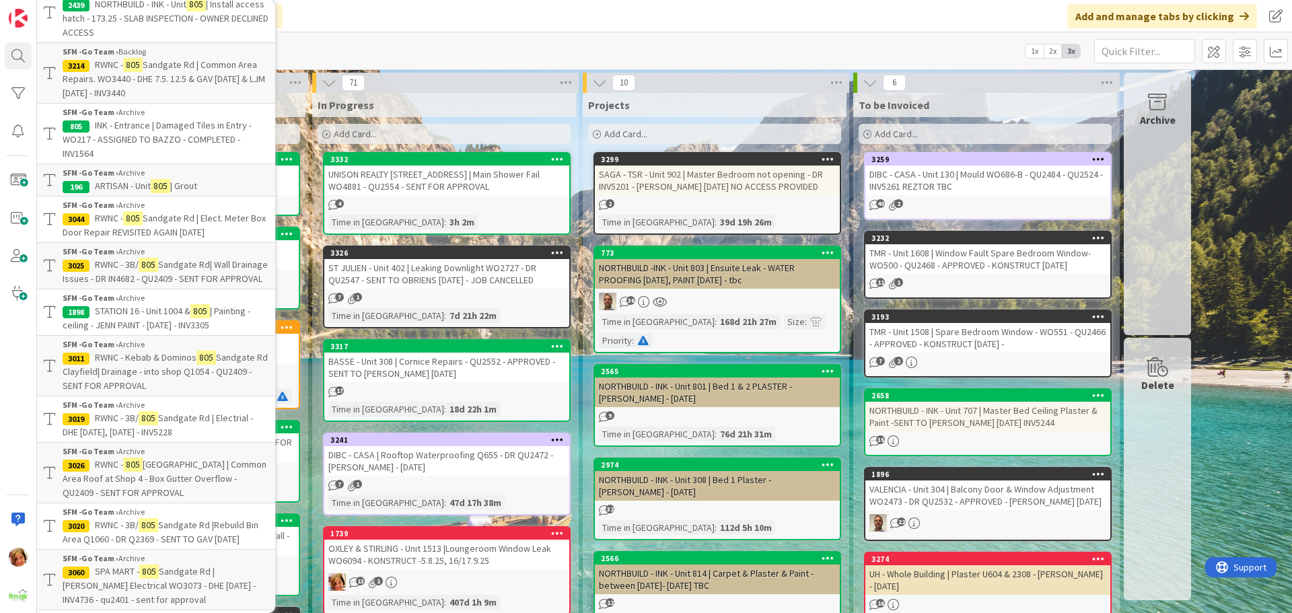
scroll to position [197, 0]
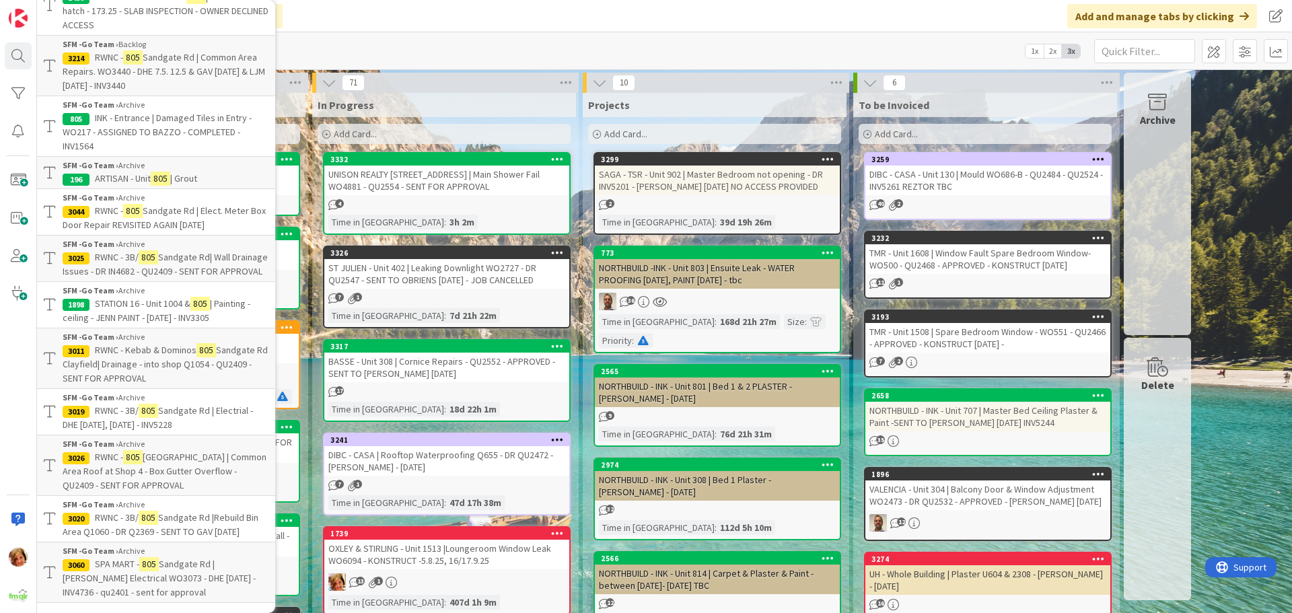
click at [168, 565] on span "Sandgate Rd | [PERSON_NAME] Electrical WO3073 - DHE [DATE] - INV4736 - qu2401 -…" at bounding box center [159, 578] width 193 height 40
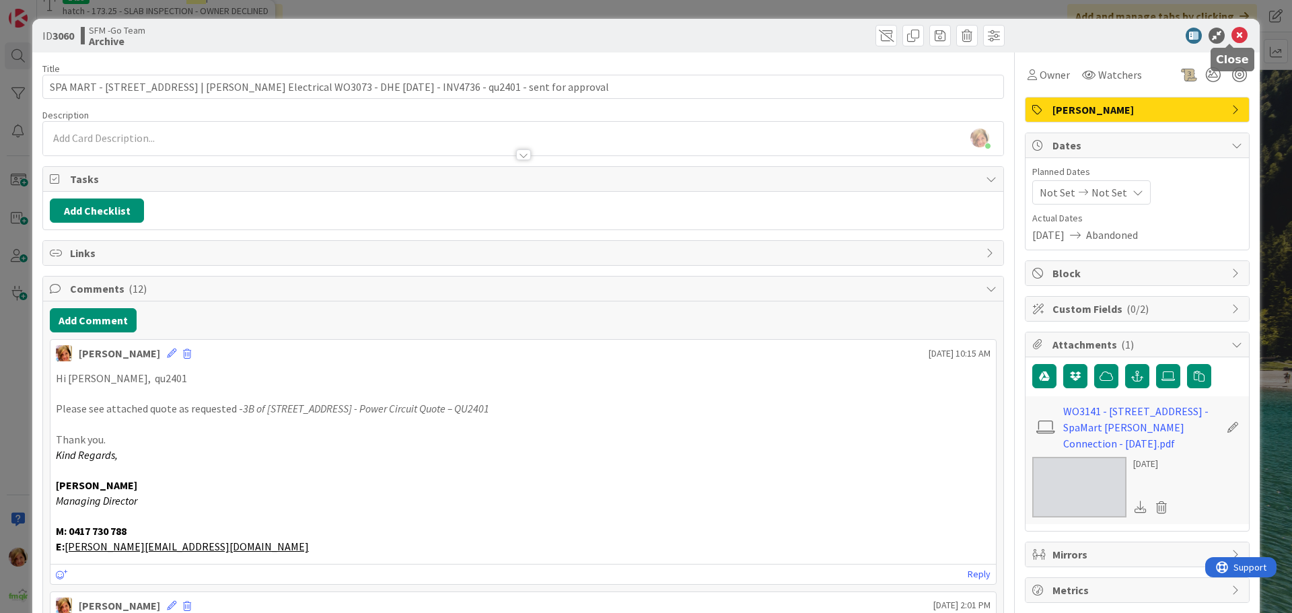
click at [1232, 33] on icon at bounding box center [1240, 36] width 16 height 16
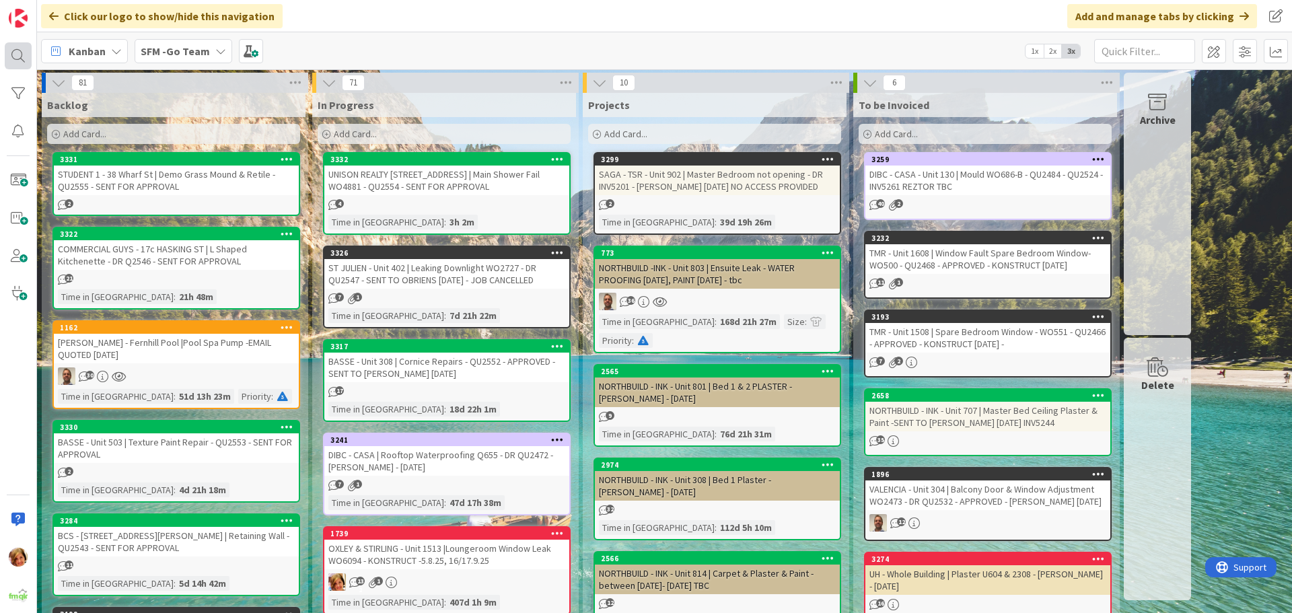
drag, startPoint x: 1219, startPoint y: 36, endPoint x: 20, endPoint y: 53, distance: 1199.7
click at [20, 53] on div at bounding box center [18, 55] width 27 height 27
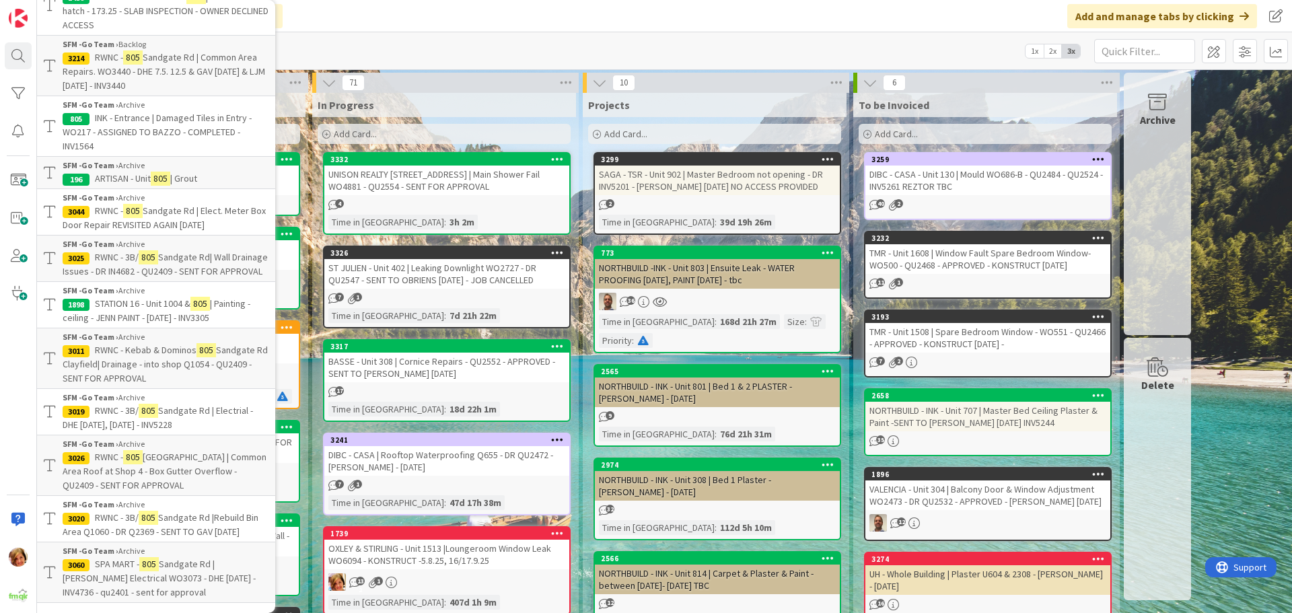
scroll to position [197, 0]
click at [145, 403] on div "SFM -Go Team › Archive" at bounding box center [166, 398] width 206 height 12
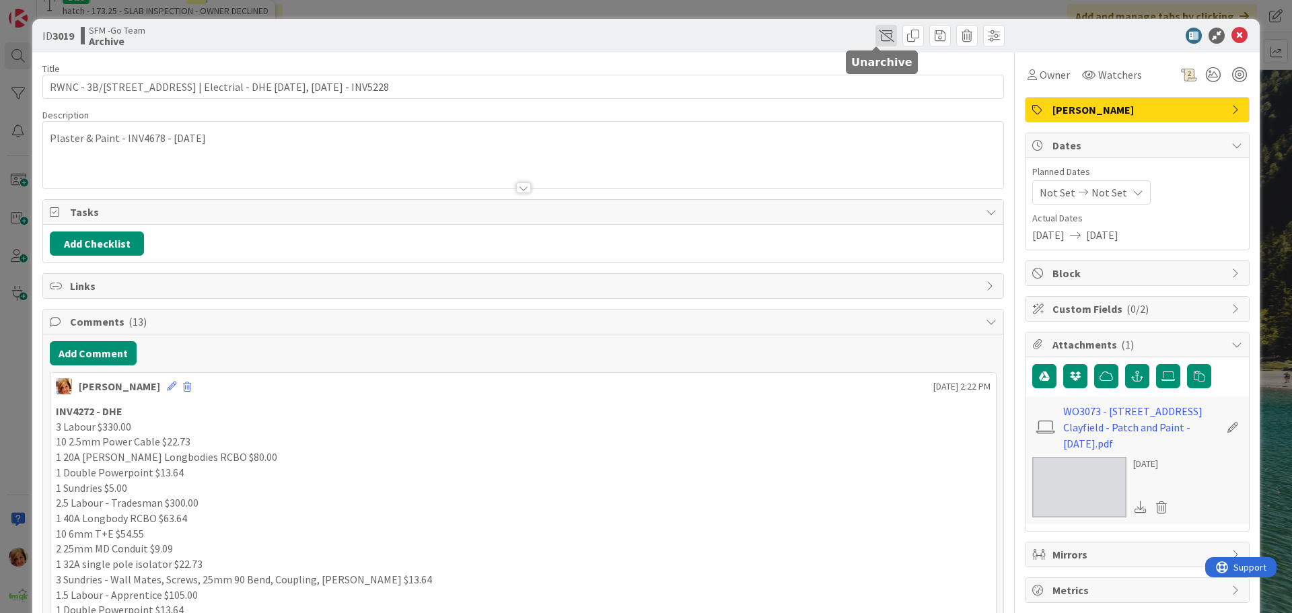
click at [878, 33] on span at bounding box center [887, 36] width 22 height 22
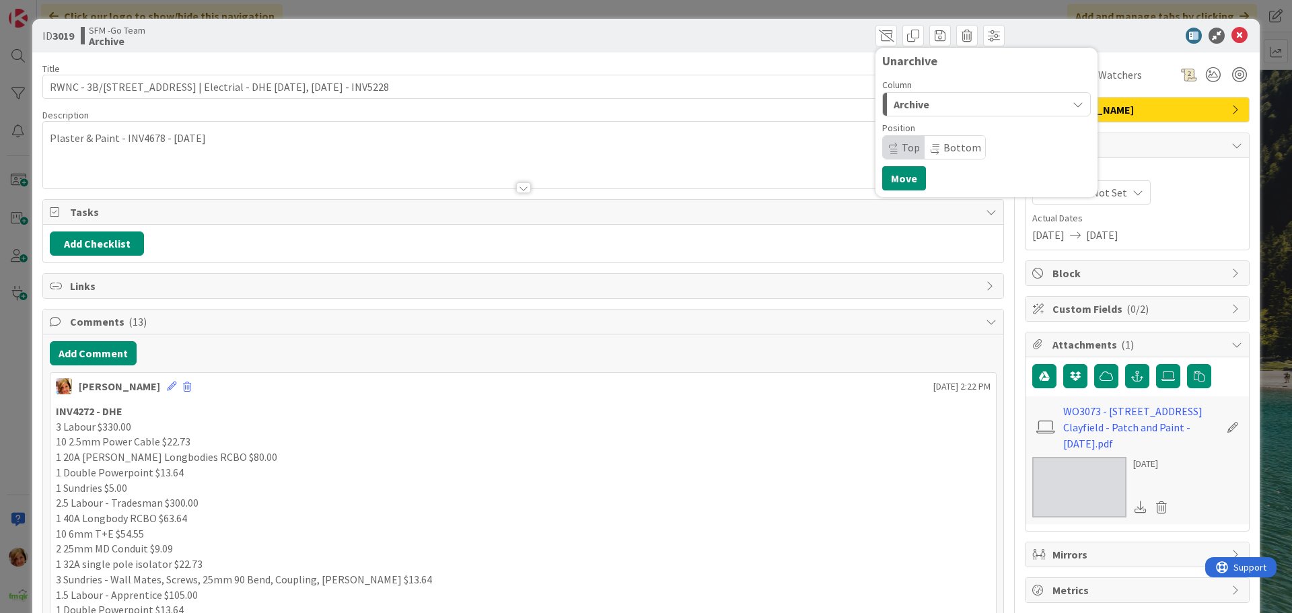
click at [938, 96] on div "Archive" at bounding box center [979, 105] width 177 height 22
click at [934, 158] on span "In Progress" at bounding box center [939, 158] width 48 height 16
click at [901, 184] on button "Move" at bounding box center [905, 178] width 44 height 24
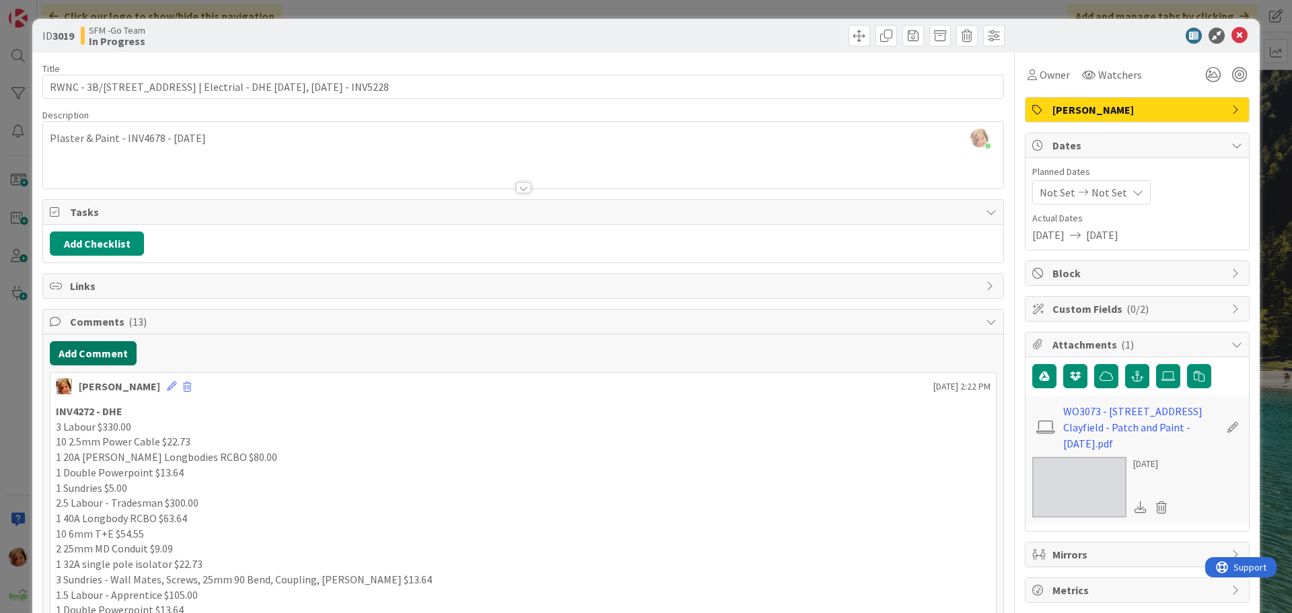
click at [101, 353] on button "Add Comment" at bounding box center [93, 353] width 87 height 24
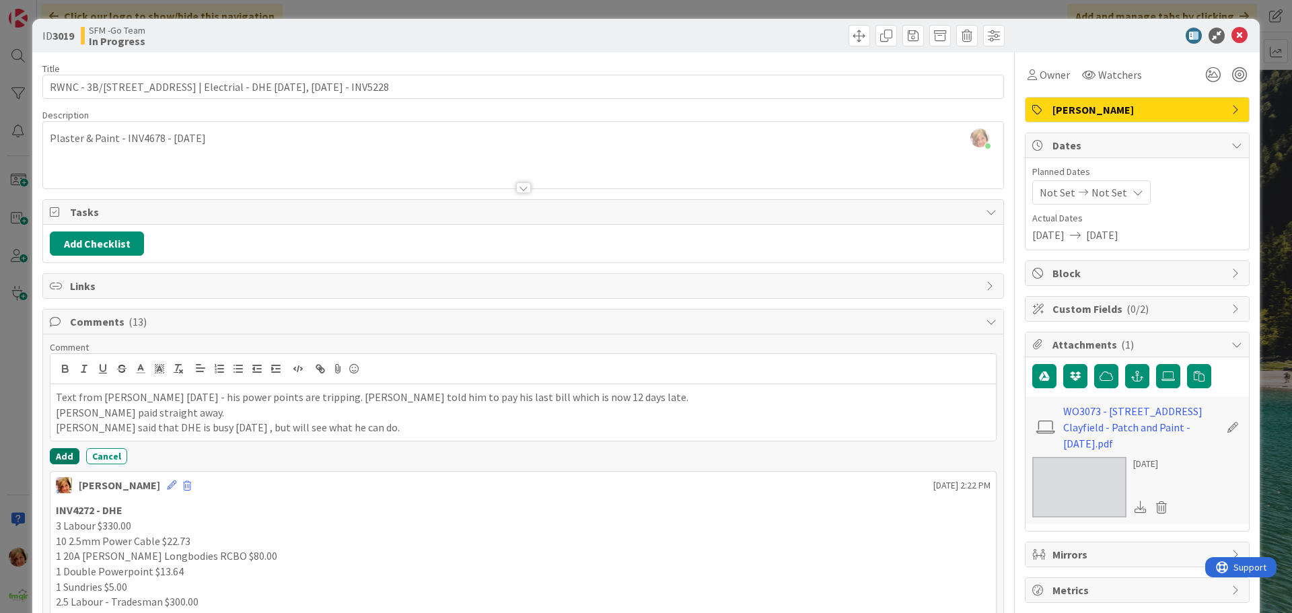
click at [64, 460] on button "Add" at bounding box center [65, 456] width 30 height 16
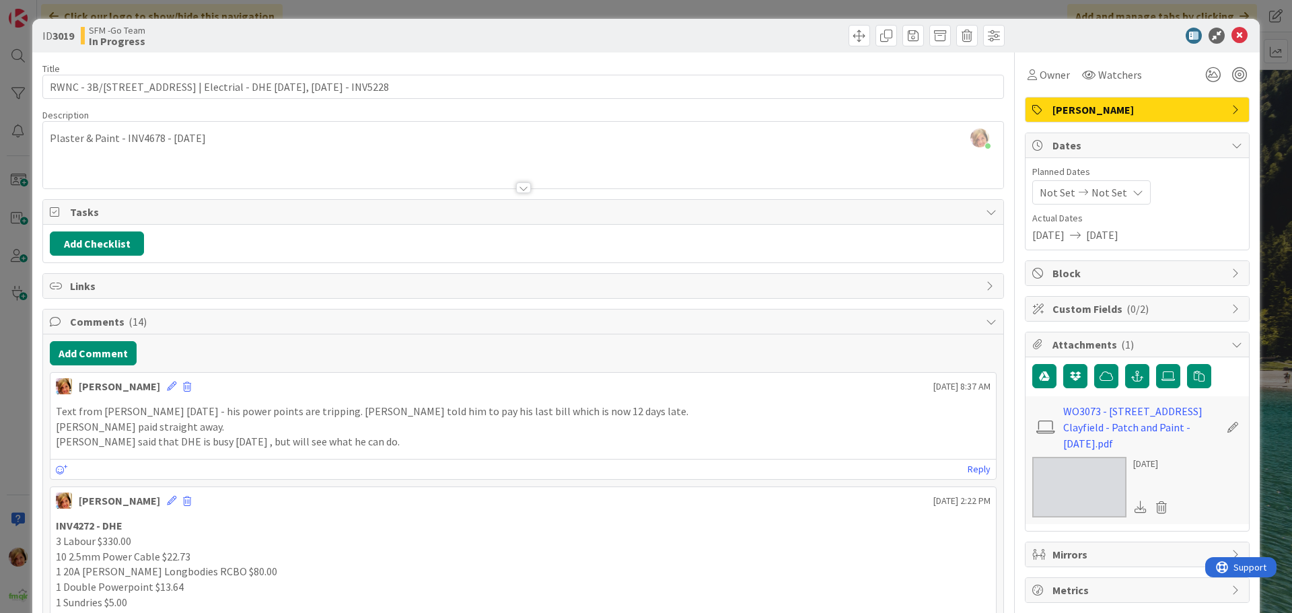
click at [219, 146] on div "[PERSON_NAME] just joined Plaster & Paint - INV4678 - [DATE]" at bounding box center [523, 155] width 961 height 67
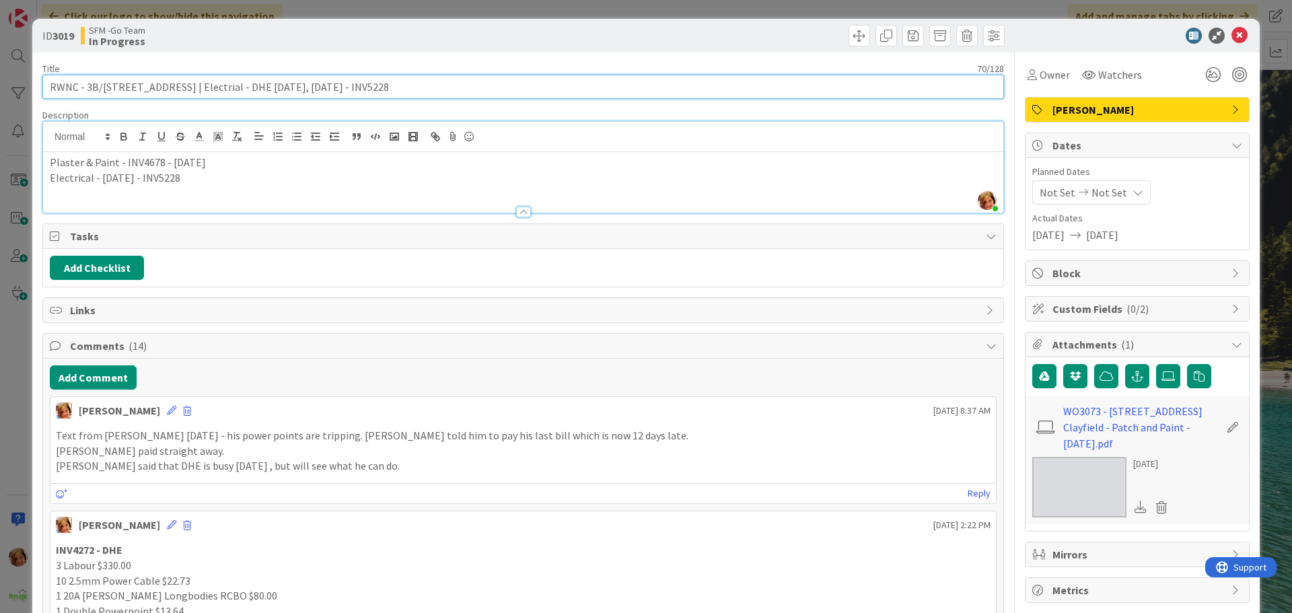
drag, startPoint x: 324, startPoint y: 81, endPoint x: 217, endPoint y: 91, distance: 107.4
click at [217, 91] on input "RWNC - 3B/[STREET_ADDRESS] | Electrial - DHE [DATE], [DATE] - INV5228" at bounding box center [523, 87] width 962 height 24
type input "RWNC - 3B/[STREET_ADDRESS] | Tripping Power Points - DHE TBC"
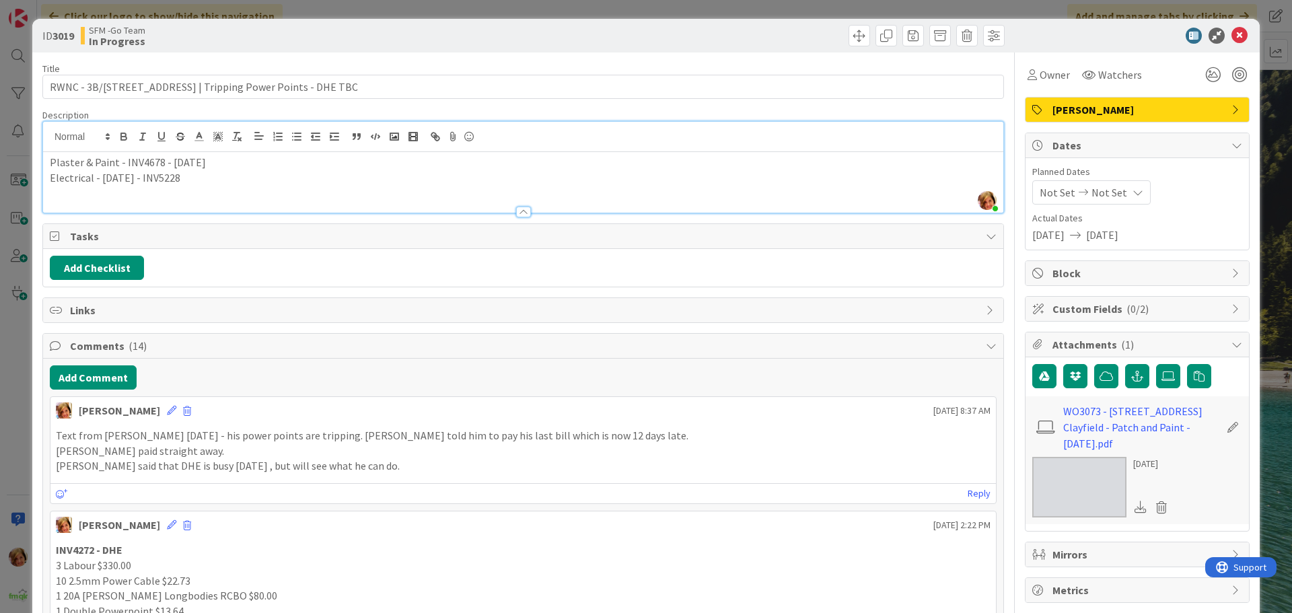
click at [654, 33] on div "Move Move" at bounding box center [766, 36] width 478 height 22
click at [1232, 36] on icon at bounding box center [1240, 36] width 16 height 16
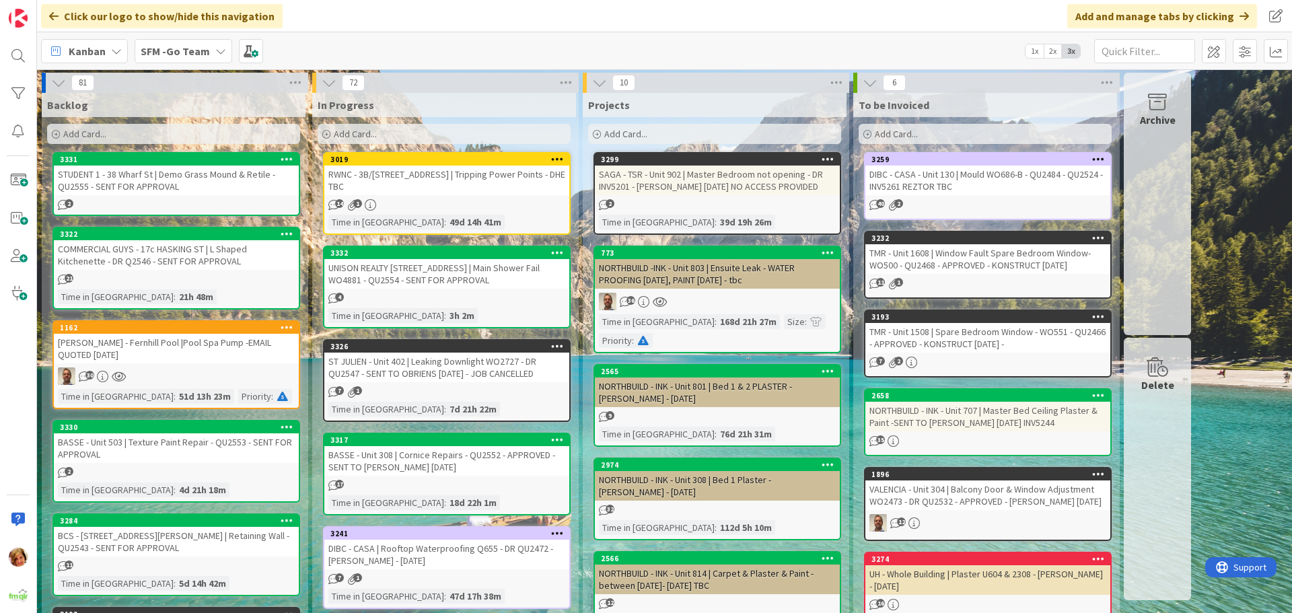
click at [497, 184] on div "RWNC - 3B/[STREET_ADDRESS] | Tripping Power Points - DHE TBC" at bounding box center [446, 181] width 245 height 30
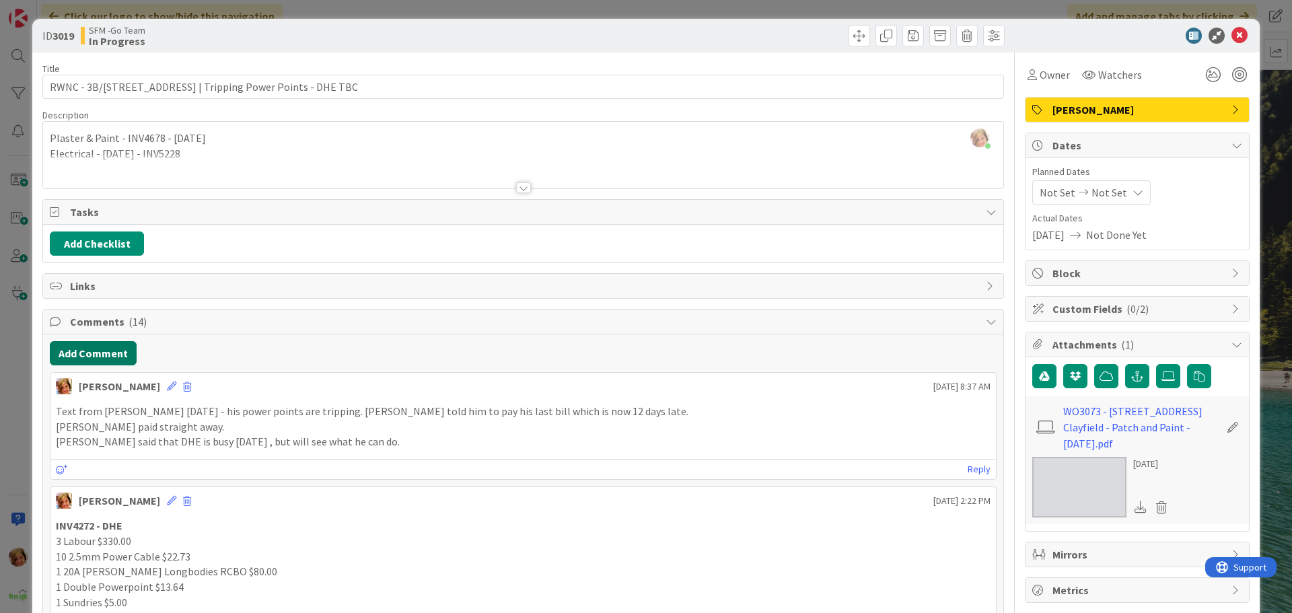
click at [114, 354] on button "Add Comment" at bounding box center [93, 353] width 87 height 24
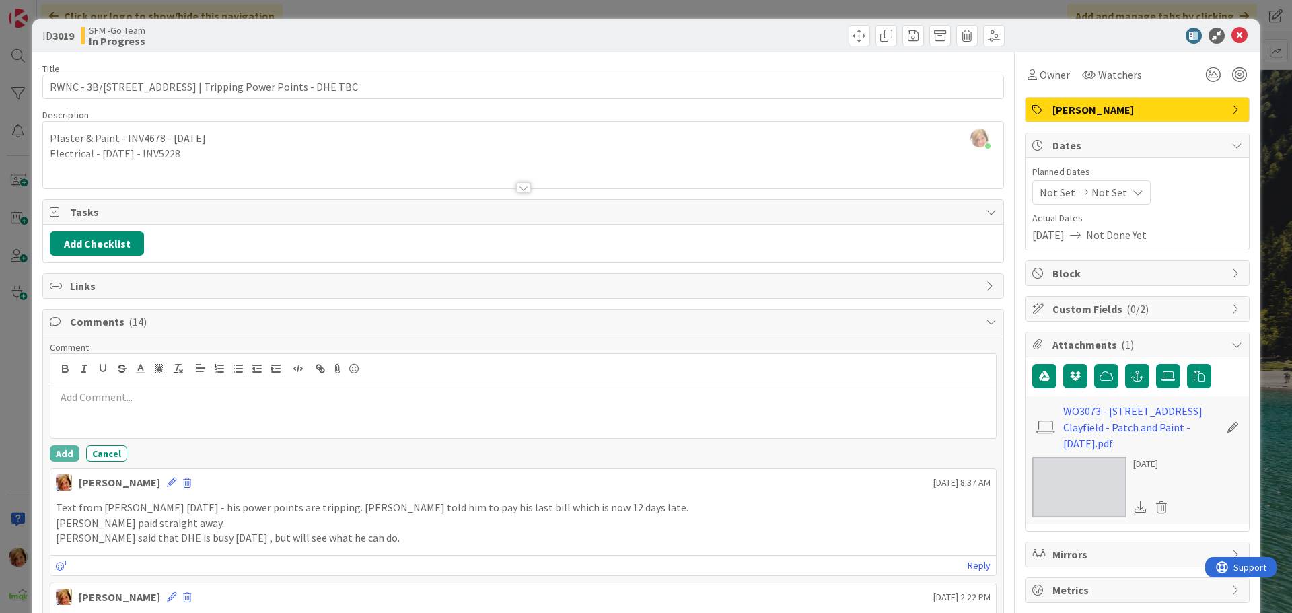
click at [145, 402] on p at bounding box center [523, 397] width 935 height 15
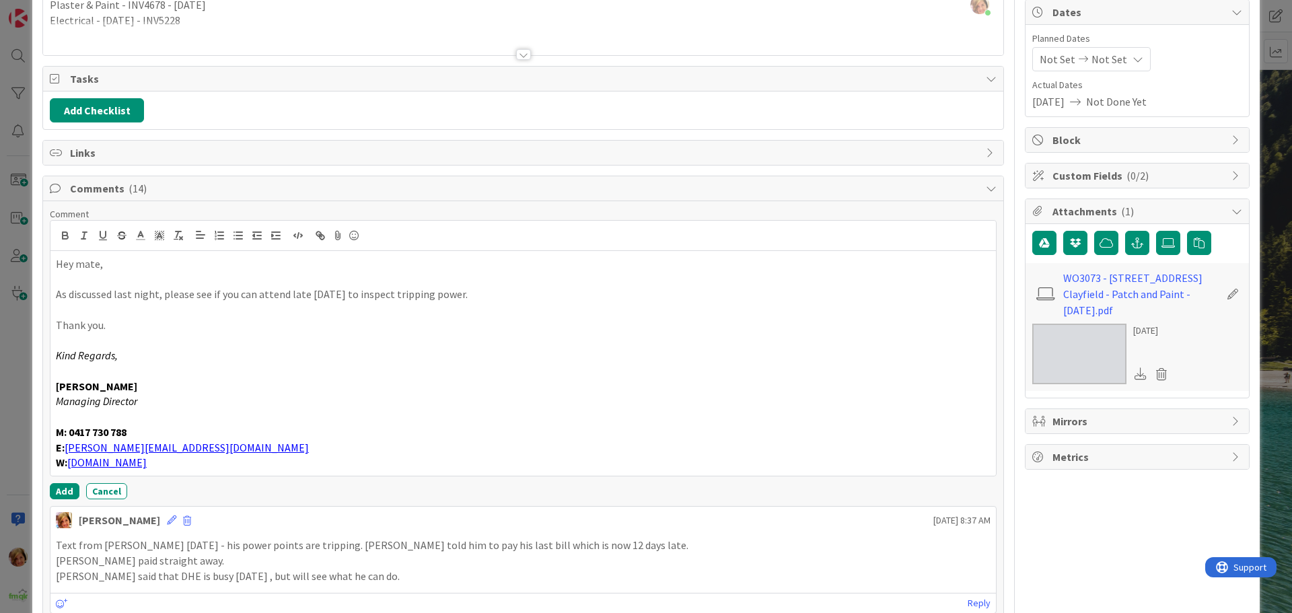
scroll to position [135, 0]
click at [67, 489] on button "Add" at bounding box center [65, 490] width 30 height 16
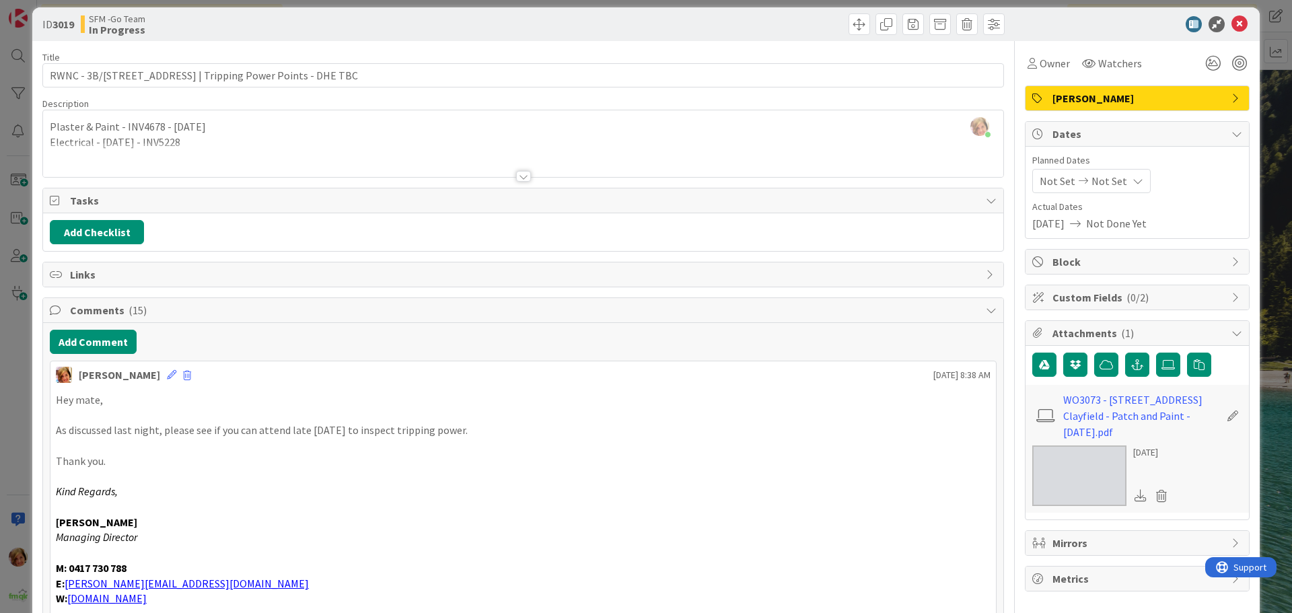
scroll to position [0, 0]
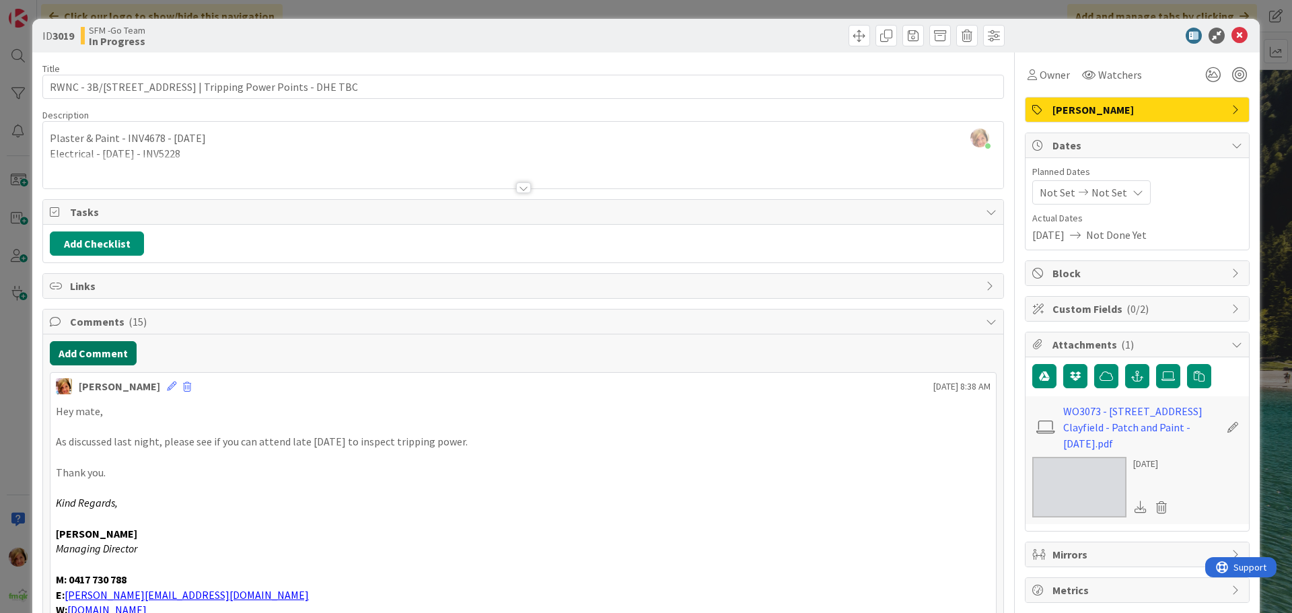
click at [106, 355] on button "Add Comment" at bounding box center [93, 353] width 87 height 24
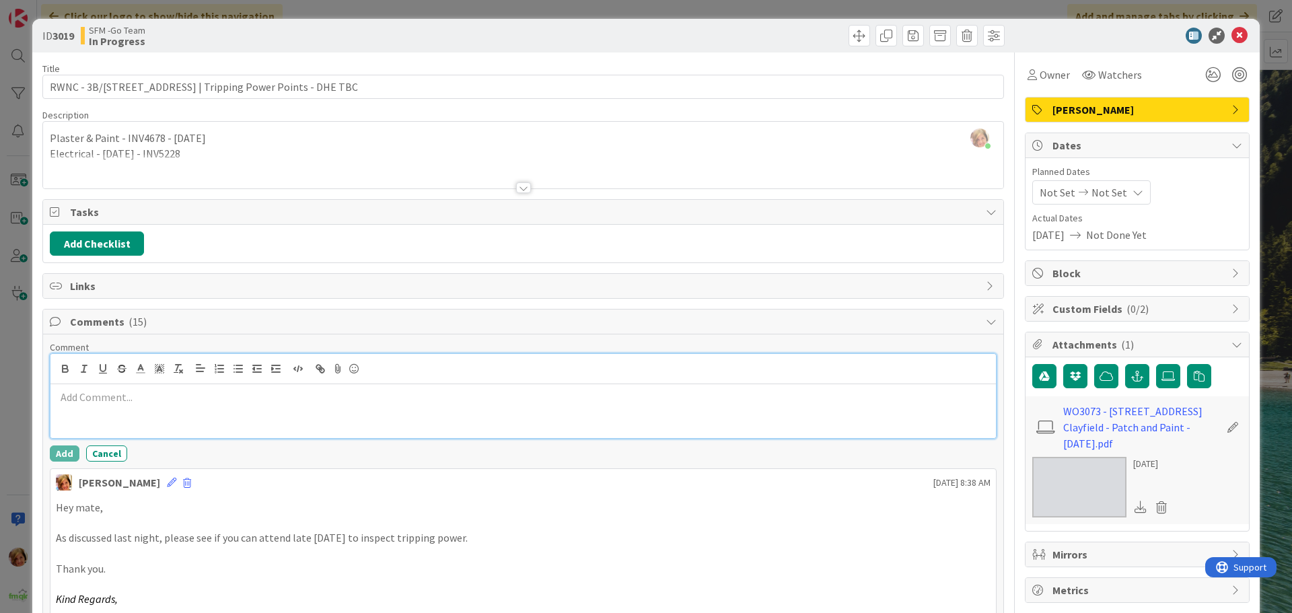
click at [209, 396] on p at bounding box center [523, 397] width 935 height 15
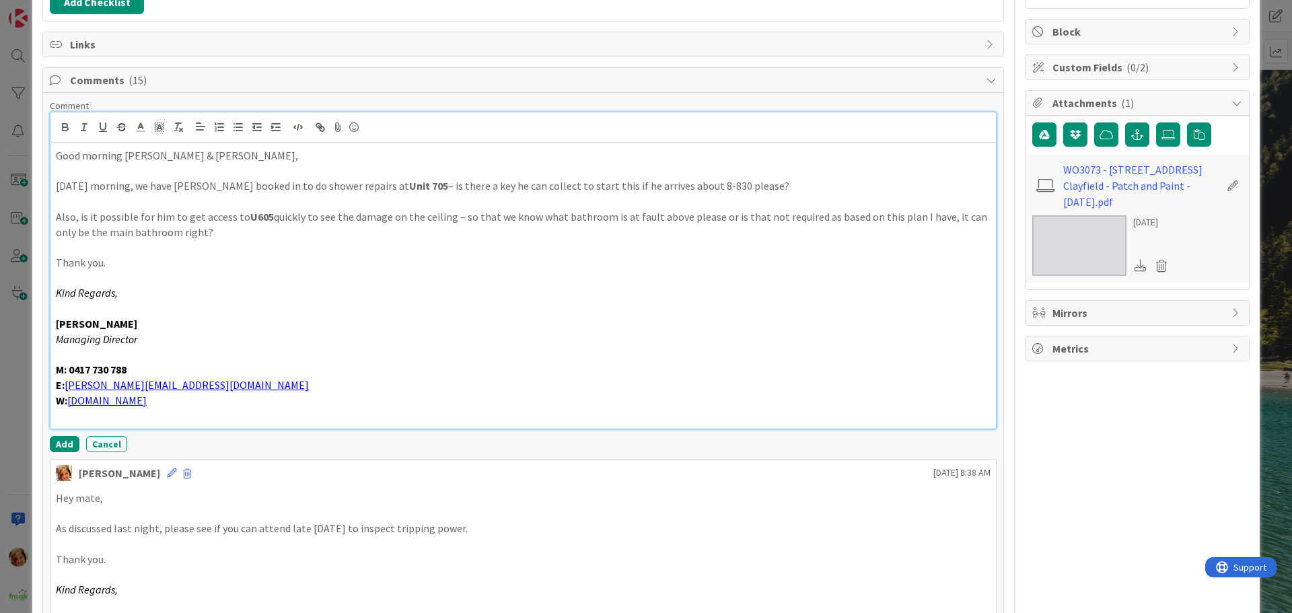
scroll to position [252, 0]
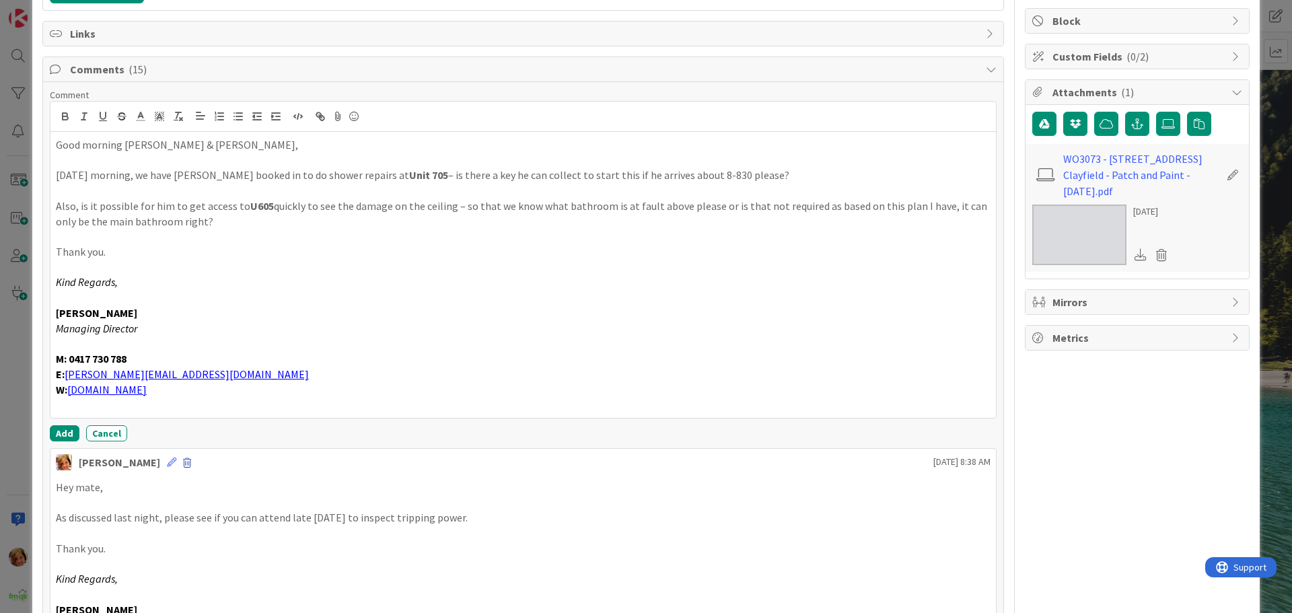
click at [183, 460] on span at bounding box center [187, 462] width 8 height 9
click at [190, 523] on button "Delete" at bounding box center [215, 526] width 50 height 24
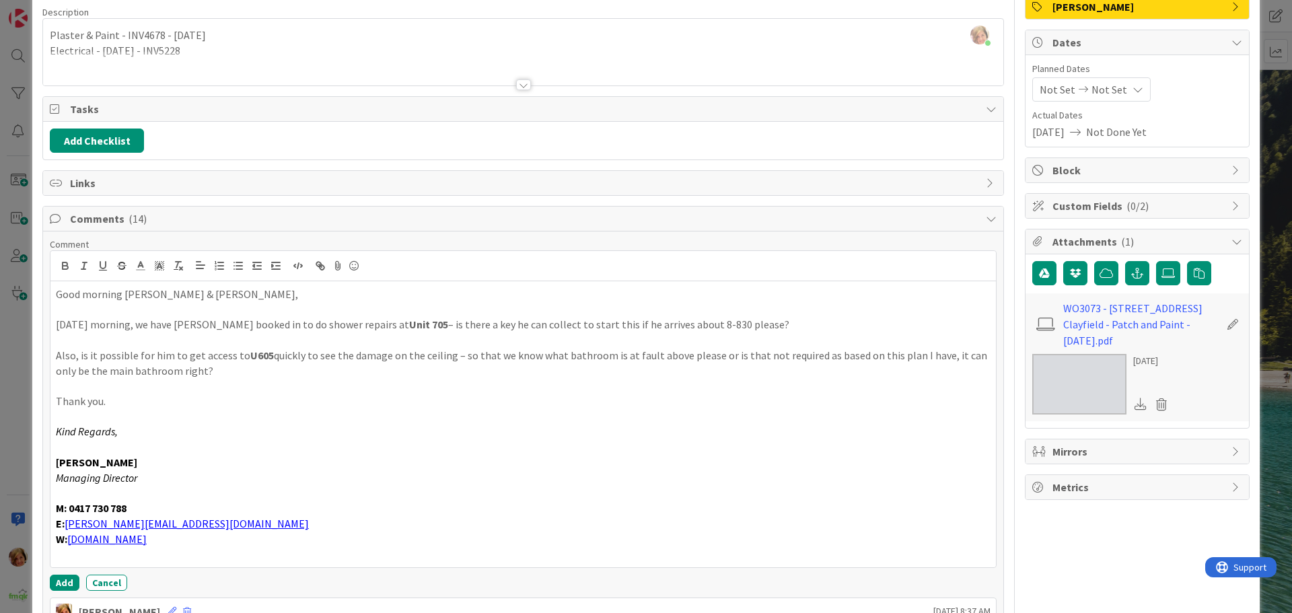
scroll to position [0, 0]
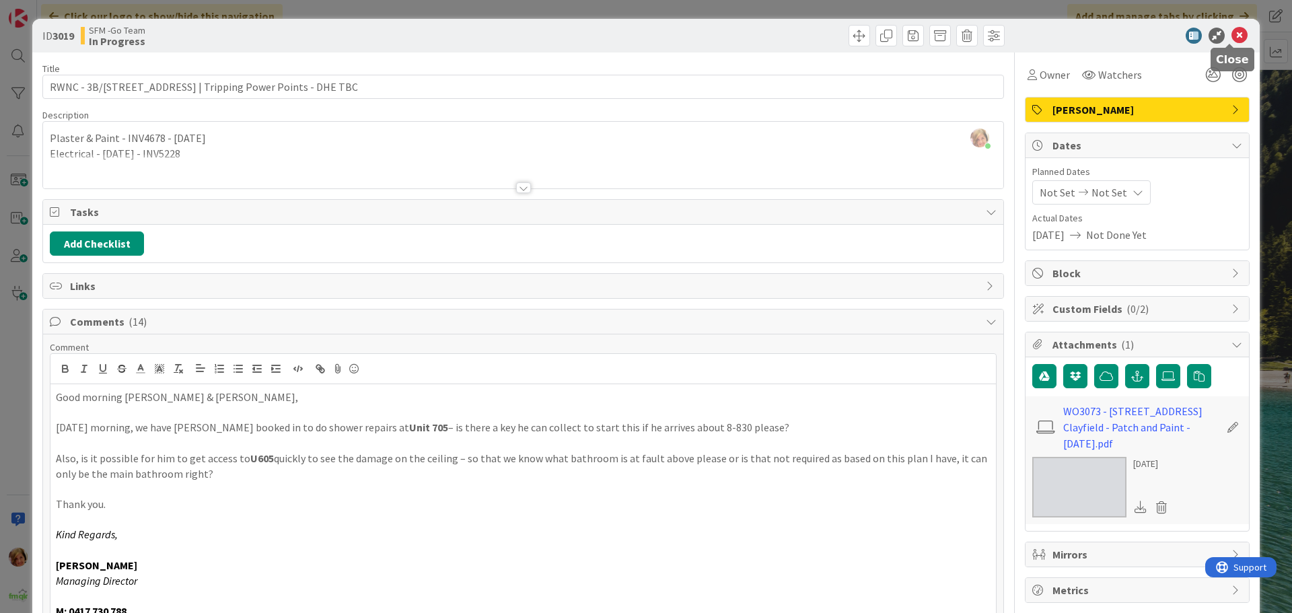
click at [1232, 35] on icon at bounding box center [1240, 36] width 16 height 16
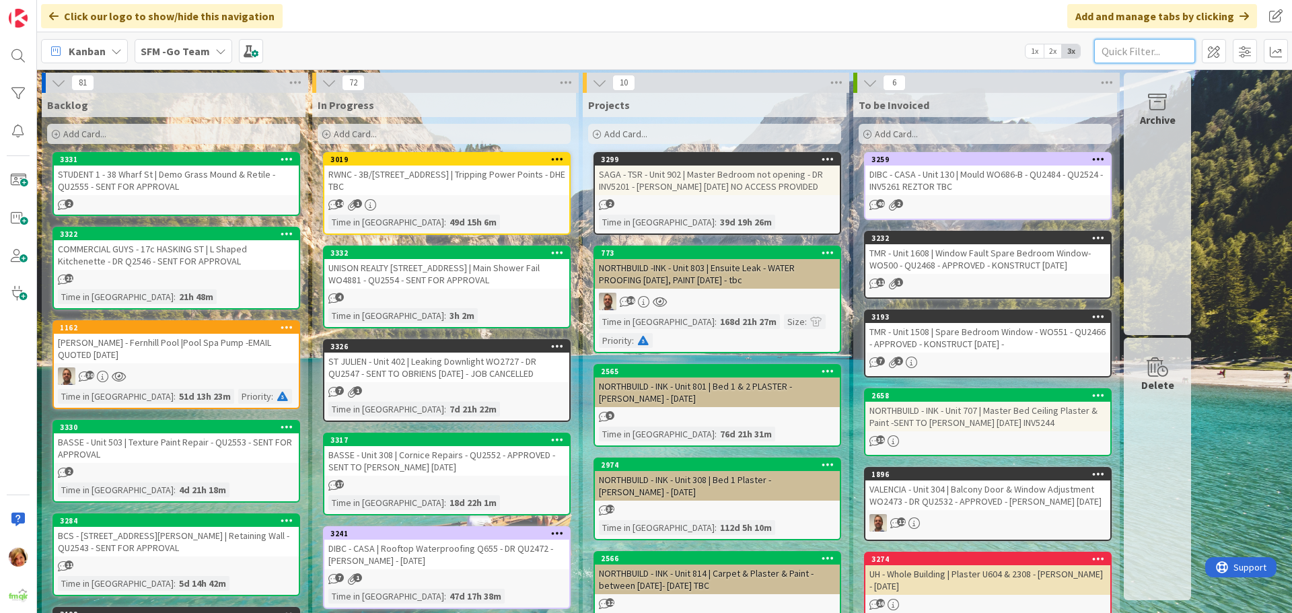
click at [1169, 50] on input "text" at bounding box center [1145, 51] width 101 height 24
type input "705"
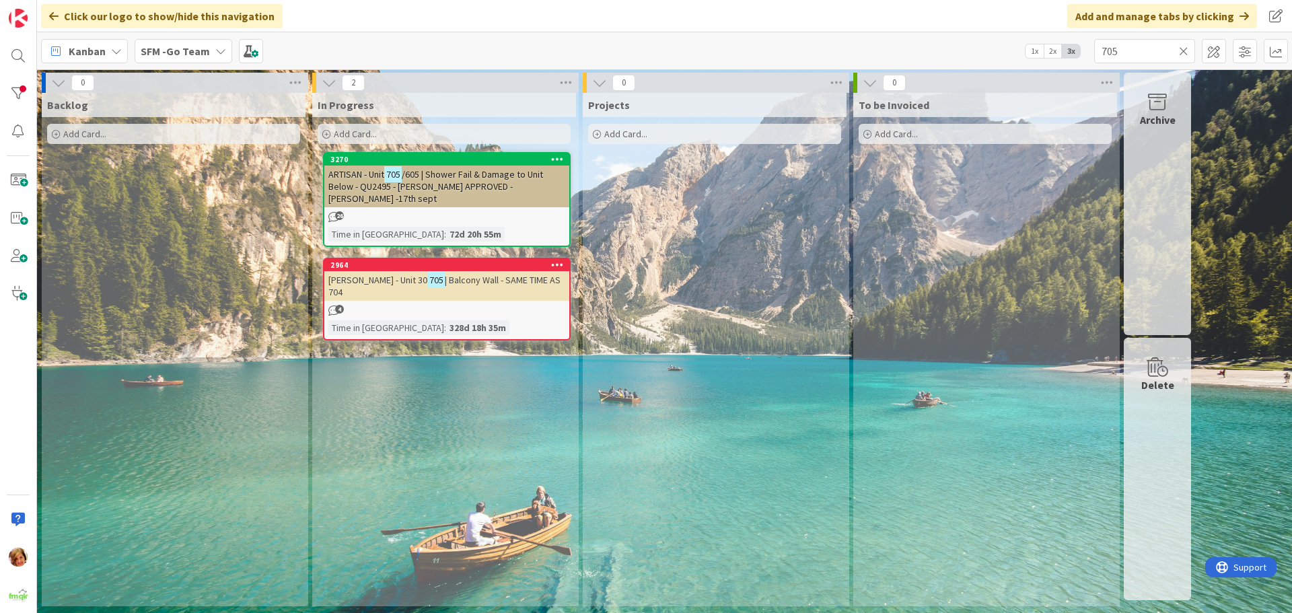
click at [471, 182] on span "/605 | Shower Fail & Damage to Unit Below - QU2495 - [PERSON_NAME] APPROVED -[P…" at bounding box center [435, 186] width 215 height 36
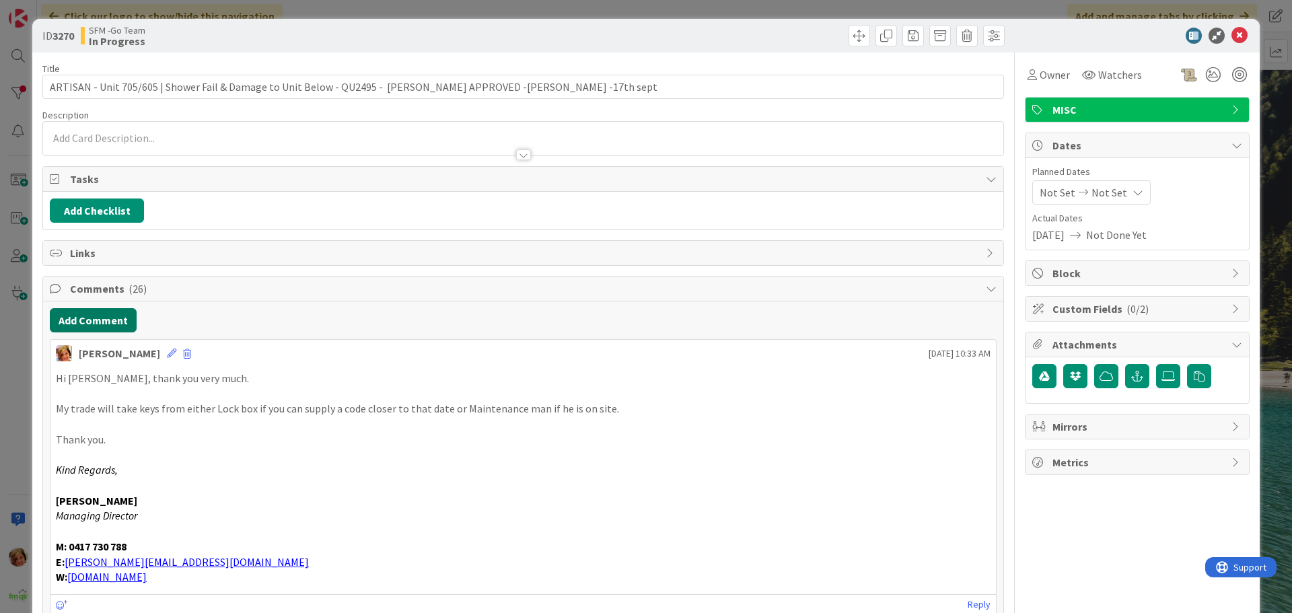
click at [90, 318] on button "Add Comment" at bounding box center [93, 320] width 87 height 24
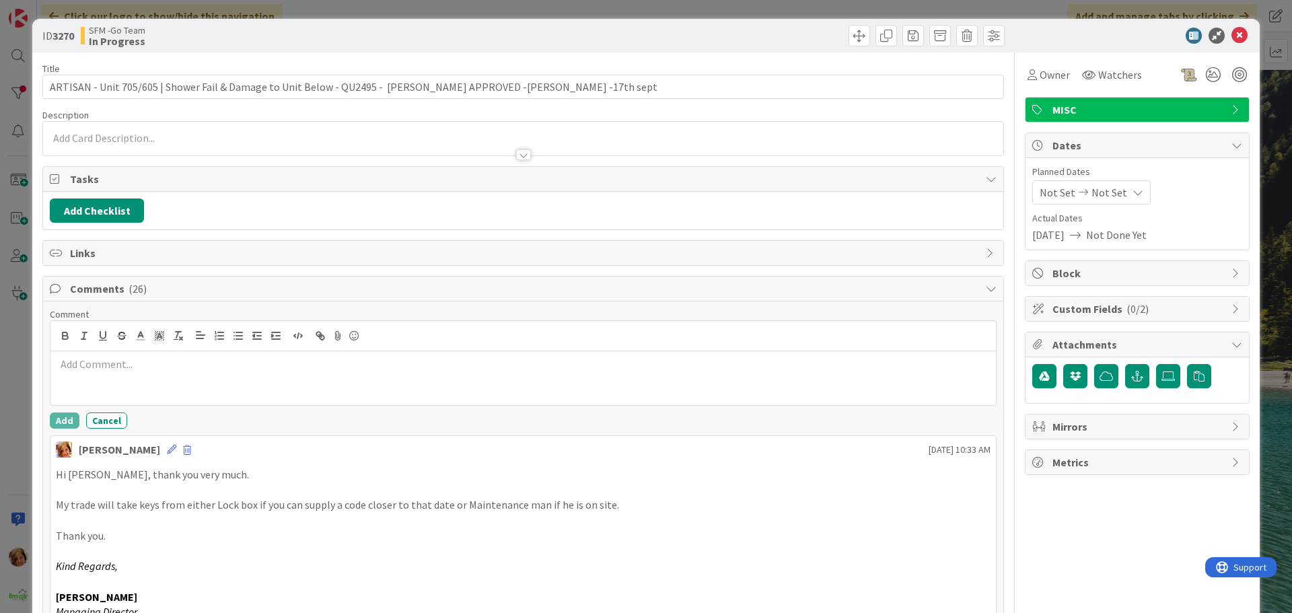
click at [127, 380] on div at bounding box center [523, 378] width 946 height 54
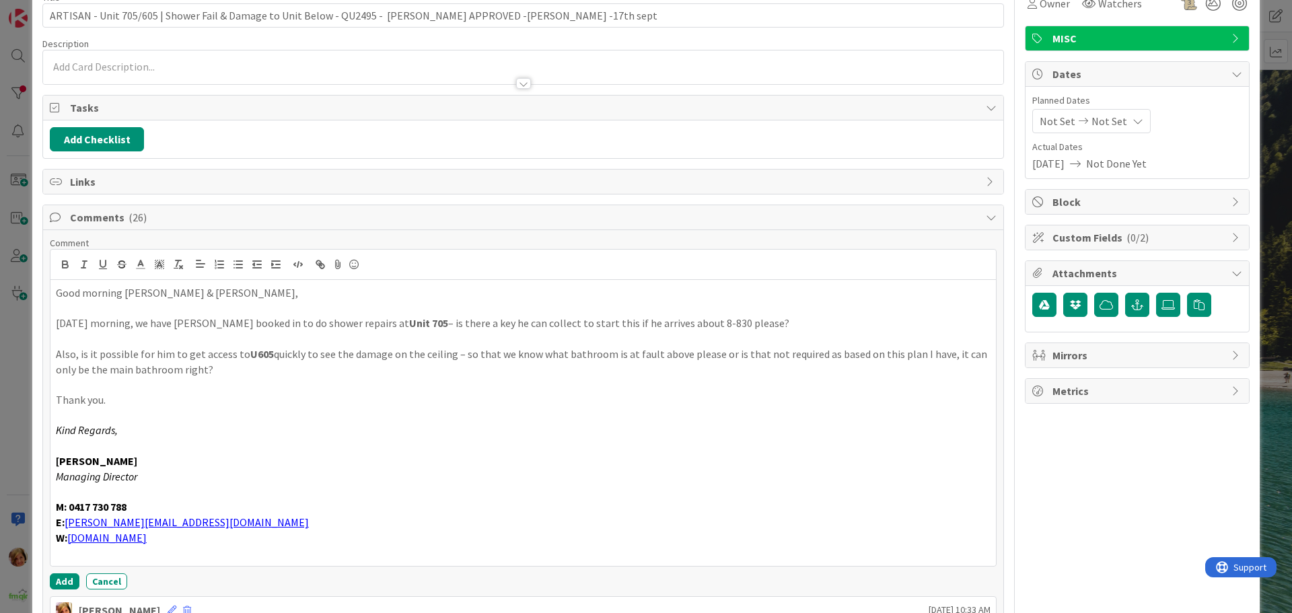
scroll to position [219, 0]
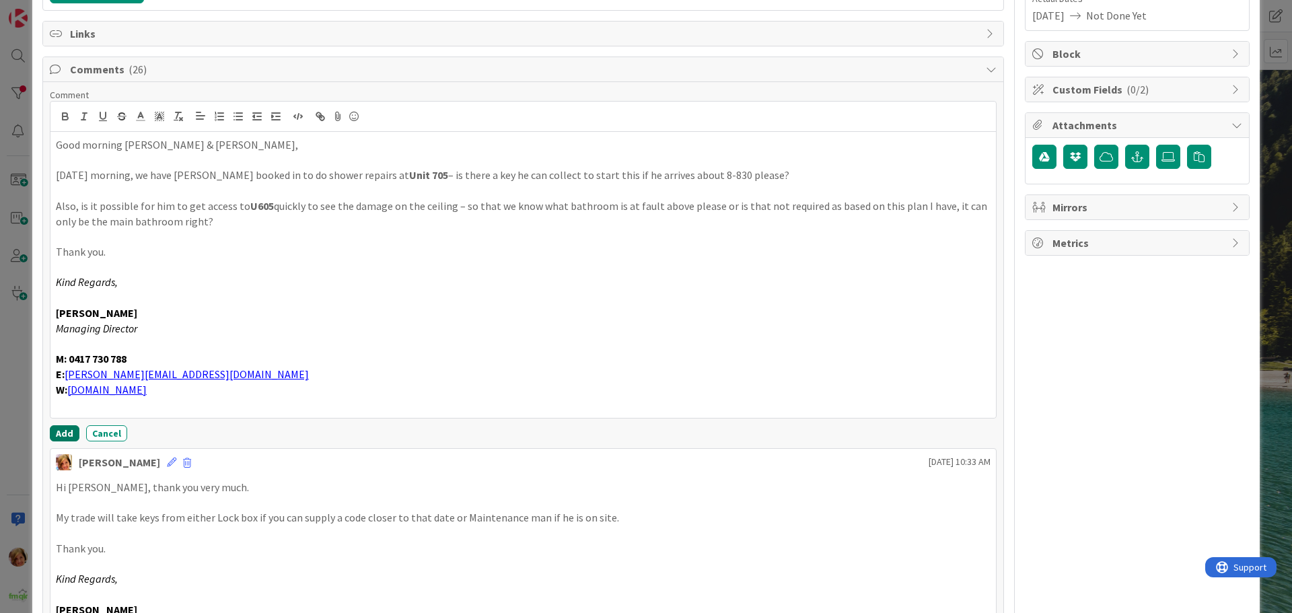
click at [68, 437] on button "Add" at bounding box center [65, 433] width 30 height 16
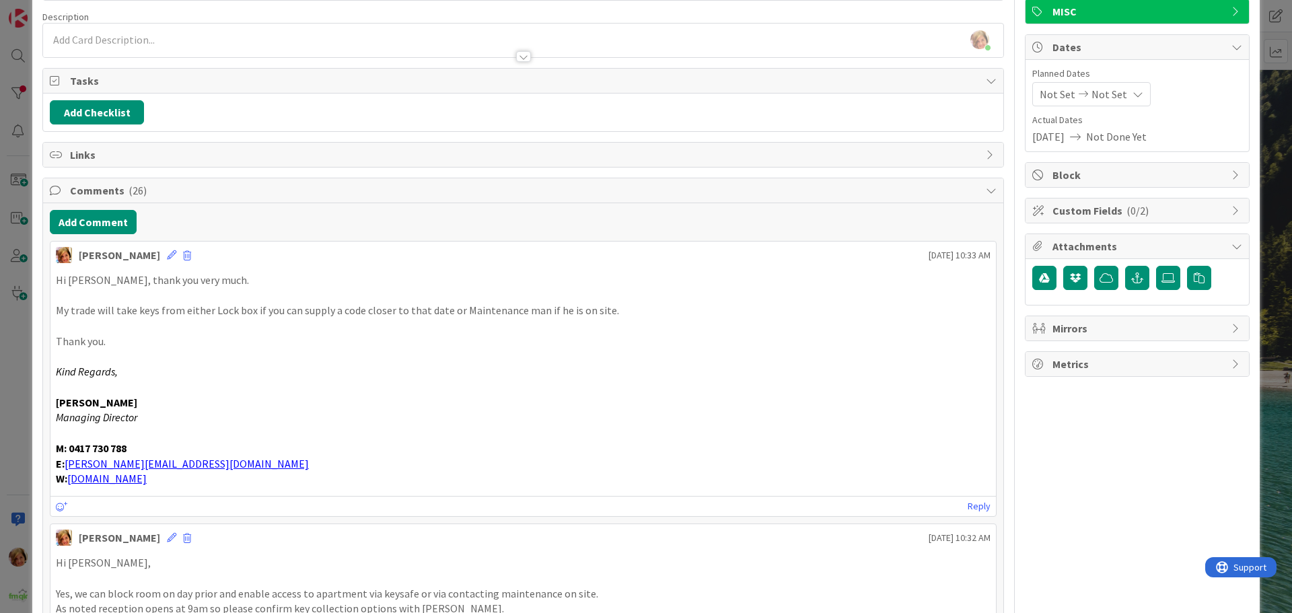
scroll to position [0, 0]
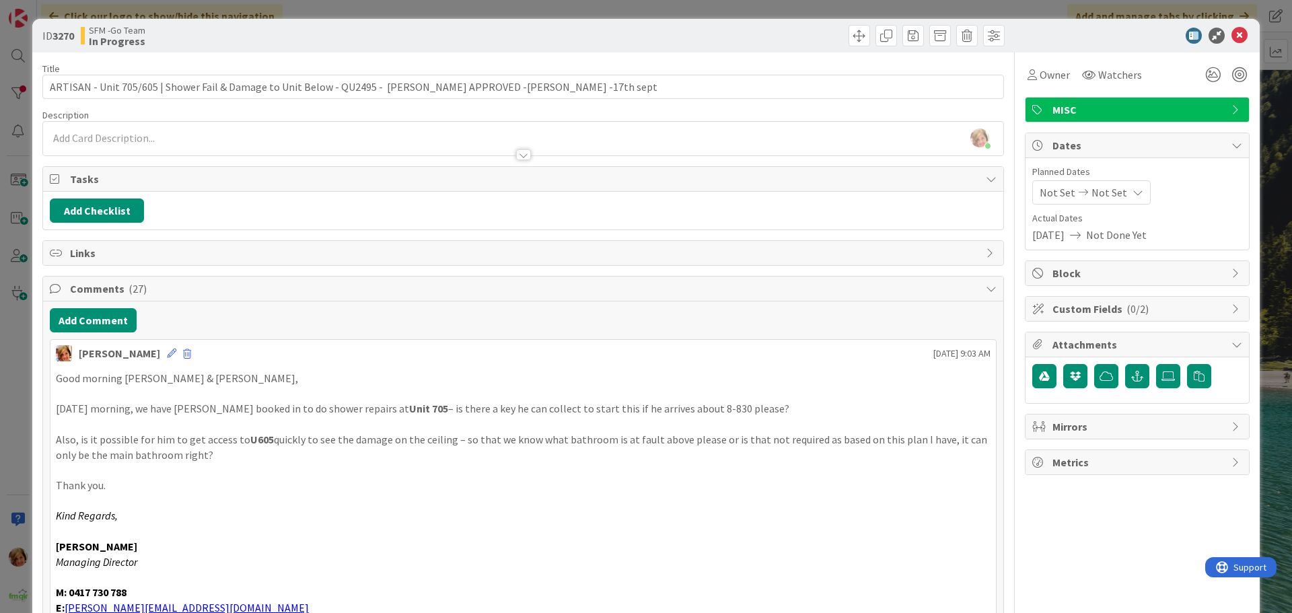
click at [629, 35] on div at bounding box center [766, 36] width 478 height 22
click at [1232, 32] on icon at bounding box center [1240, 36] width 16 height 16
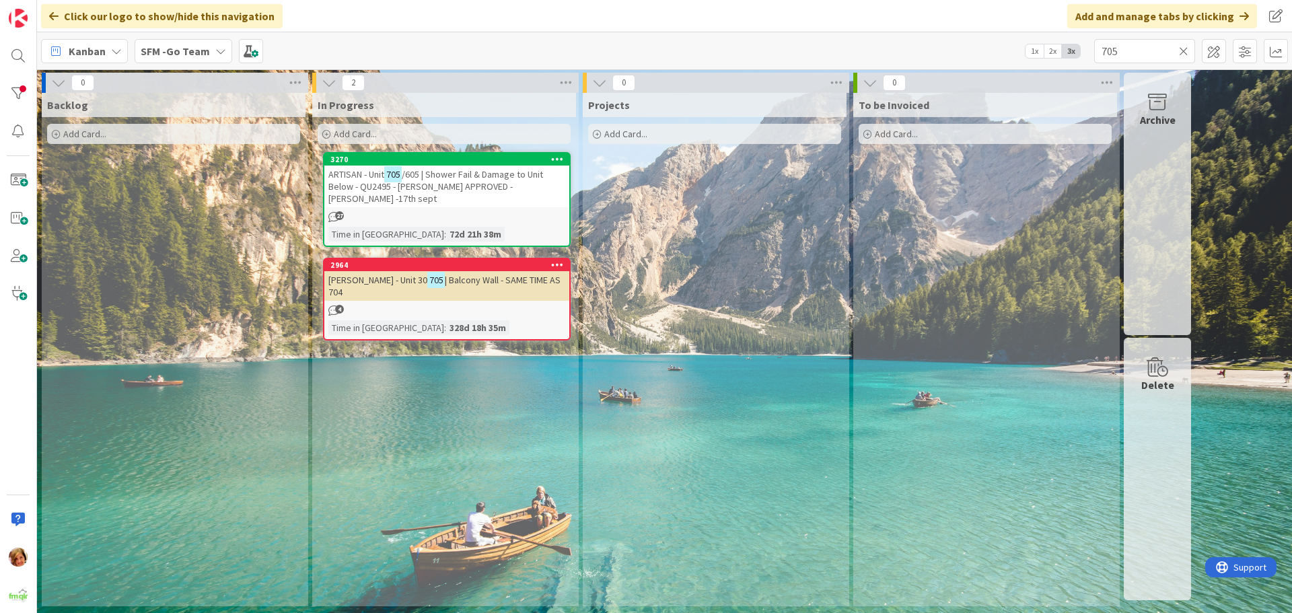
click at [1183, 50] on icon at bounding box center [1183, 51] width 9 height 12
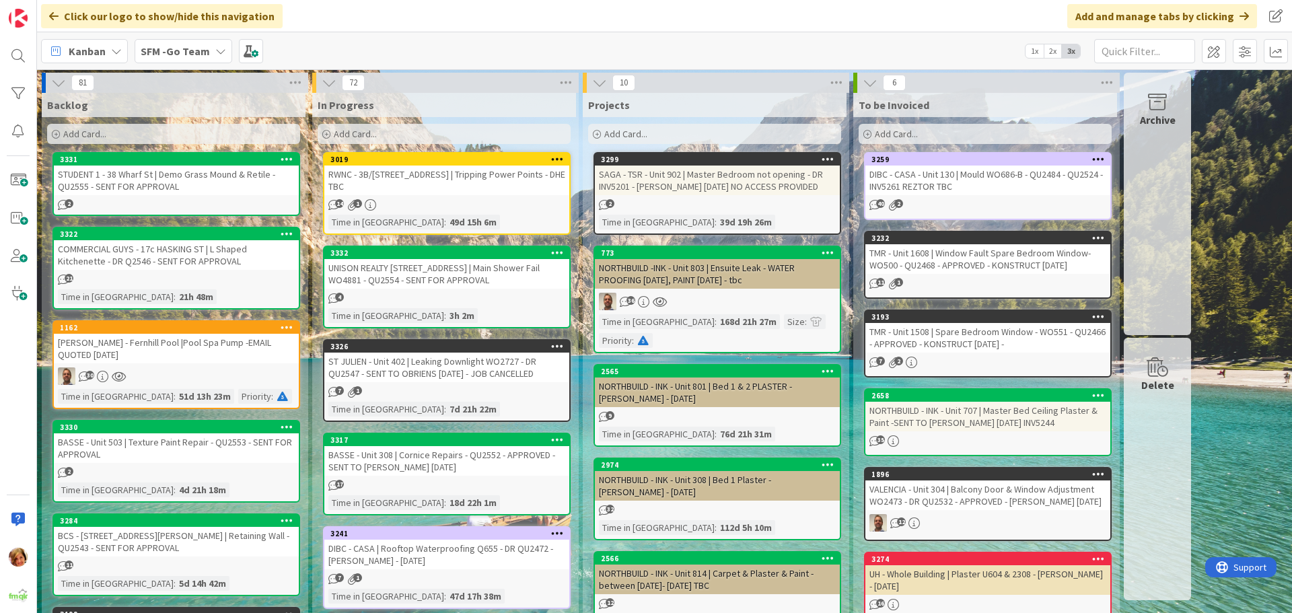
click at [488, 285] on div "UNISON REALTY [STREET_ADDRESS] | Main Shower Fail WO4881 - QU2554 - SENT FOR AP…" at bounding box center [446, 274] width 245 height 30
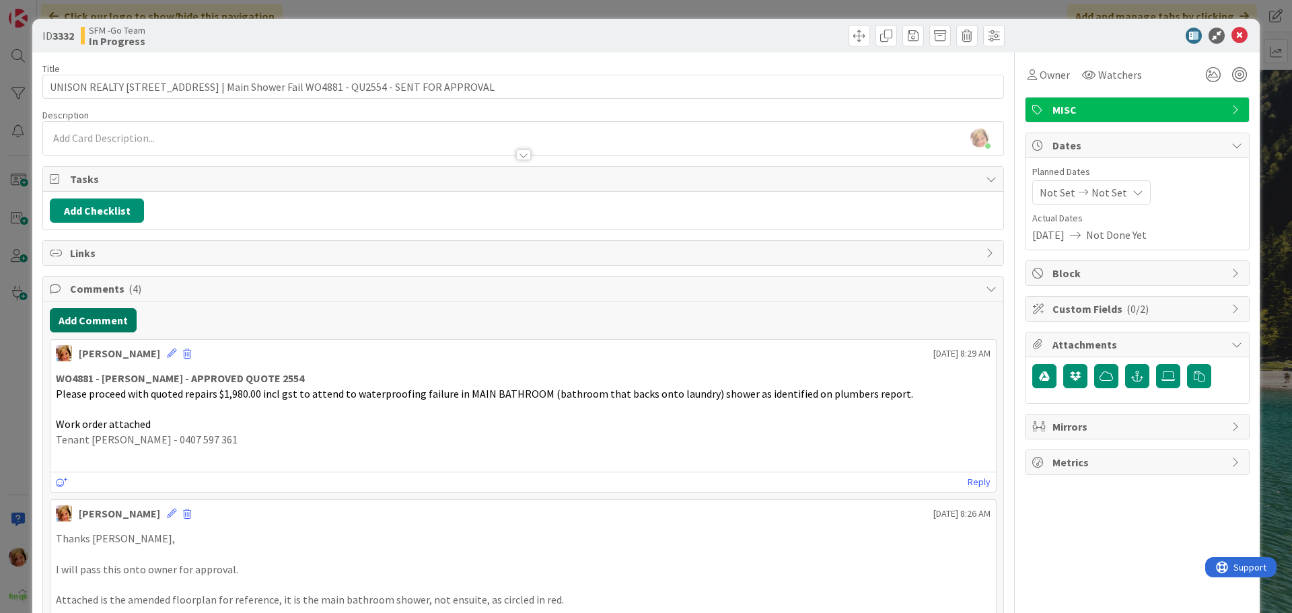
click at [107, 322] on button "Add Comment" at bounding box center [93, 320] width 87 height 24
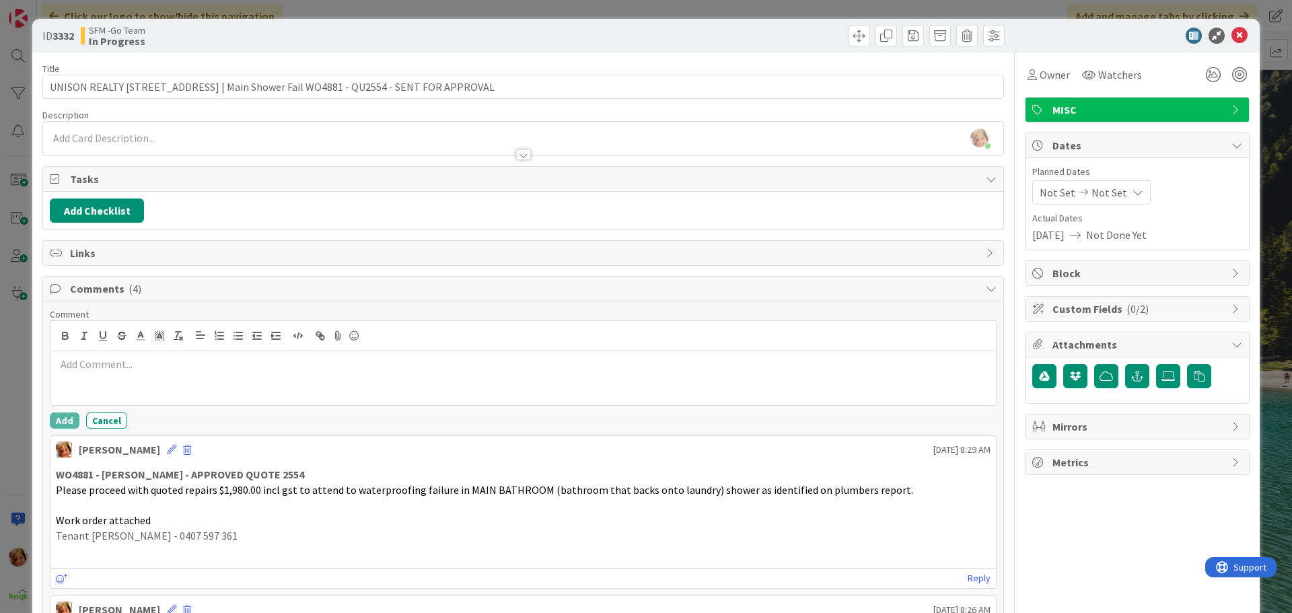
click at [138, 375] on div at bounding box center [523, 378] width 946 height 54
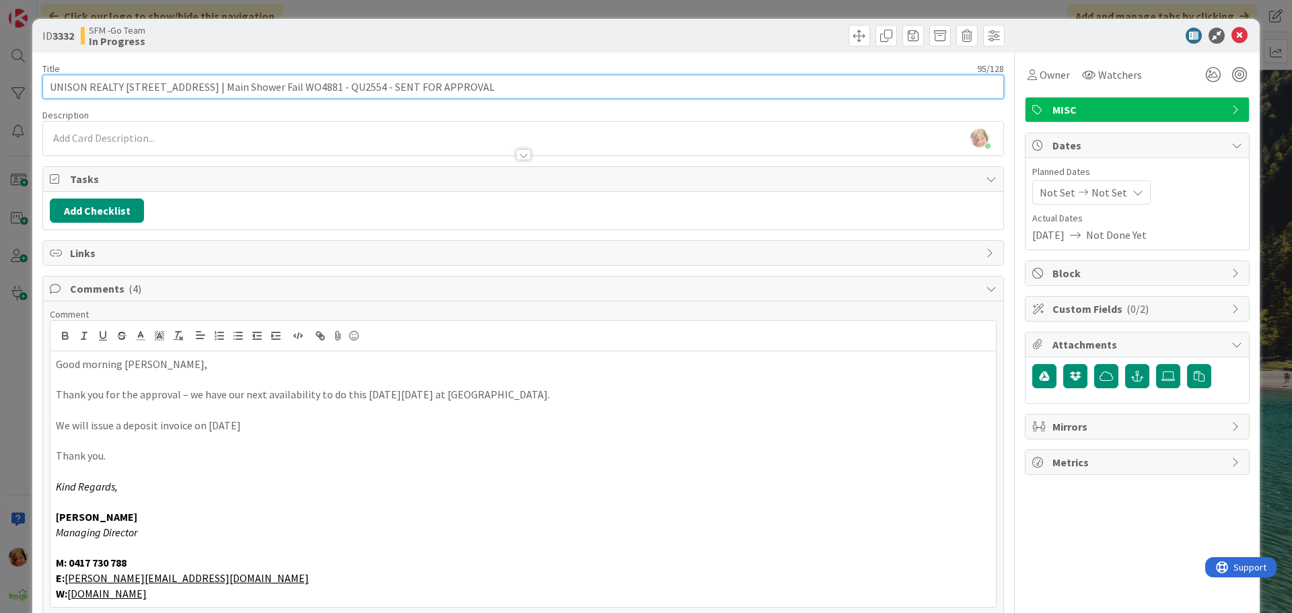
drag, startPoint x: 522, startPoint y: 90, endPoint x: 410, endPoint y: 92, distance: 111.8
click at [410, 92] on input "UNISON REALTY [STREET_ADDRESS] | Main Shower Fail WO4881 - QU2554 - SENT FOR AP…" at bounding box center [523, 87] width 962 height 24
click at [370, 88] on input "UNISON REALTY [STREET_ADDRESS] | Main Shower Fail WO4881 - QU2554 - SENT FOR AP…" at bounding box center [523, 87] width 962 height 24
drag, startPoint x: 527, startPoint y: 89, endPoint x: 397, endPoint y: 96, distance: 130.1
click at [397, 96] on input "UNISON REALTY [STREET_ADDRESS] | Main Shower Fail WO4881QU2554 - SENT FOR APPRO…" at bounding box center [523, 87] width 962 height 24
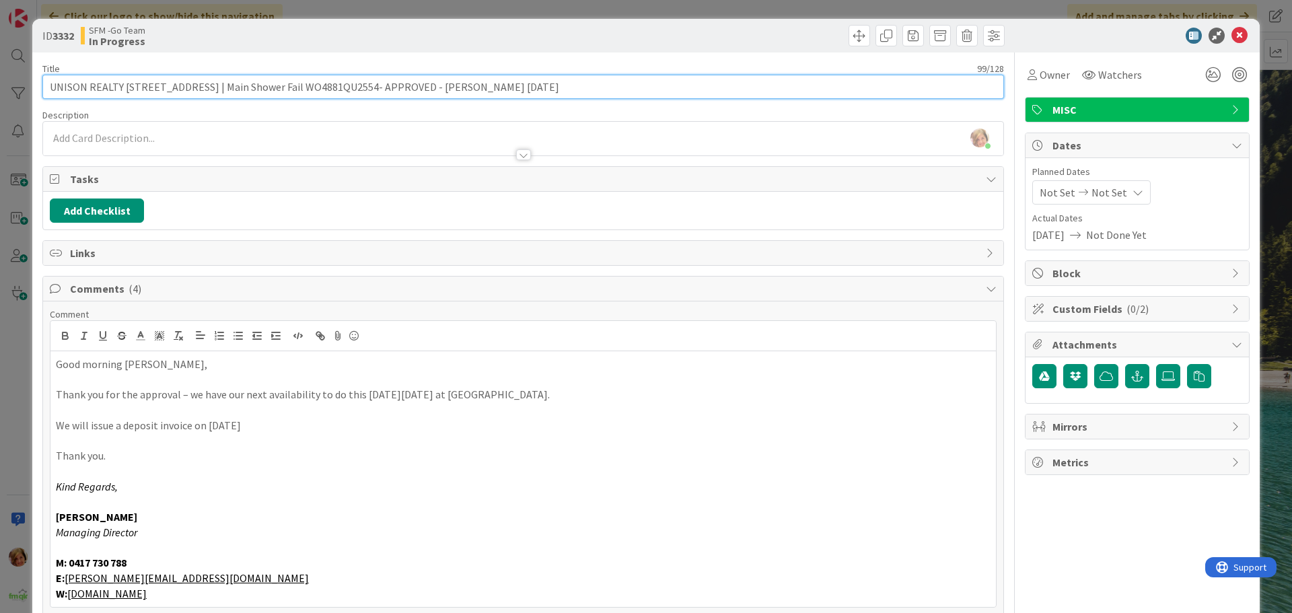
type input "UNISON REALTY [STREET_ADDRESS] | Main Shower Fail WO4881QU2554- APPROVED - [PER…"
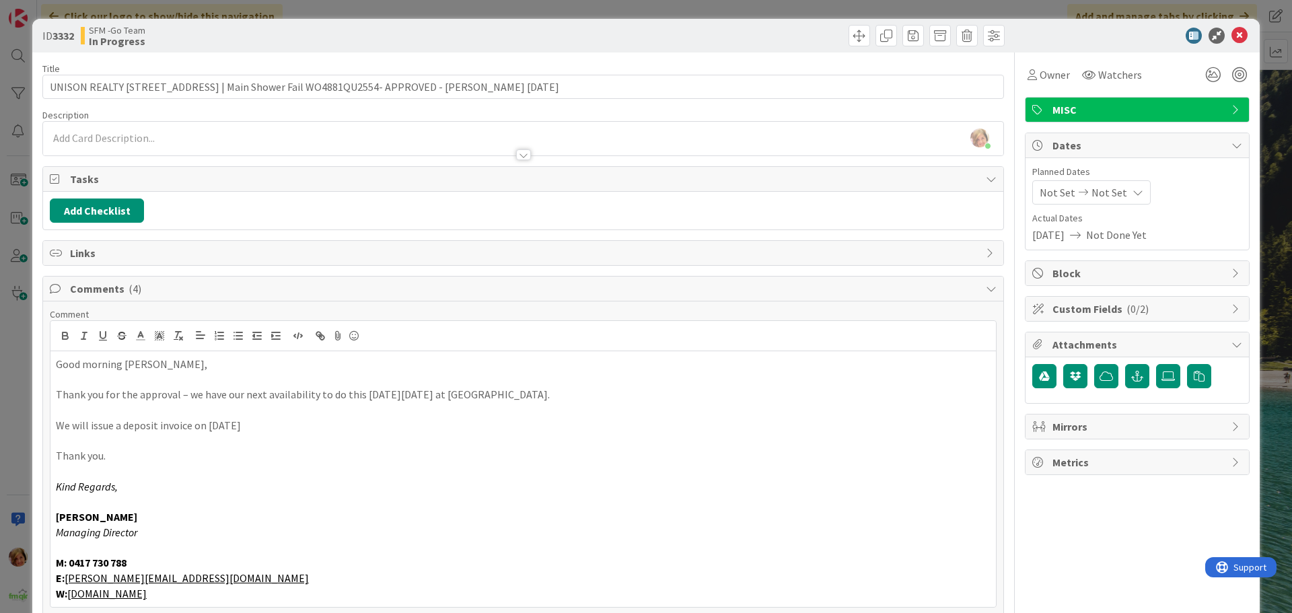
click at [718, 38] on div at bounding box center [766, 36] width 478 height 22
click at [1232, 36] on icon at bounding box center [1240, 36] width 16 height 16
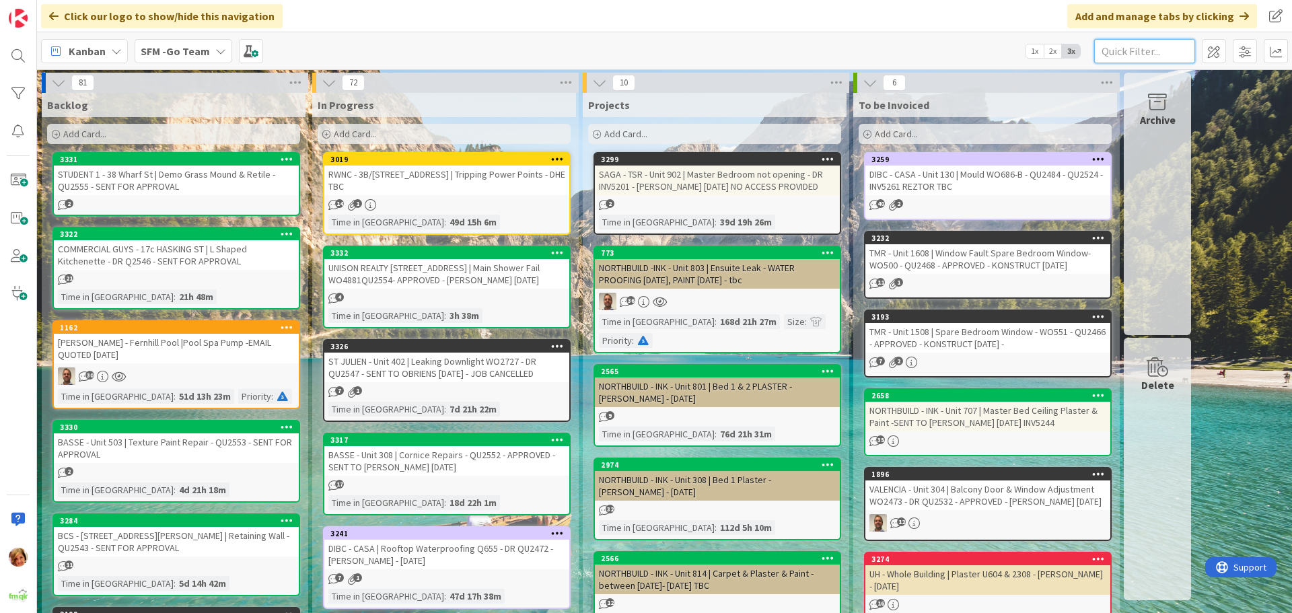
click at [1136, 55] on input "text" at bounding box center [1145, 51] width 101 height 24
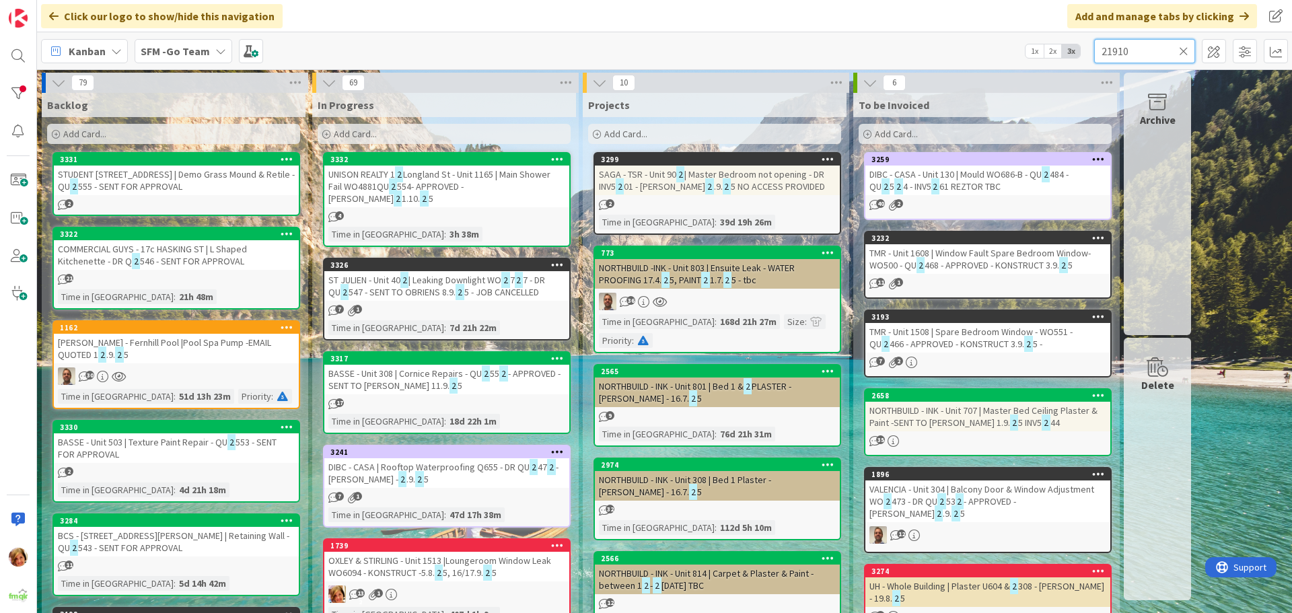
type input "21910"
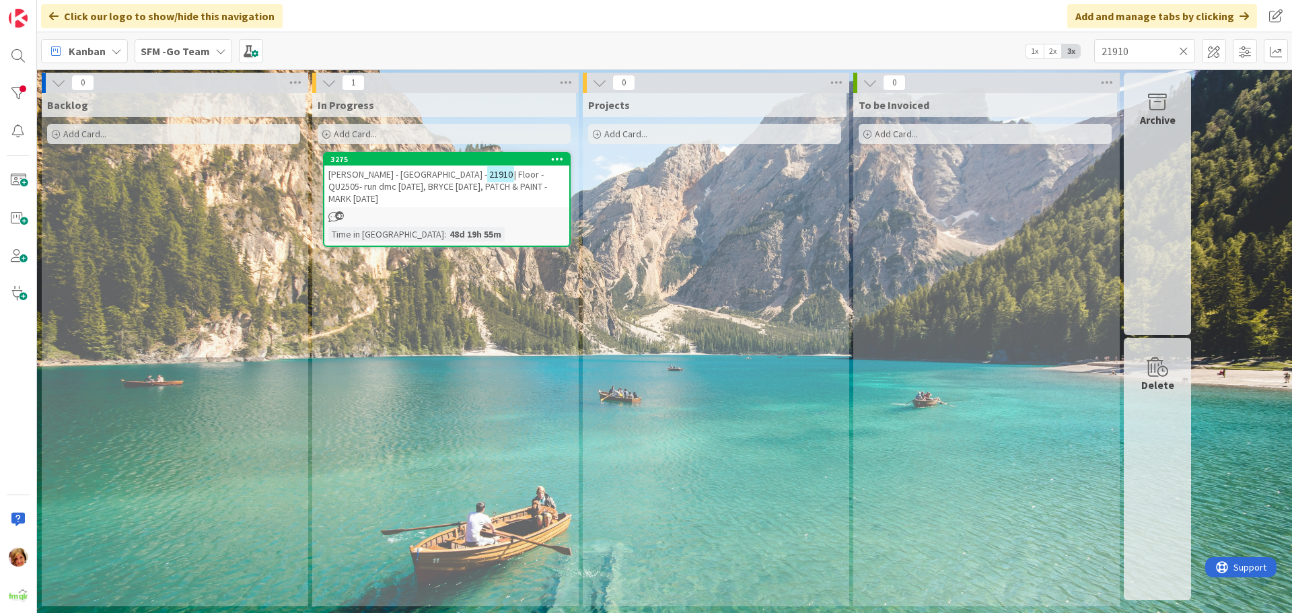
click at [392, 181] on span "| Floor - QU2505- run dmc [DATE], BRYCE [DATE], PATCH & PAINT - MARK [DATE]" at bounding box center [437, 186] width 219 height 36
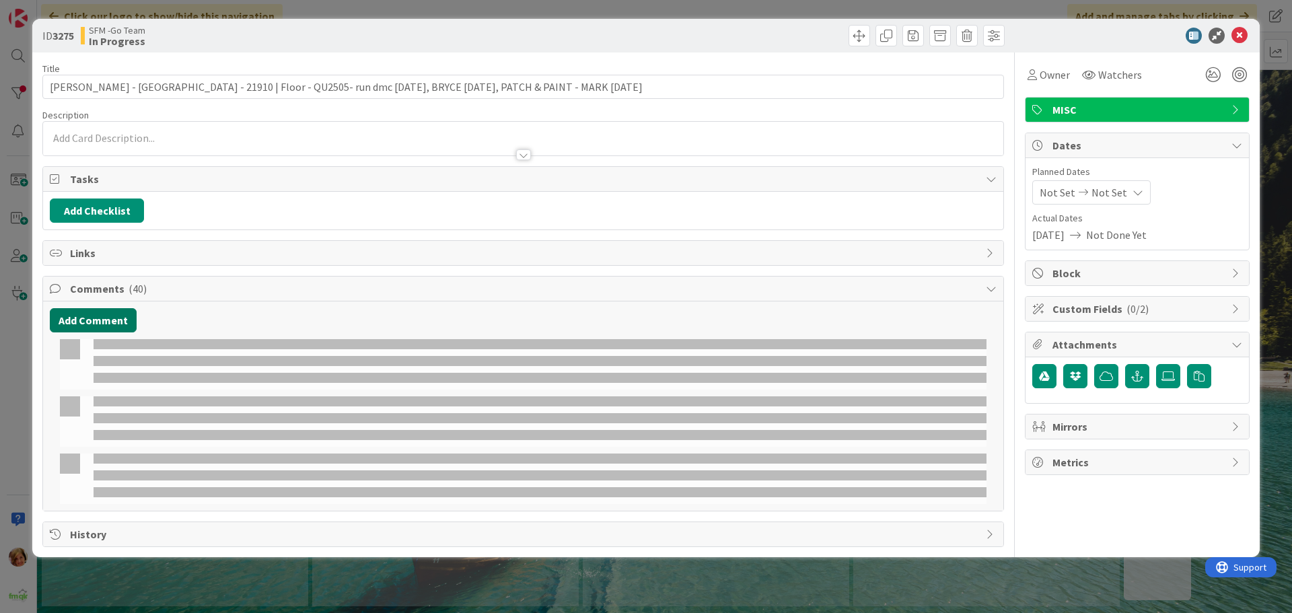
click at [100, 320] on button "Add Comment" at bounding box center [93, 320] width 87 height 24
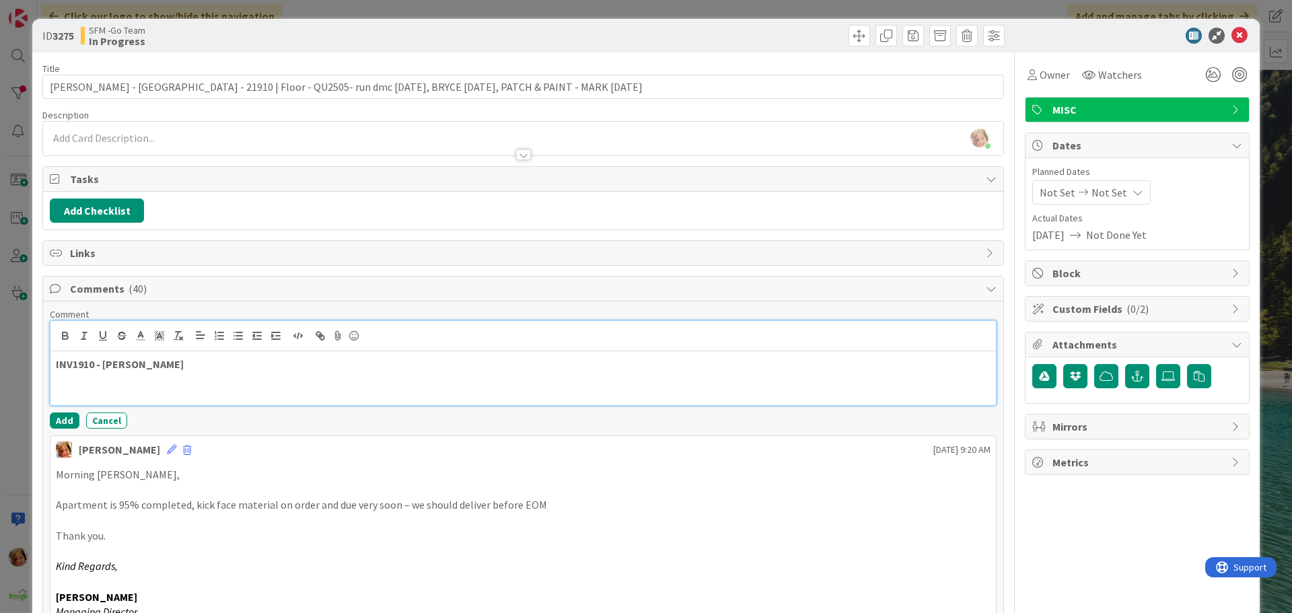
click at [217, 361] on p "INV1910 - [PERSON_NAME]" at bounding box center [523, 364] width 935 height 15
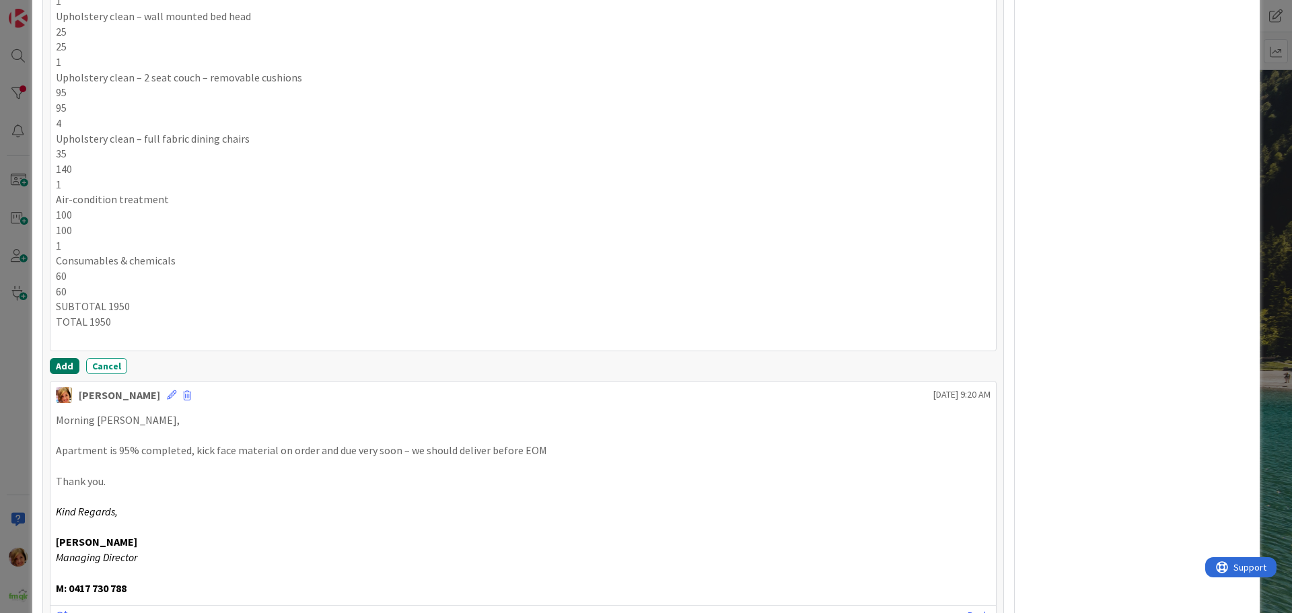
click at [58, 361] on button "Add" at bounding box center [65, 366] width 30 height 16
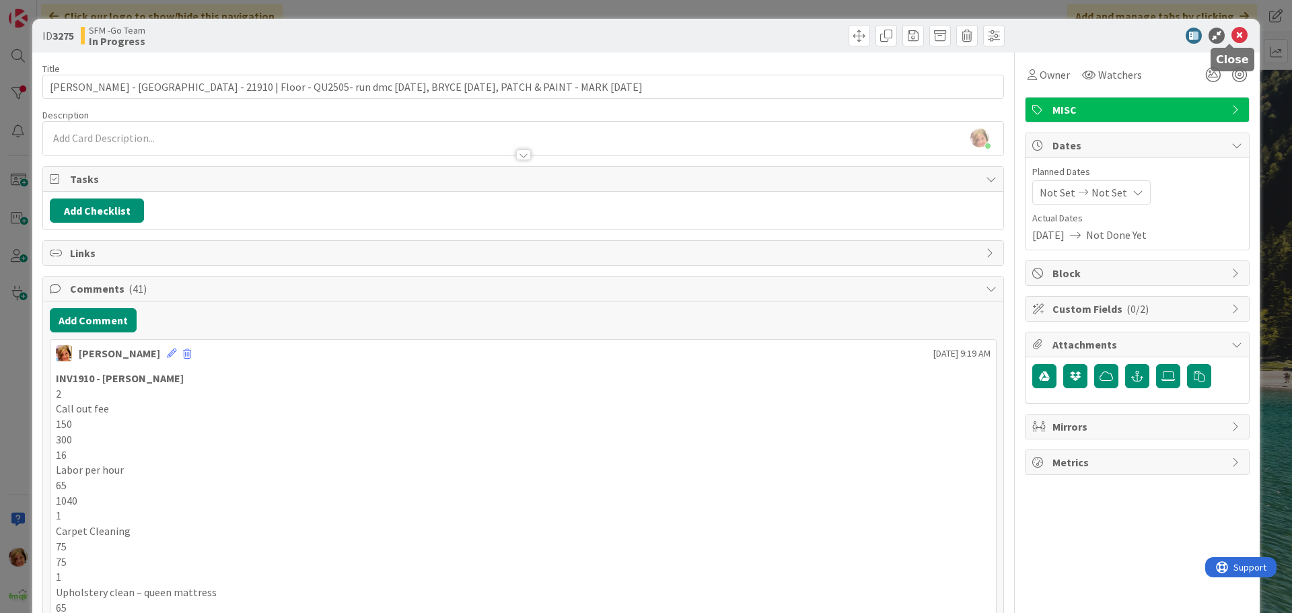
click at [1232, 34] on icon at bounding box center [1240, 36] width 16 height 16
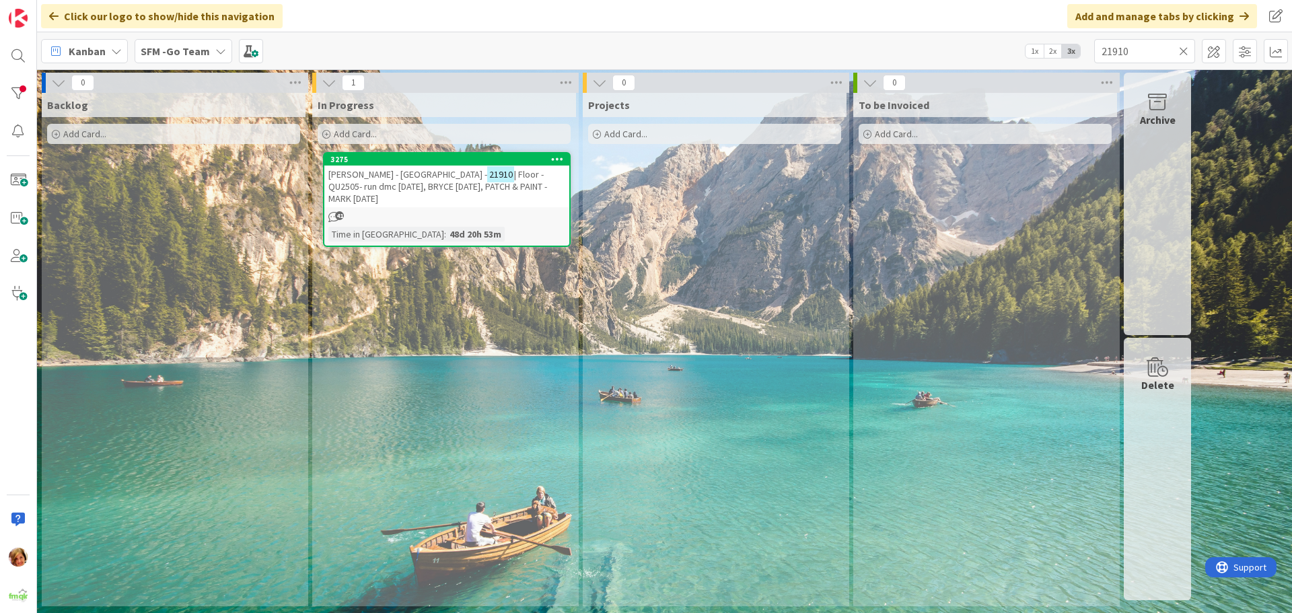
click at [1183, 49] on icon at bounding box center [1183, 51] width 9 height 12
